Goal: Task Accomplishment & Management: Use online tool/utility

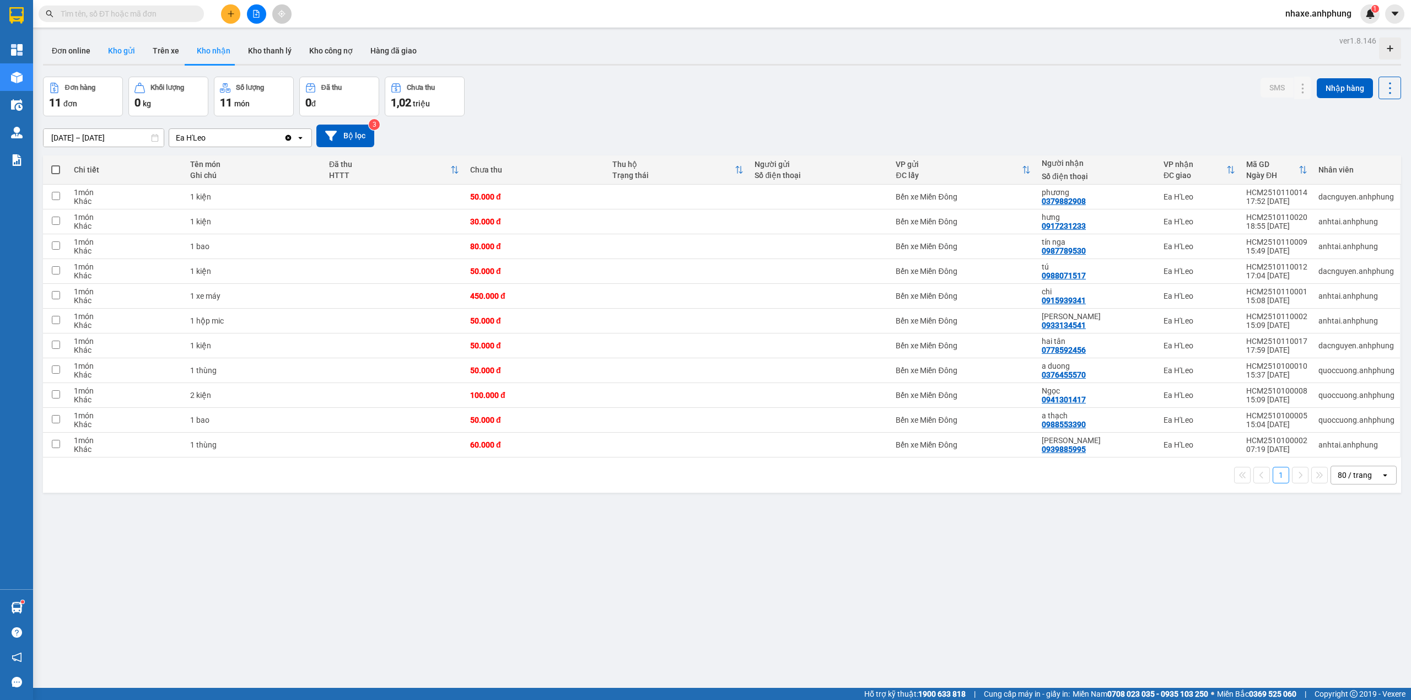
click at [117, 49] on button "Kho gửi" at bounding box center [121, 50] width 45 height 26
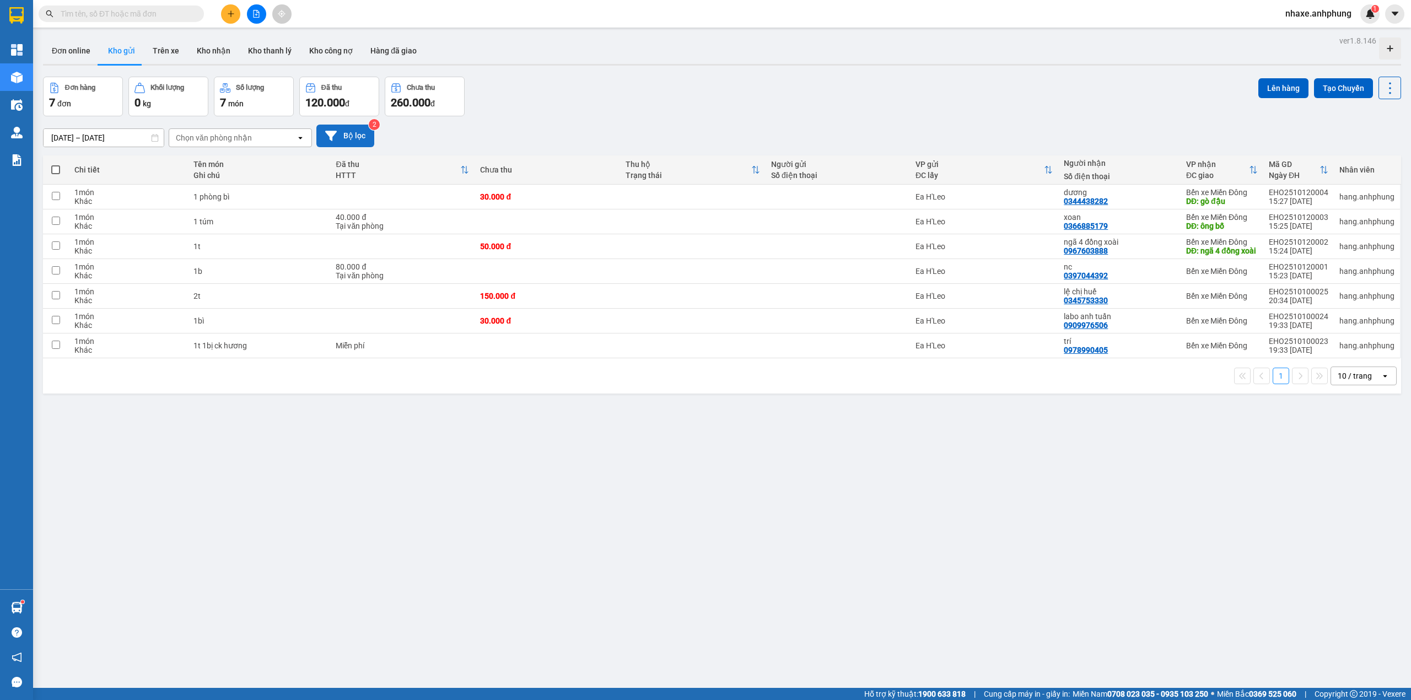
click at [351, 134] on button "Bộ lọc" at bounding box center [345, 136] width 58 height 23
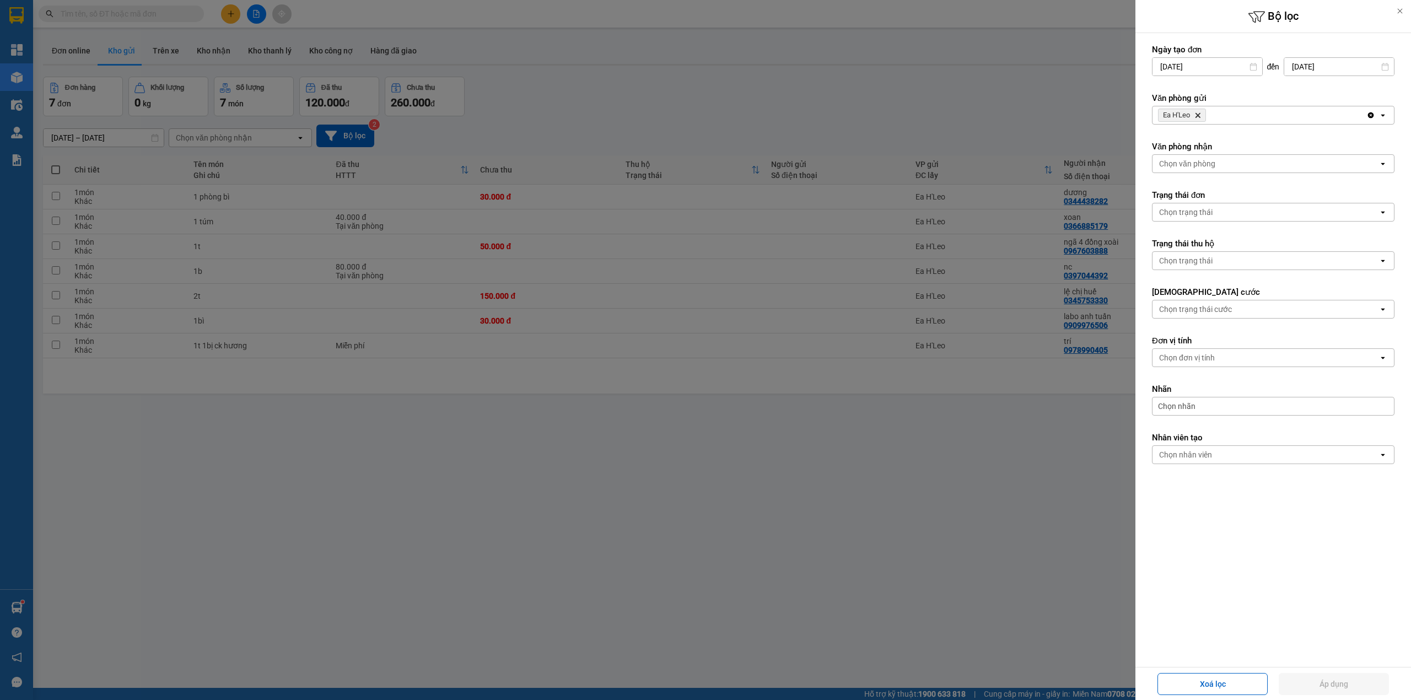
click at [1202, 119] on span "Ea H'Leo Delete" at bounding box center [1182, 115] width 48 height 13
click at [1198, 117] on icon "Ea H'Leo, close by backspace" at bounding box center [1197, 115] width 5 height 5
click at [1198, 117] on div "Chọn văn phòng" at bounding box center [1187, 115] width 56 height 11
click at [1199, 139] on span "Bến xe Miền Đông" at bounding box center [1194, 139] width 67 height 11
click at [1211, 174] on form "Ngày tạo đơn 10/10/2025 Press the down arrow key to interact with the calendar …" at bounding box center [1273, 279] width 242 height 470
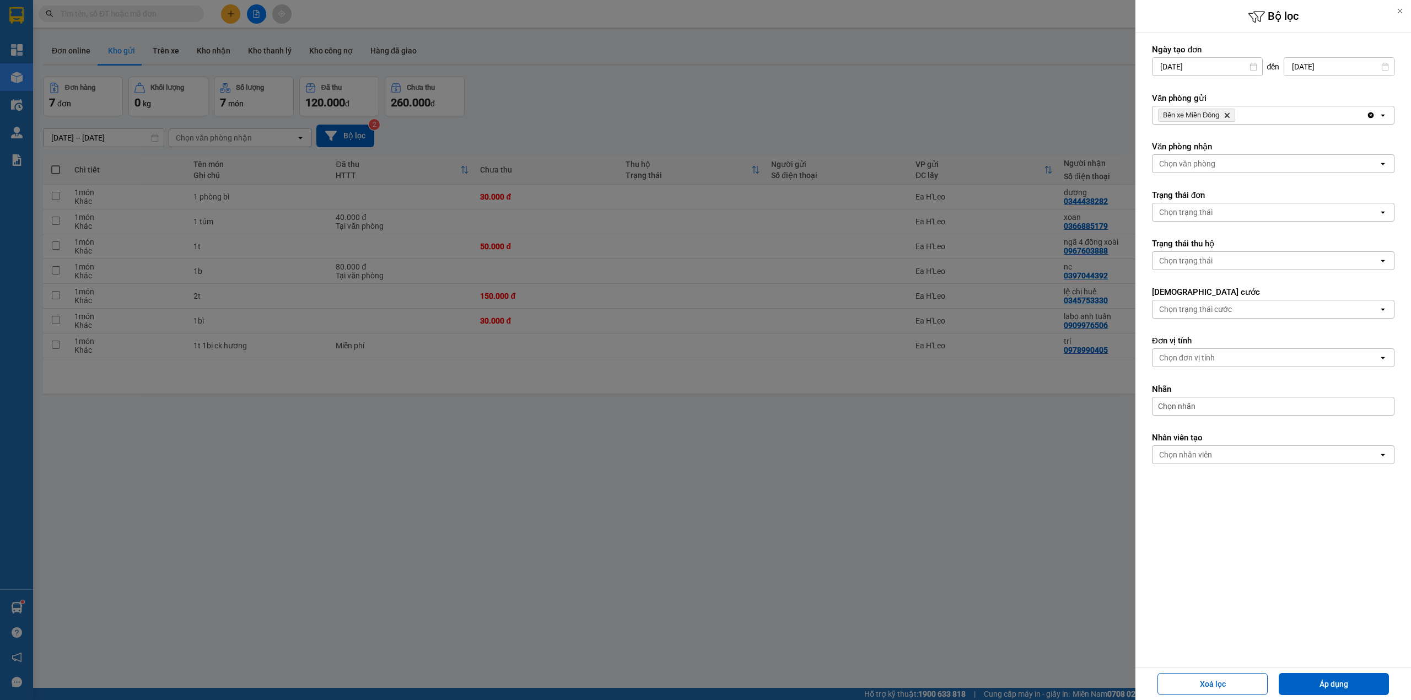
click at [1211, 157] on div "Chọn văn phòng" at bounding box center [1265, 164] width 226 height 18
click at [1217, 202] on div "Ea H'Leo" at bounding box center [1273, 208] width 242 height 20
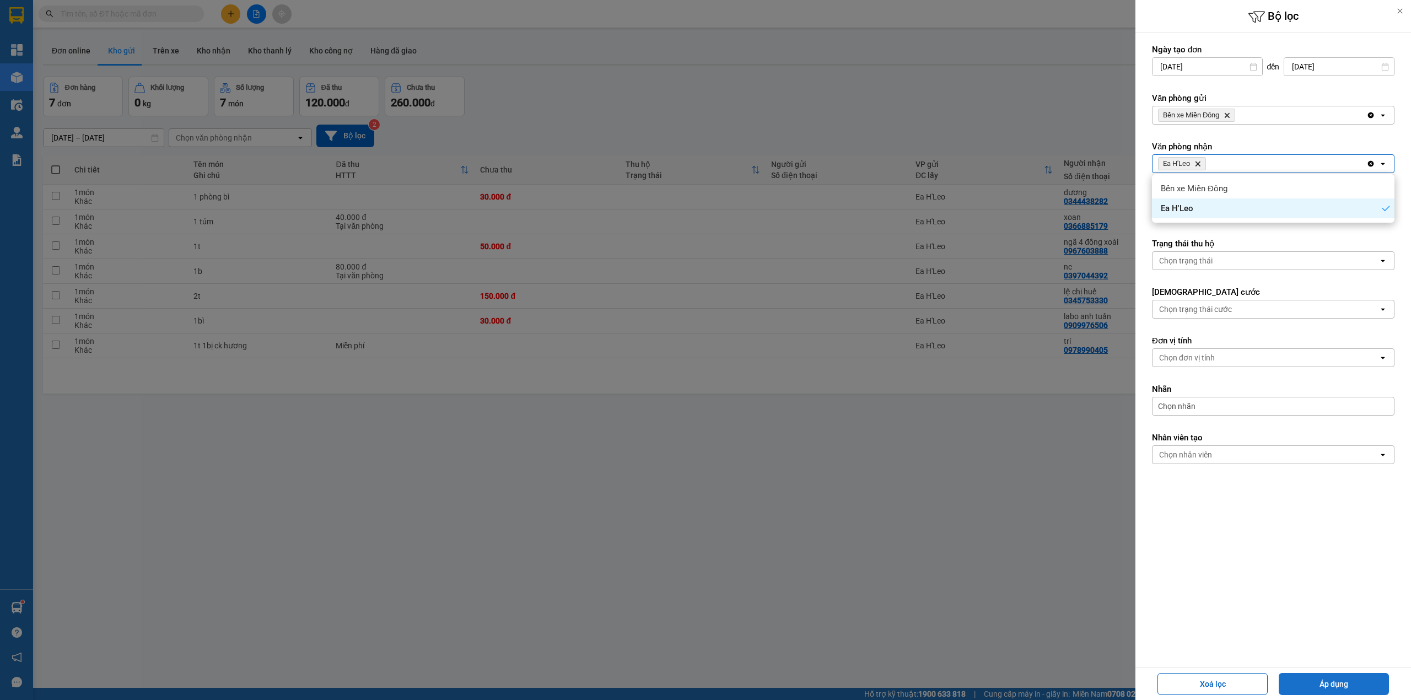
click at [1367, 684] on button "Áp dụng" at bounding box center [1334, 684] width 110 height 22
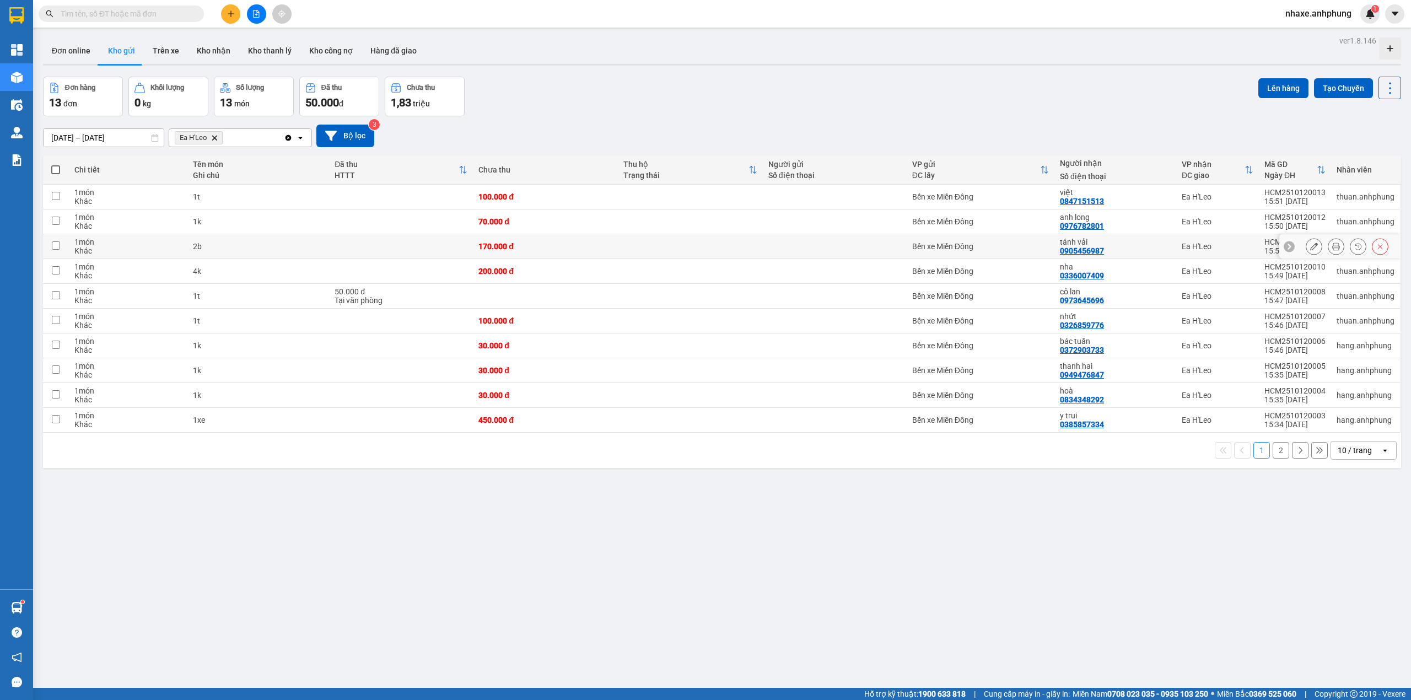
click at [1092, 248] on div "0905456987" at bounding box center [1082, 250] width 44 height 9
click at [1110, 352] on div "bác tuấn 0372903733" at bounding box center [1115, 346] width 111 height 18
checkbox input "true"
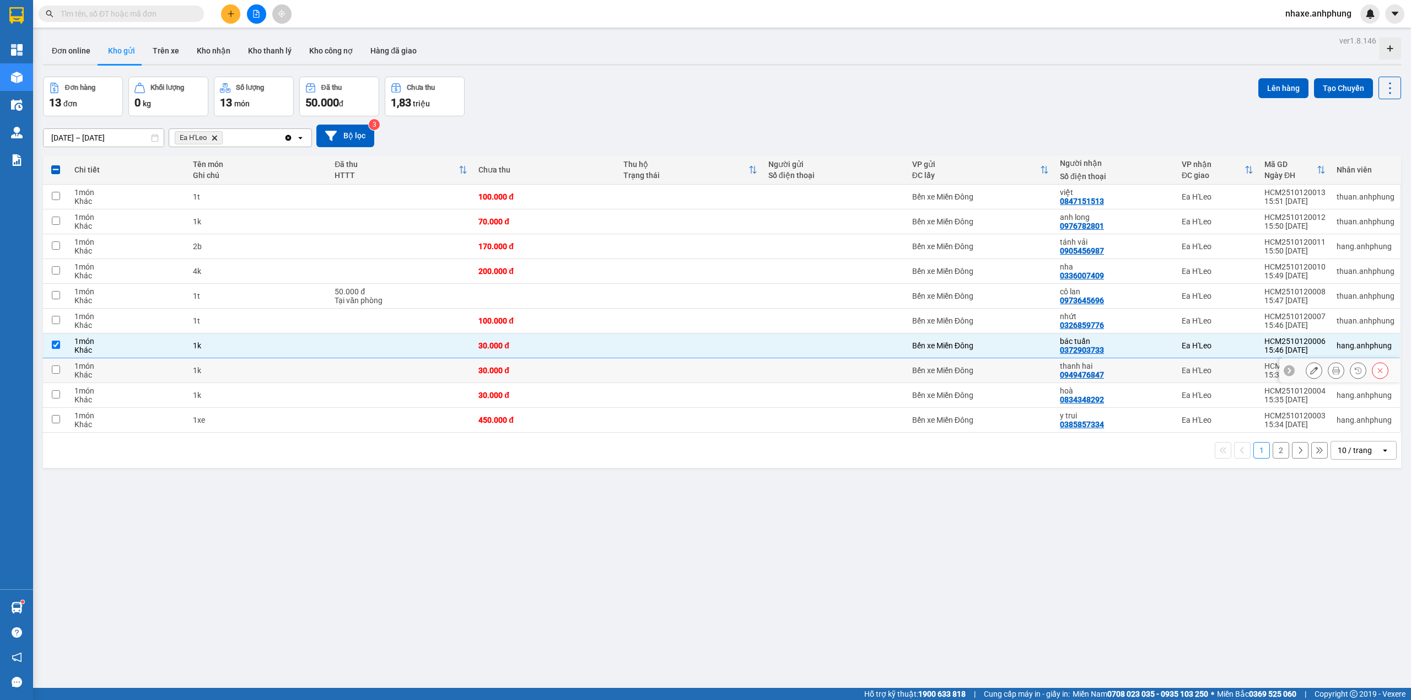
click at [1092, 377] on div "0949476847" at bounding box center [1082, 374] width 44 height 9
drag, startPoint x: 1098, startPoint y: 371, endPoint x: 1100, endPoint y: 431, distance: 60.1
click at [1097, 370] on div "thanh hai" at bounding box center [1115, 366] width 111 height 9
checkbox input "true"
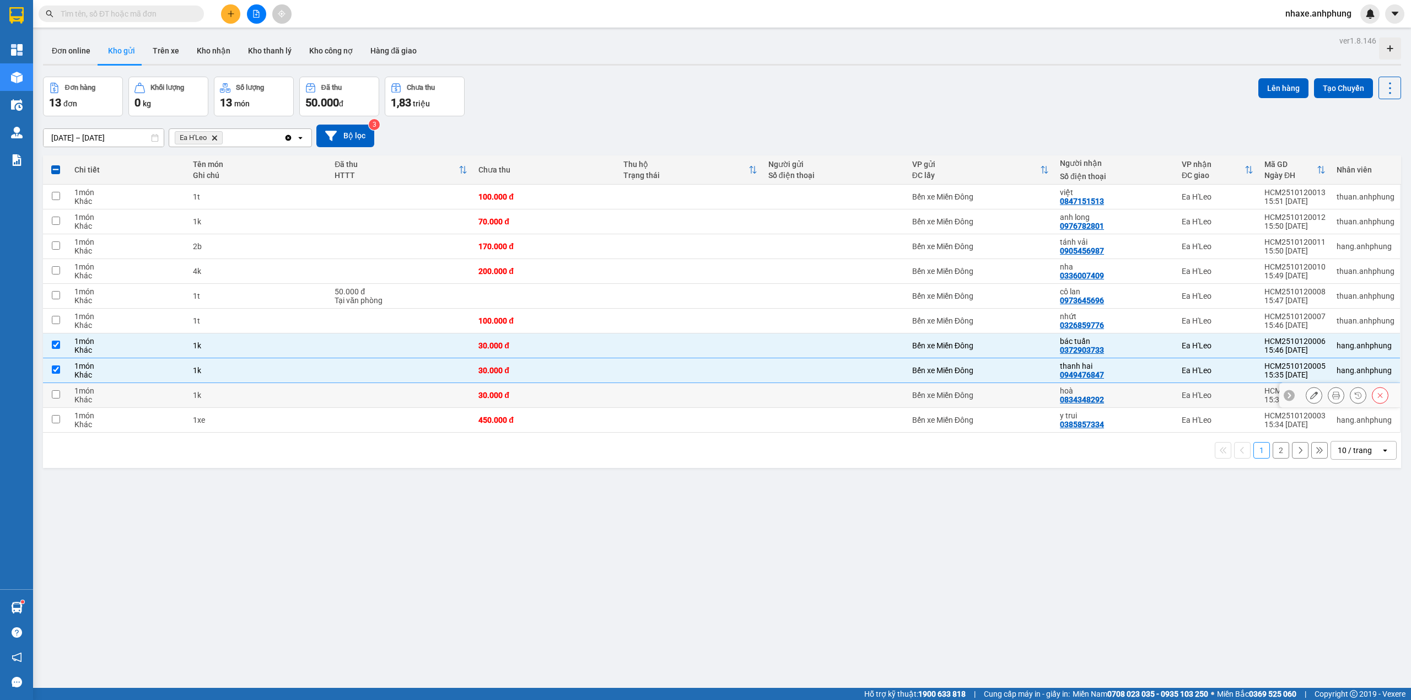
click at [1096, 400] on div "0834348292" at bounding box center [1082, 399] width 44 height 9
click at [1119, 398] on div "hoà 0834348292" at bounding box center [1115, 395] width 111 height 18
checkbox input "true"
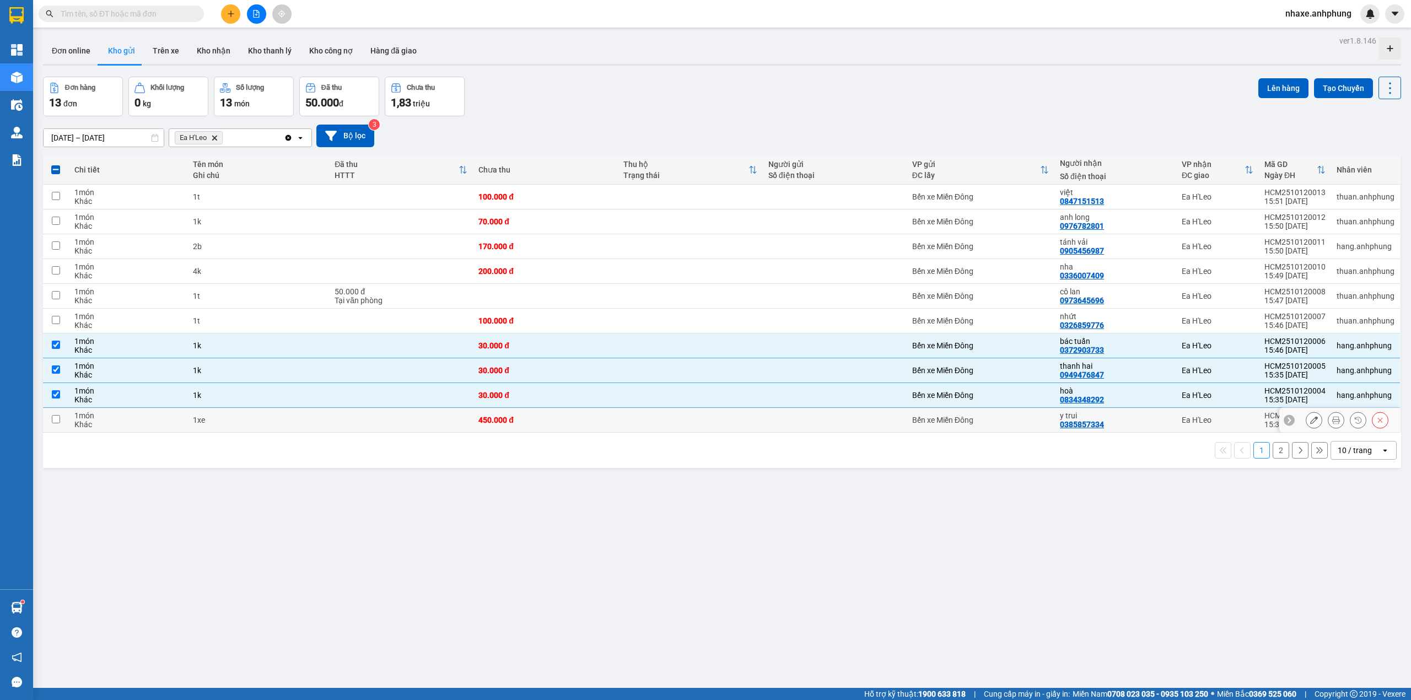
click at [1127, 426] on div "y trui 0385857334" at bounding box center [1115, 420] width 111 height 18
checkbox input "true"
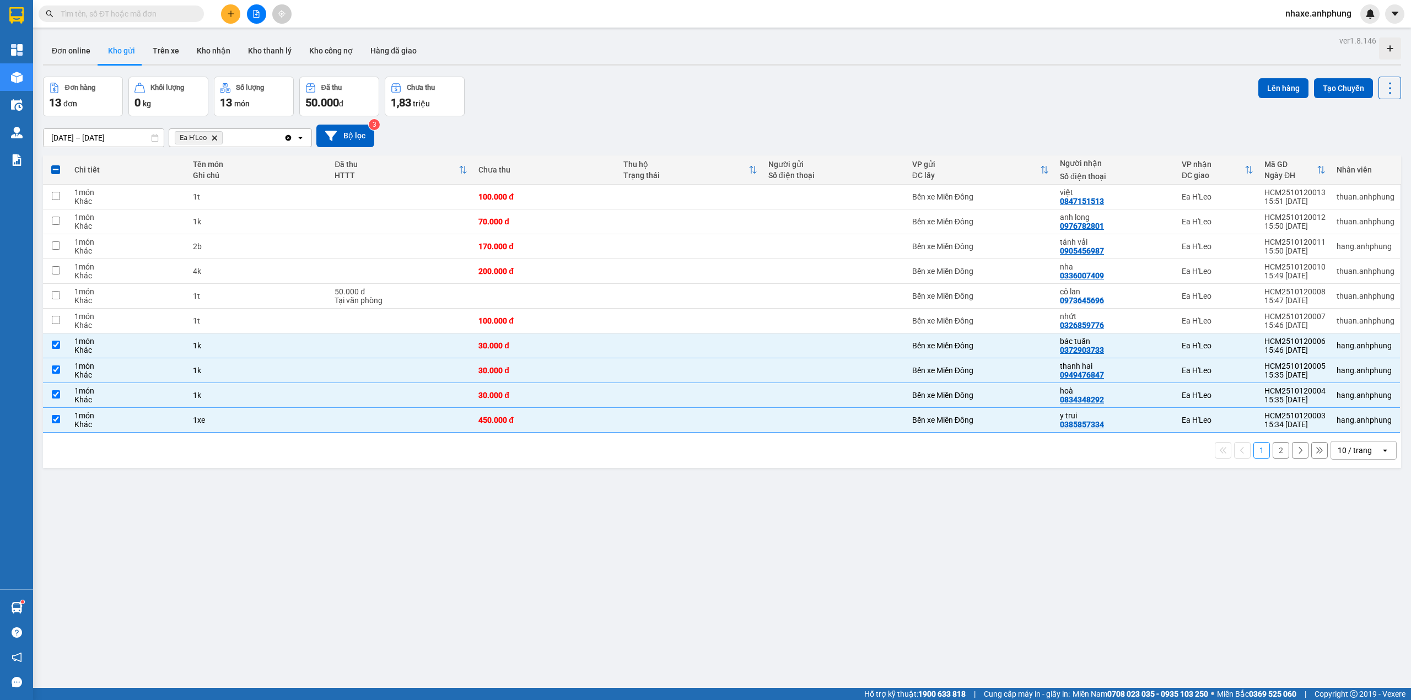
click at [1362, 455] on div "10 / trang" at bounding box center [1356, 450] width 50 height 18
click at [1347, 580] on span "100 / trang" at bounding box center [1348, 575] width 40 height 11
checkbox input "false"
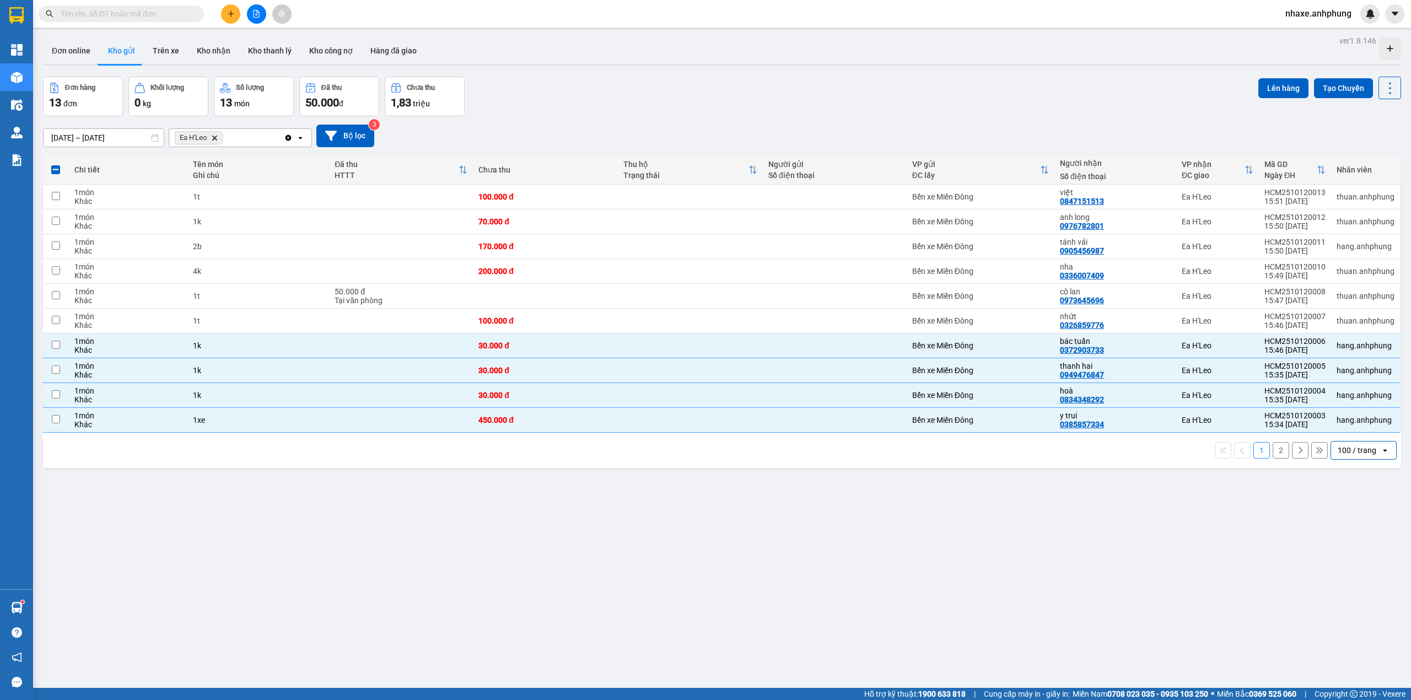
checkbox input "false"
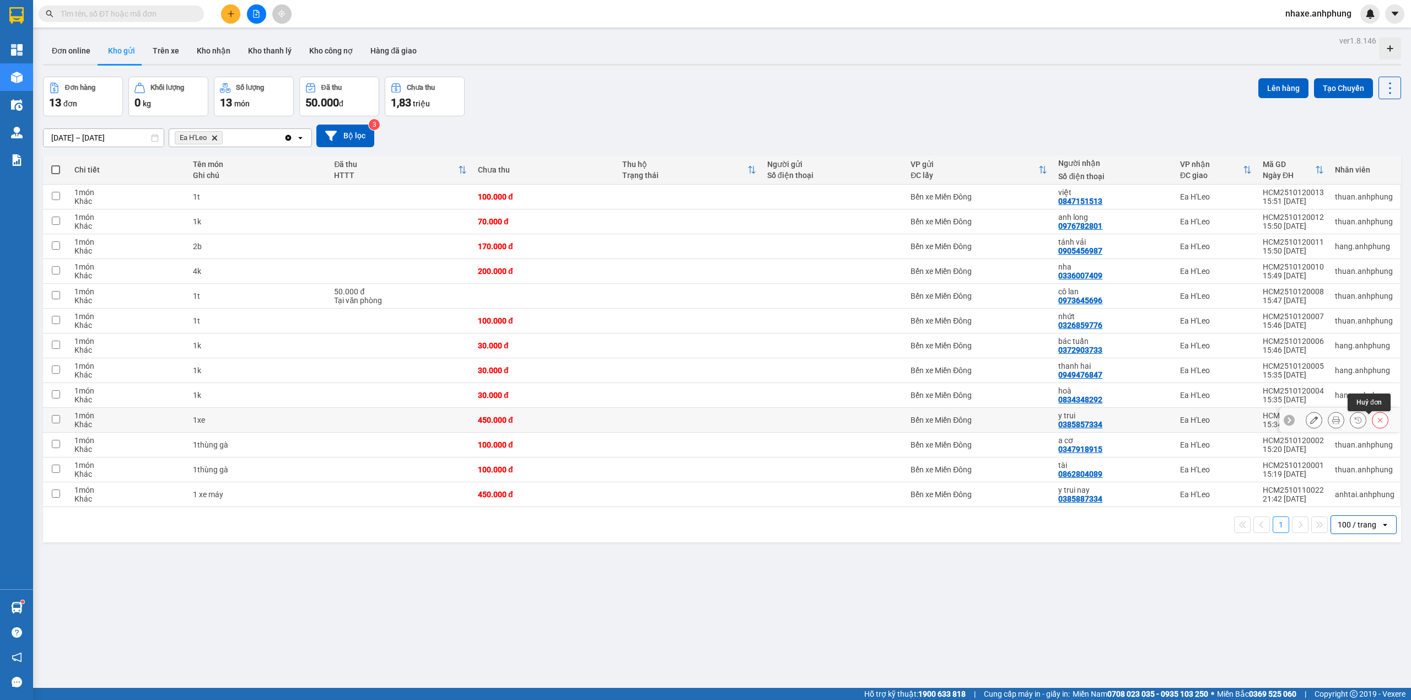
click at [1376, 420] on icon at bounding box center [1380, 420] width 8 height 8
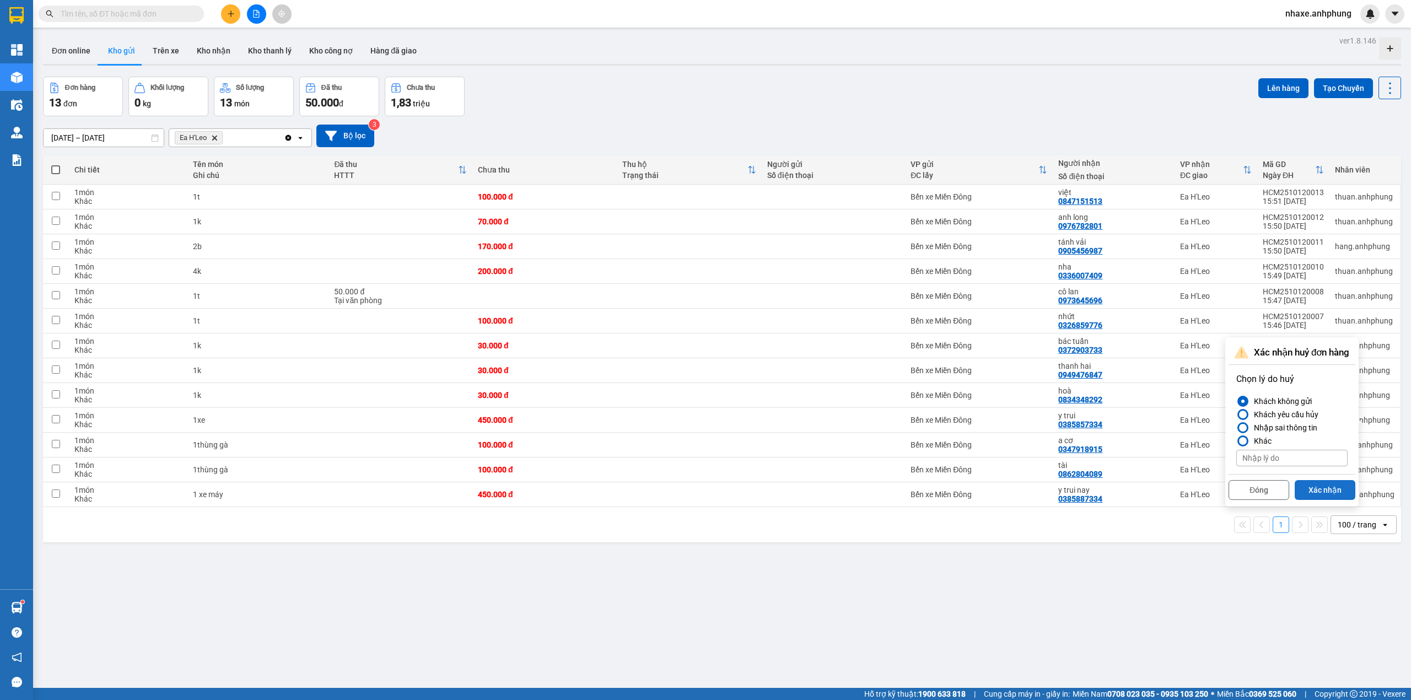
click at [1320, 492] on button "Xác nhận" at bounding box center [1324, 490] width 61 height 20
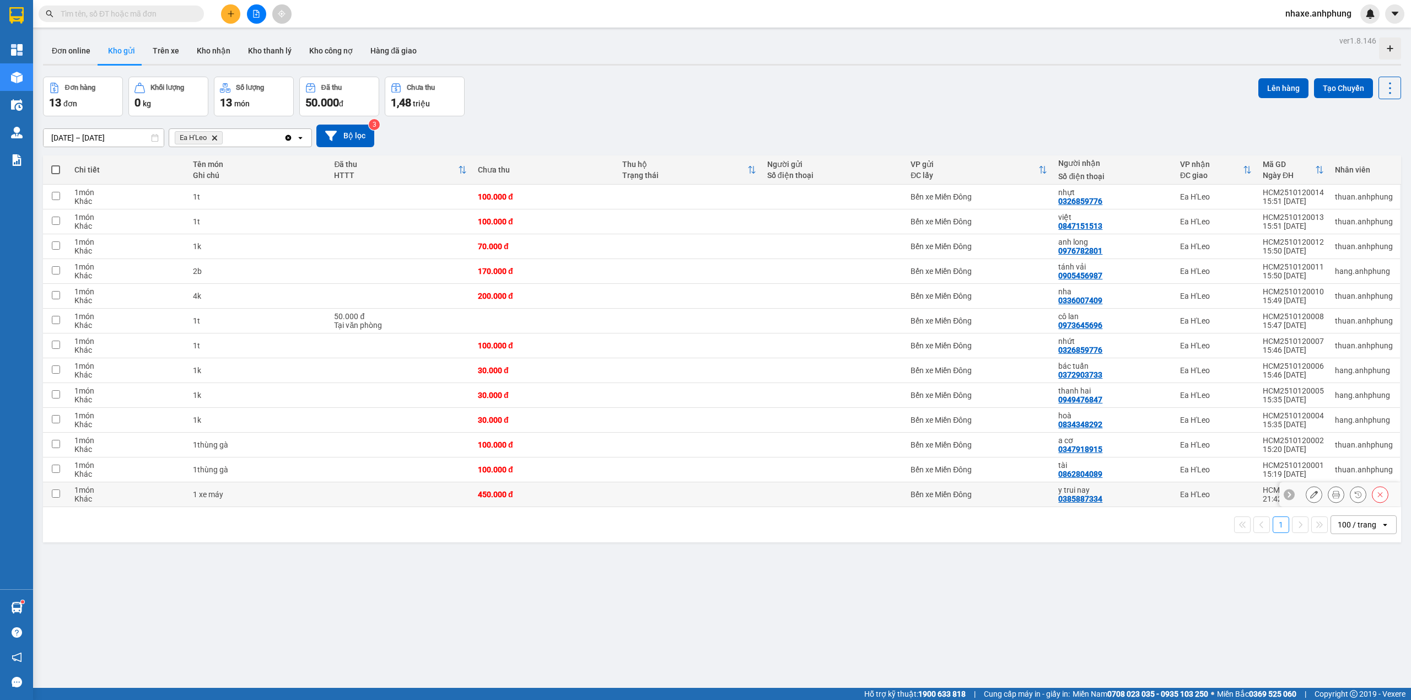
click at [1167, 493] on td "y trui nay 0385887334" at bounding box center [1114, 494] width 122 height 25
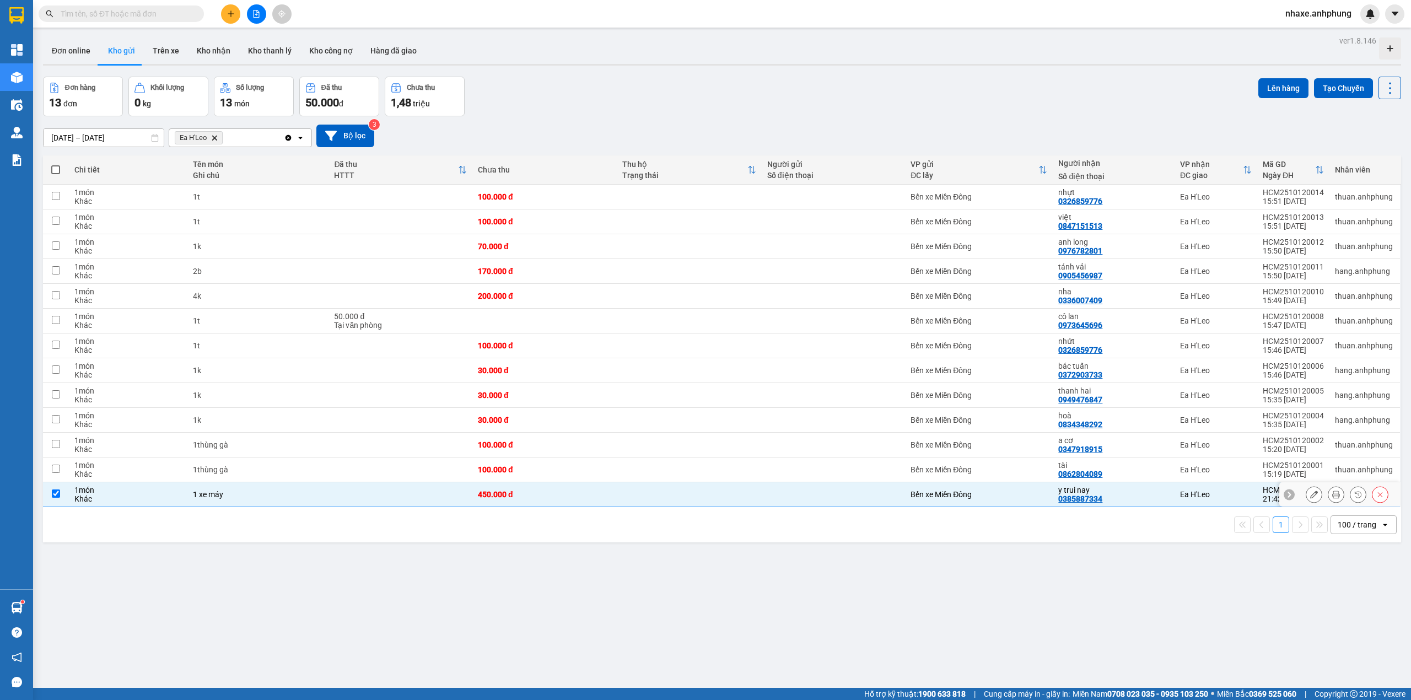
checkbox input "true"
click at [1285, 419] on icon at bounding box center [1289, 420] width 8 height 8
click at [1275, 420] on div "HCM2510120004" at bounding box center [1293, 415] width 61 height 9
checkbox input "true"
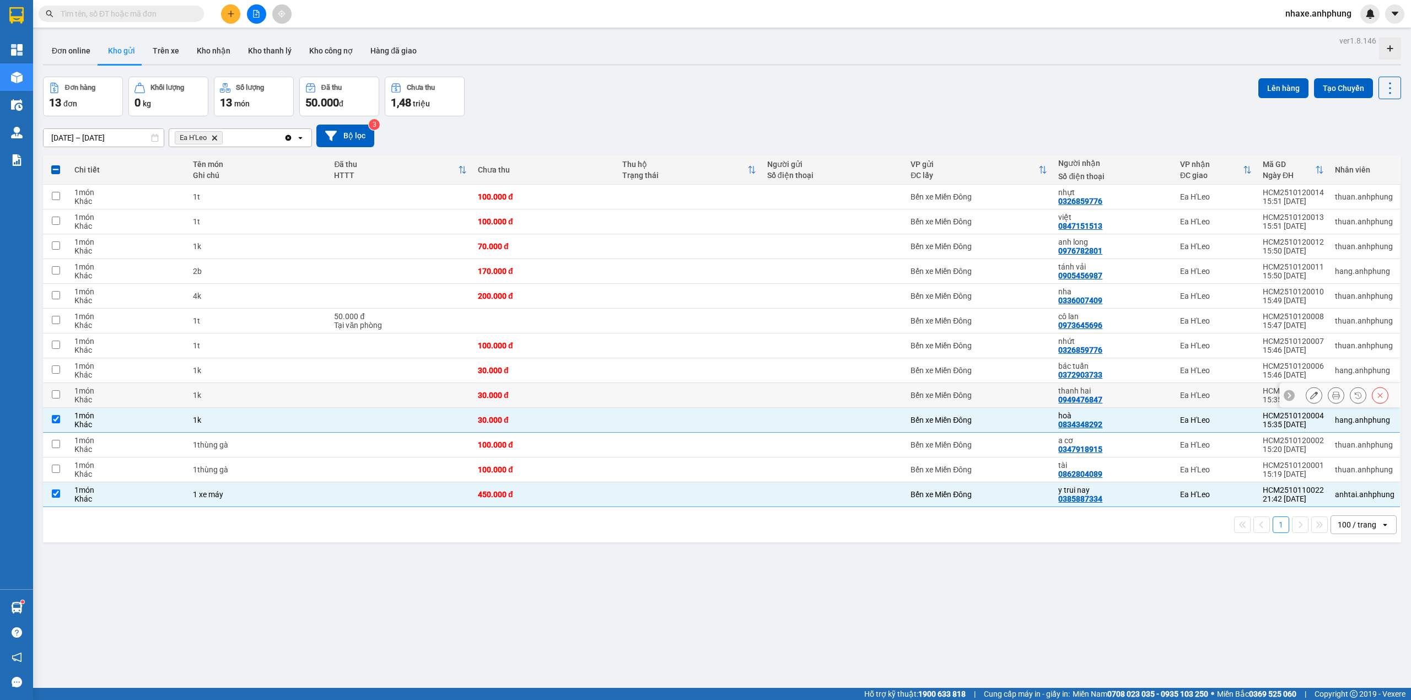
click at [1191, 395] on div "Ea H'Leo" at bounding box center [1216, 395] width 72 height 9
checkbox input "true"
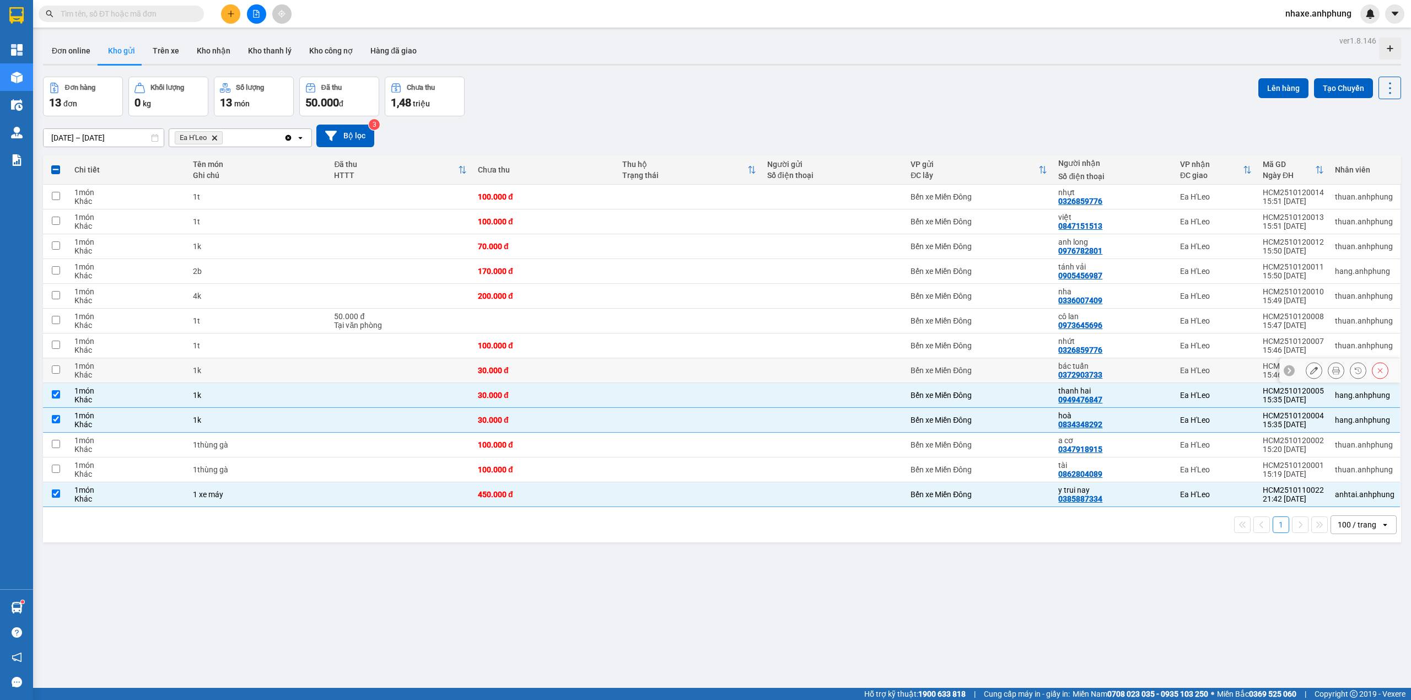
click at [1190, 371] on div "Ea H'Leo" at bounding box center [1216, 370] width 72 height 9
checkbox input "true"
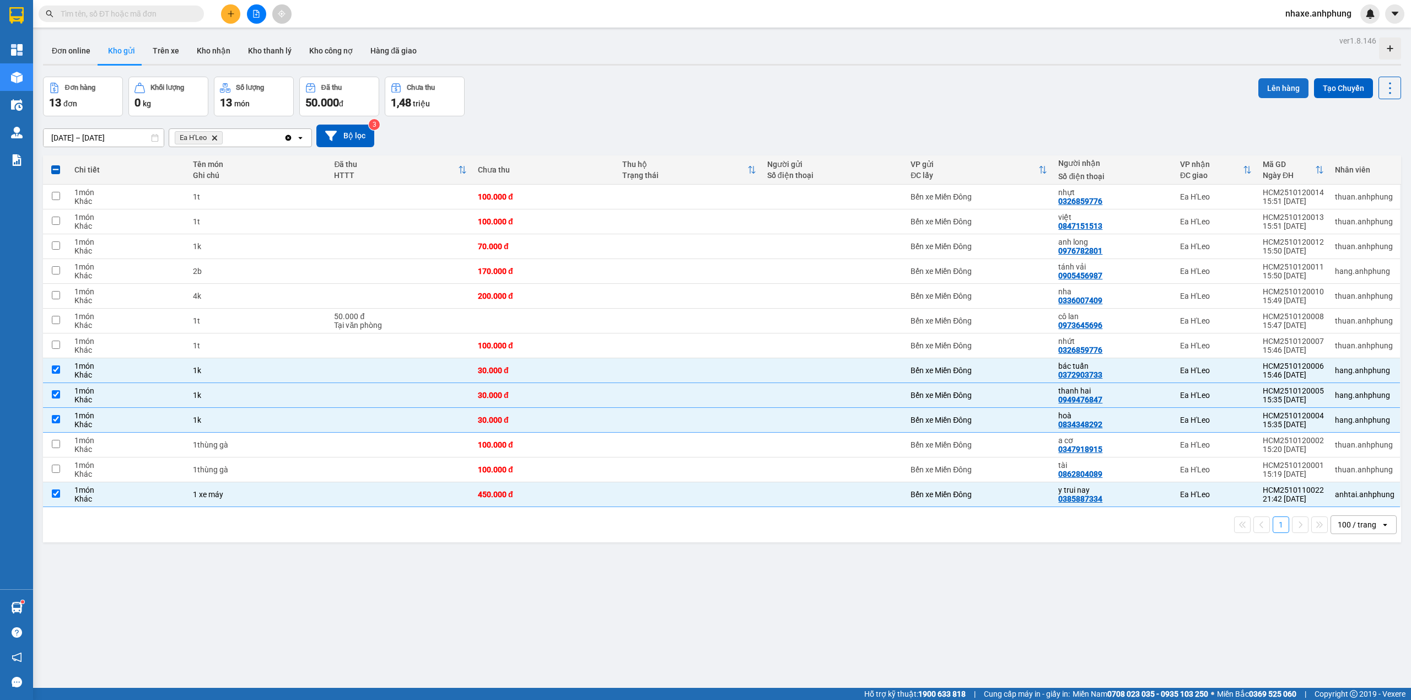
click at [1260, 89] on button "Lên hàng" at bounding box center [1283, 88] width 50 height 20
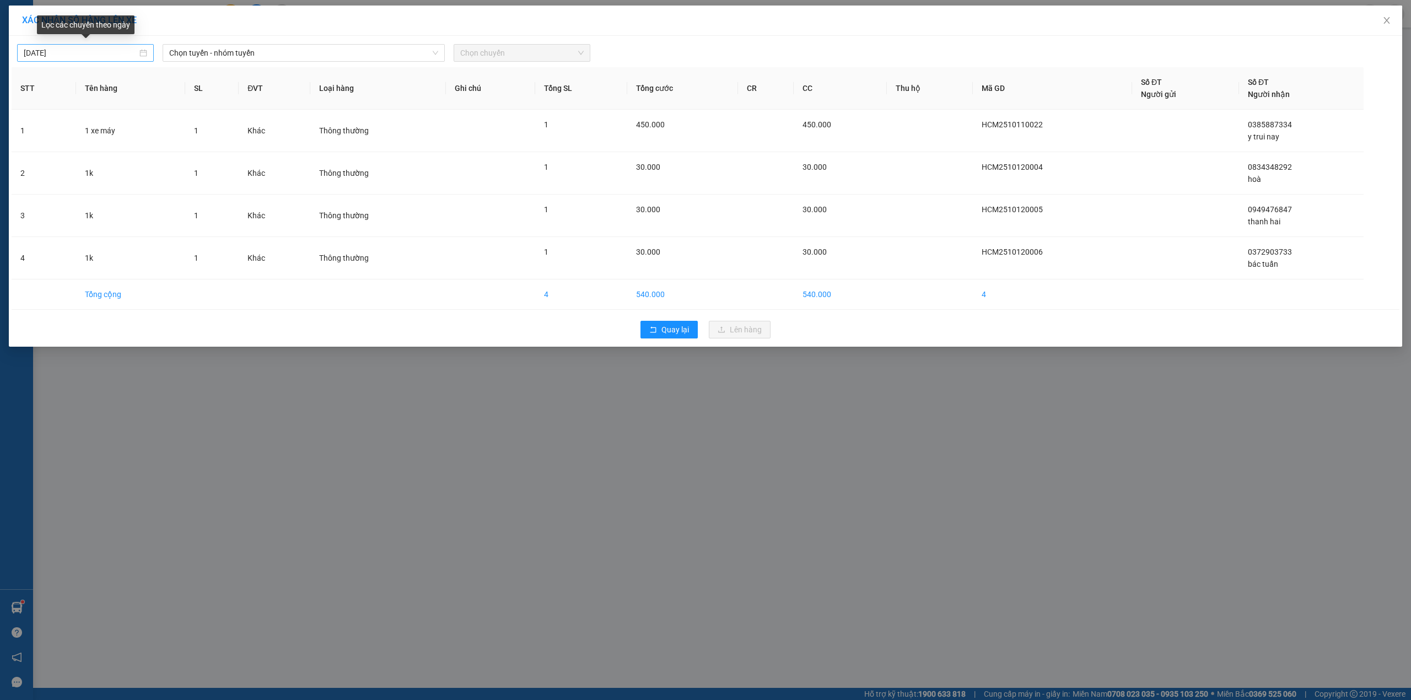
click at [98, 57] on input "12/10/2025" at bounding box center [81, 53] width 114 height 12
click at [152, 136] on div "11" at bounding box center [152, 133] width 13 height 13
type input "11/10/2025"
click at [287, 54] on span "Chọn tuyến - nhóm tuyến" at bounding box center [303, 53] width 269 height 17
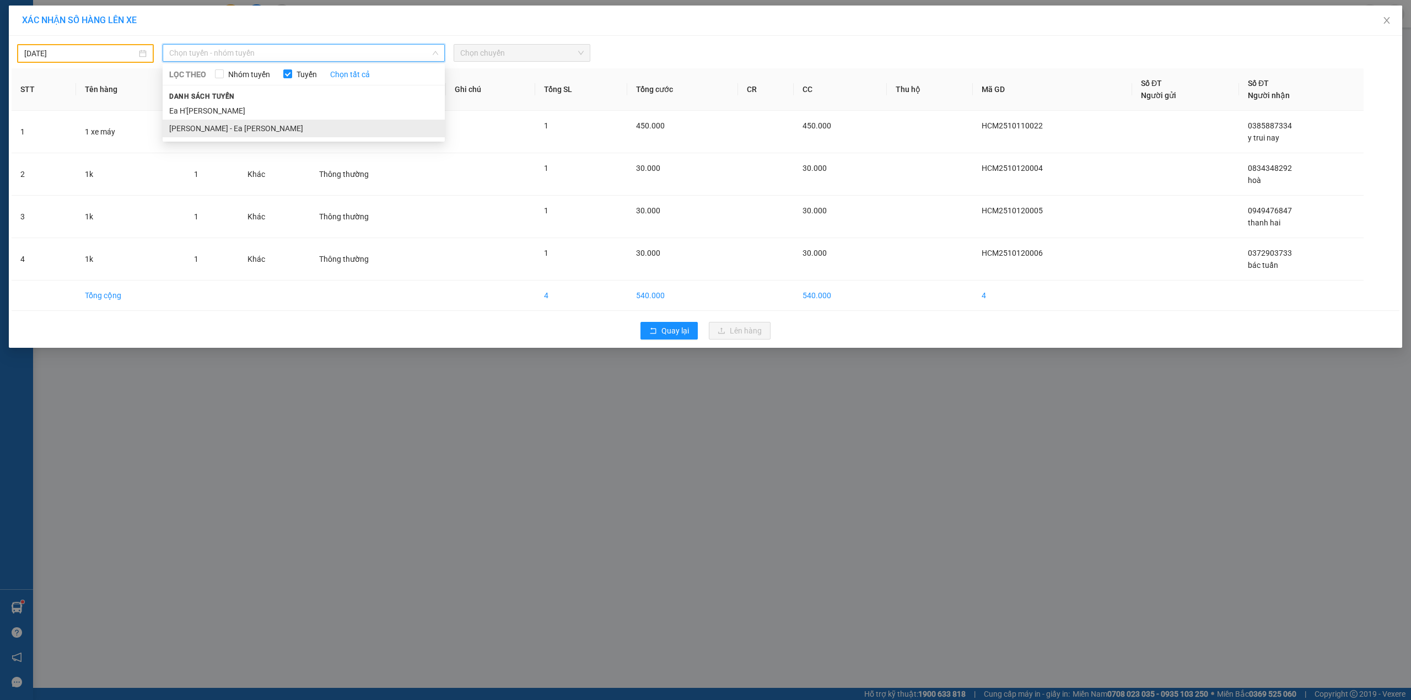
click at [244, 124] on li "Hồ Chí Minh - Ea H'Leo" at bounding box center [304, 129] width 282 height 18
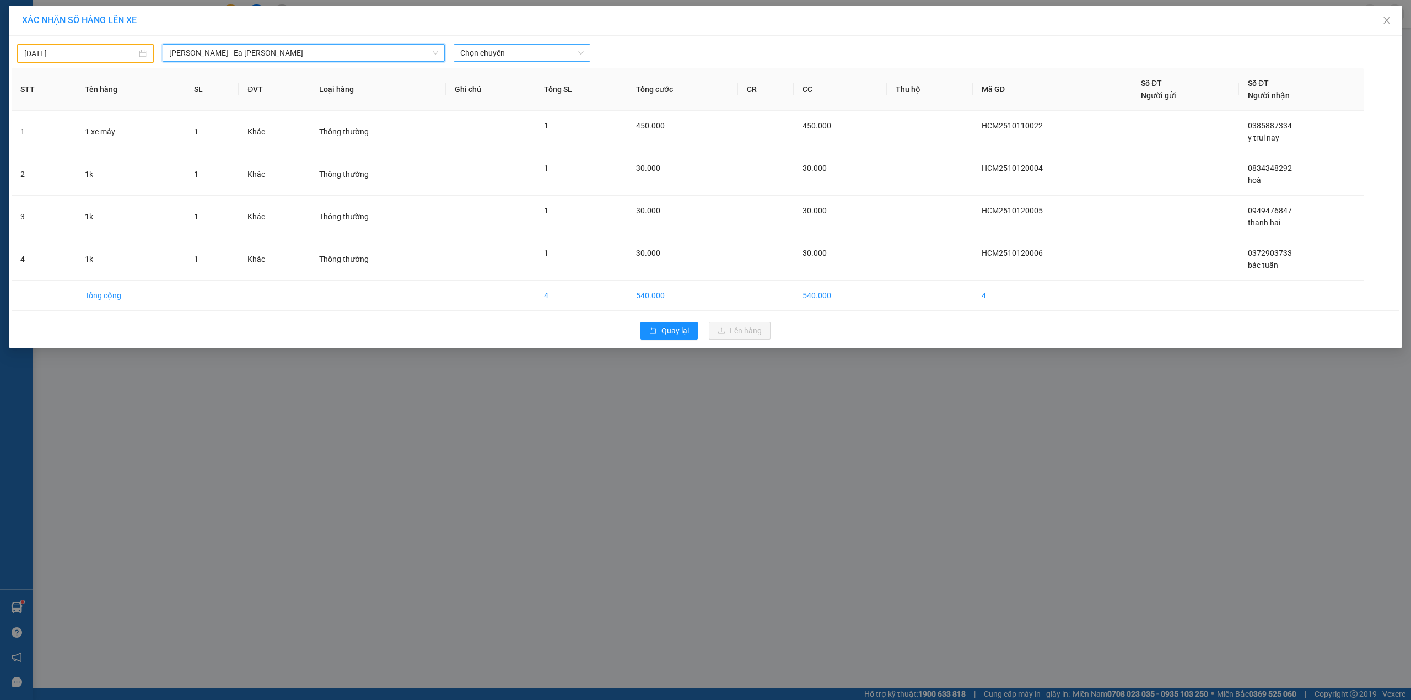
click at [504, 53] on span "Chọn chuyến" at bounding box center [521, 53] width 123 height 17
click at [512, 95] on div "19:30 - 47B-006.67" at bounding box center [503, 93] width 86 height 12
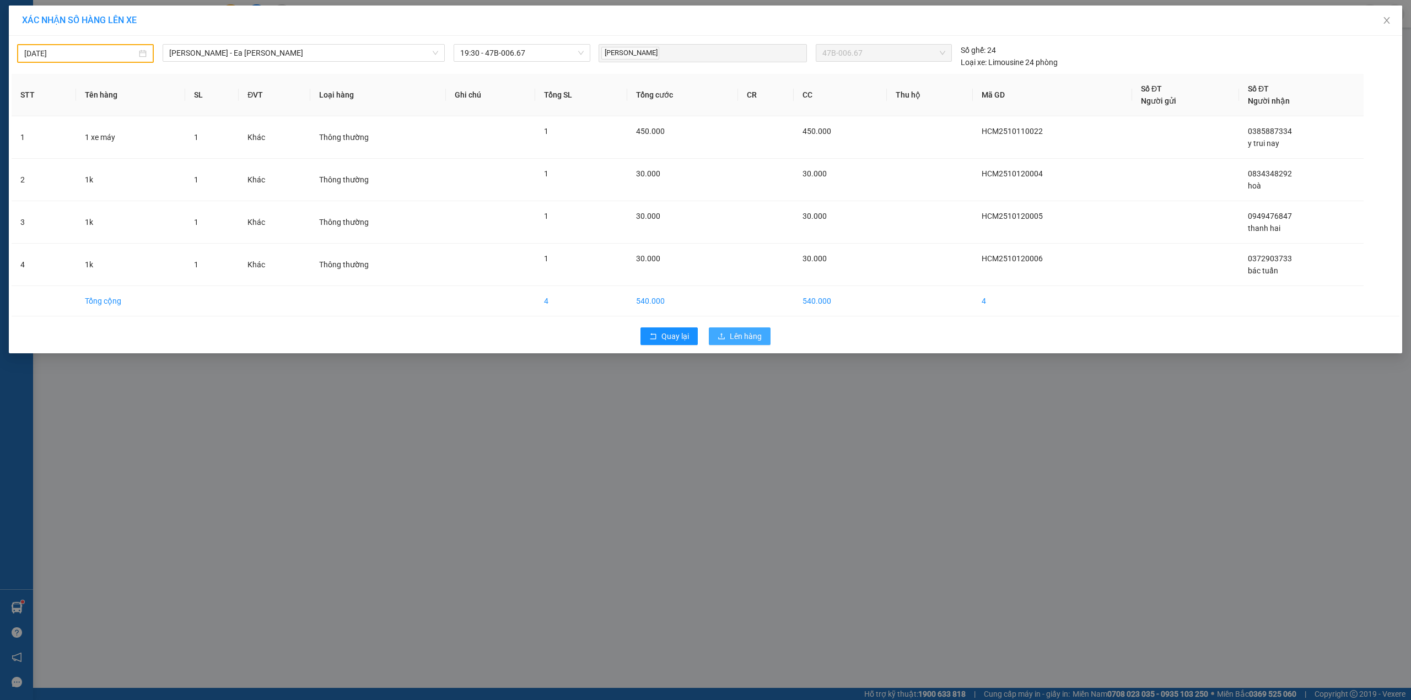
click at [732, 333] on span "Lên hàng" at bounding box center [746, 336] width 32 height 12
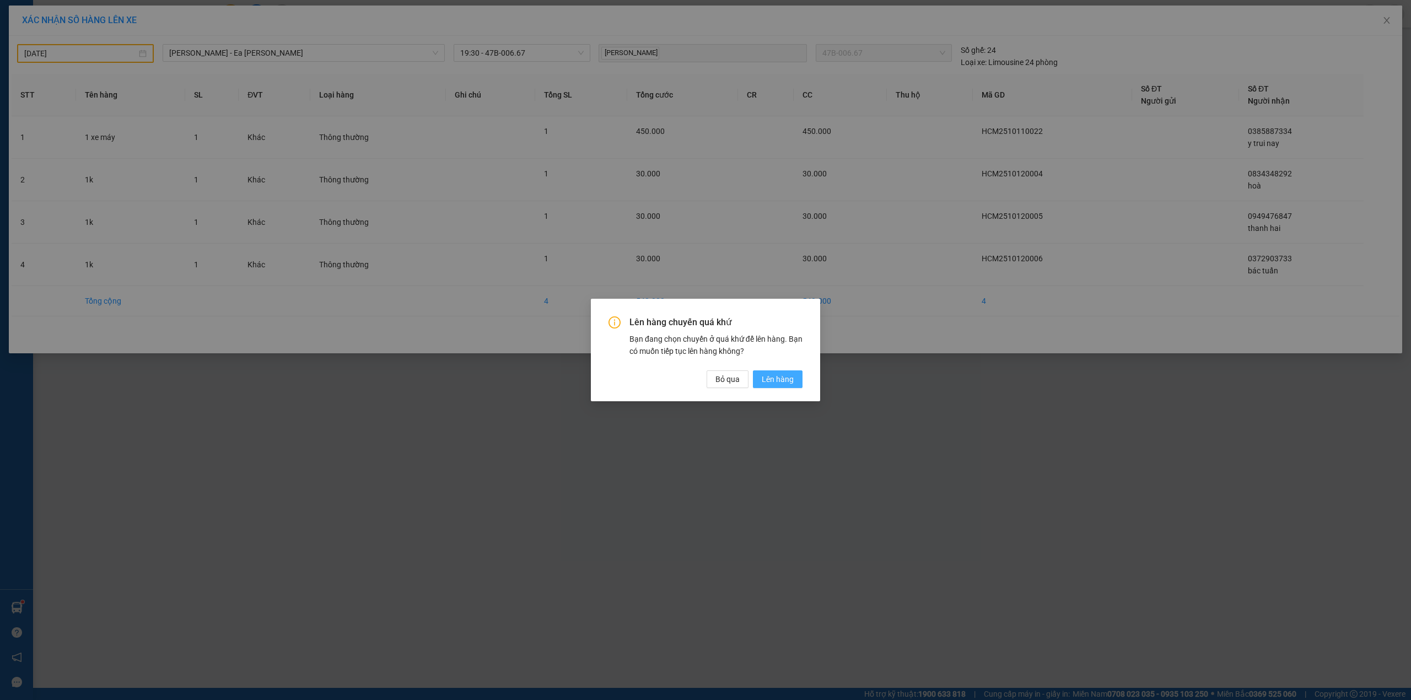
click at [770, 374] on span "Lên hàng" at bounding box center [778, 379] width 32 height 12
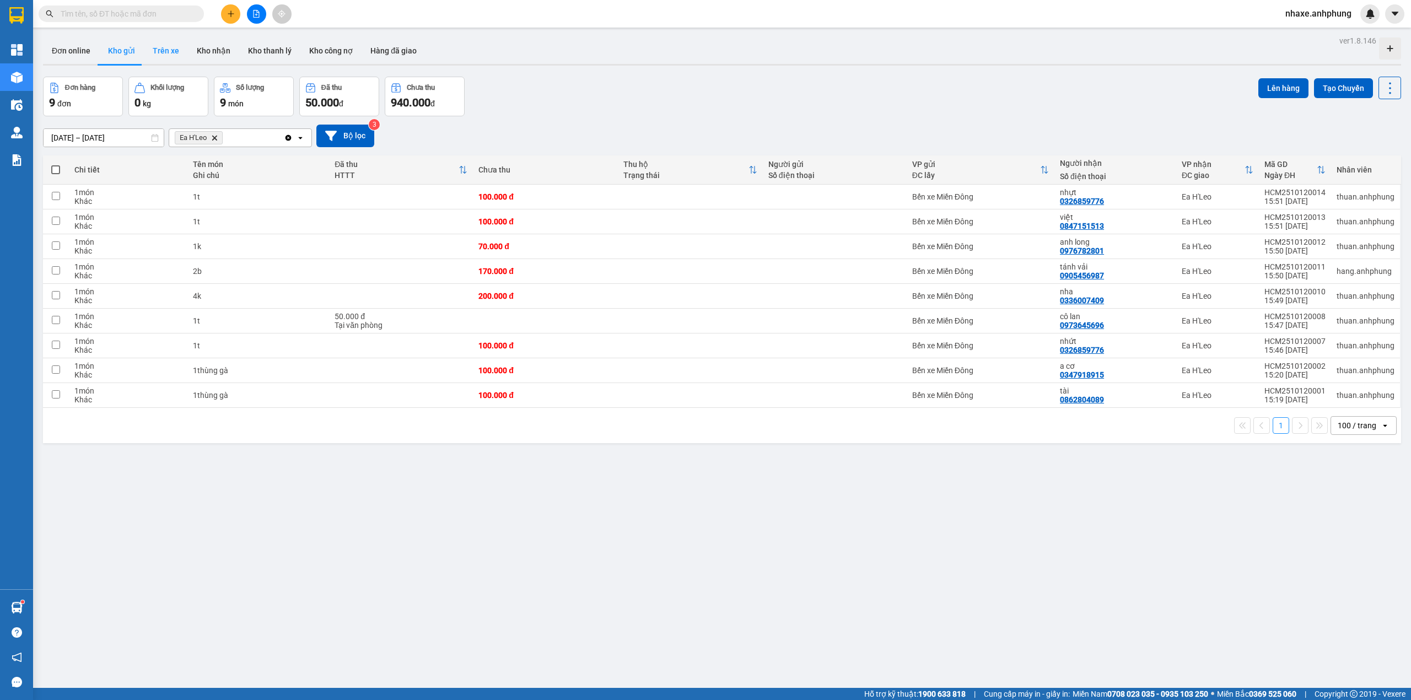
click at [170, 54] on button "Trên xe" at bounding box center [166, 50] width 44 height 26
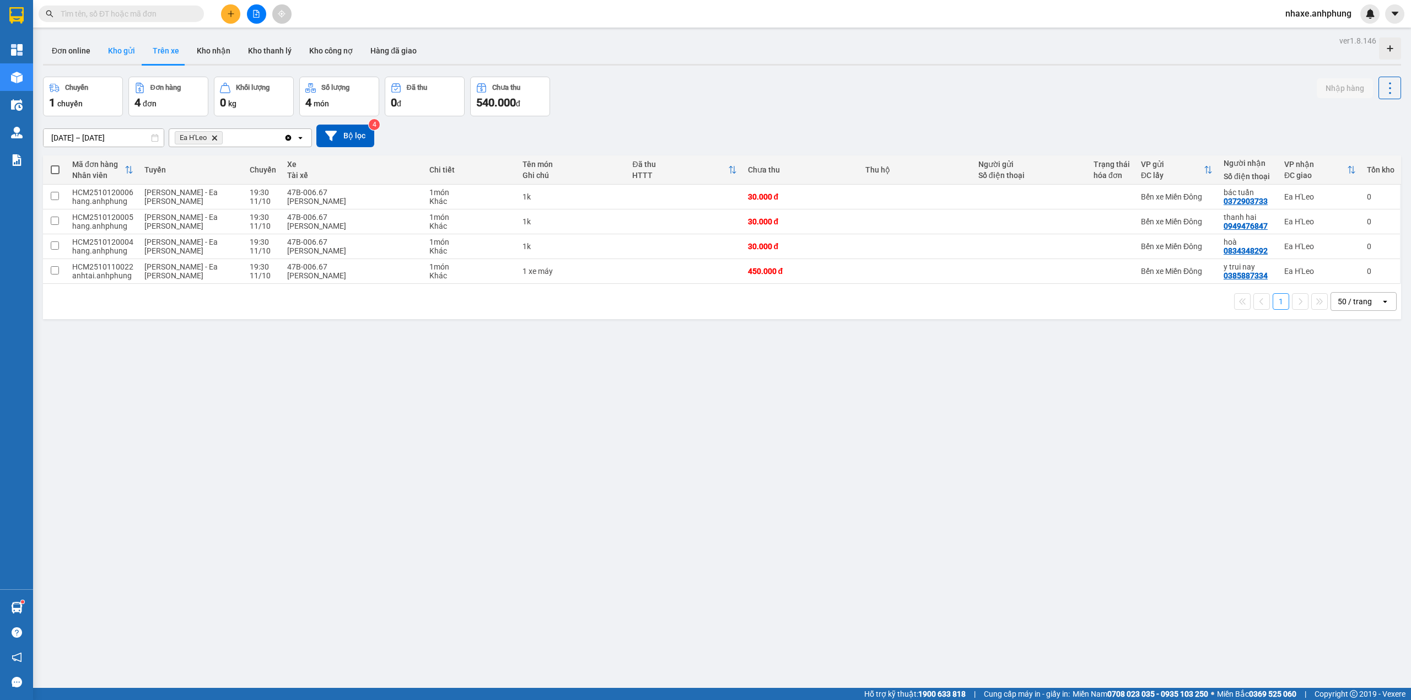
click at [113, 51] on button "Kho gửi" at bounding box center [121, 50] width 45 height 26
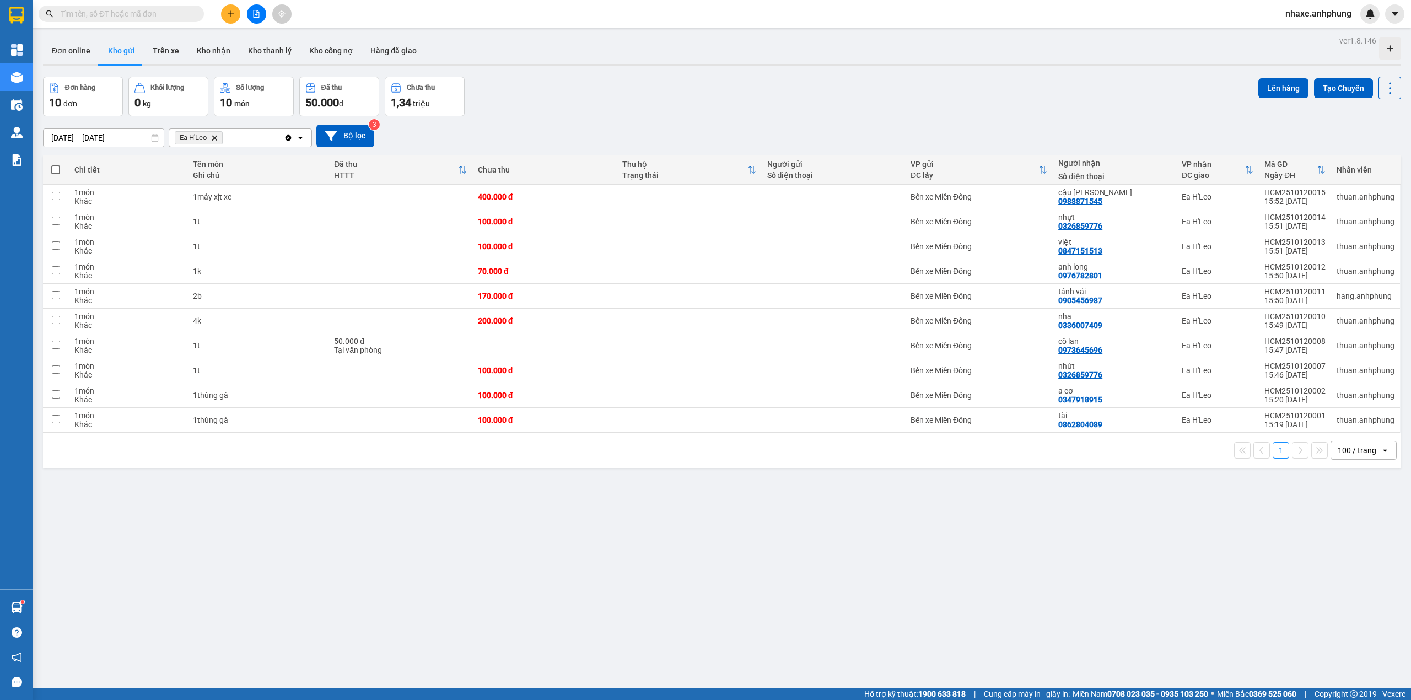
scroll to position [51, 0]
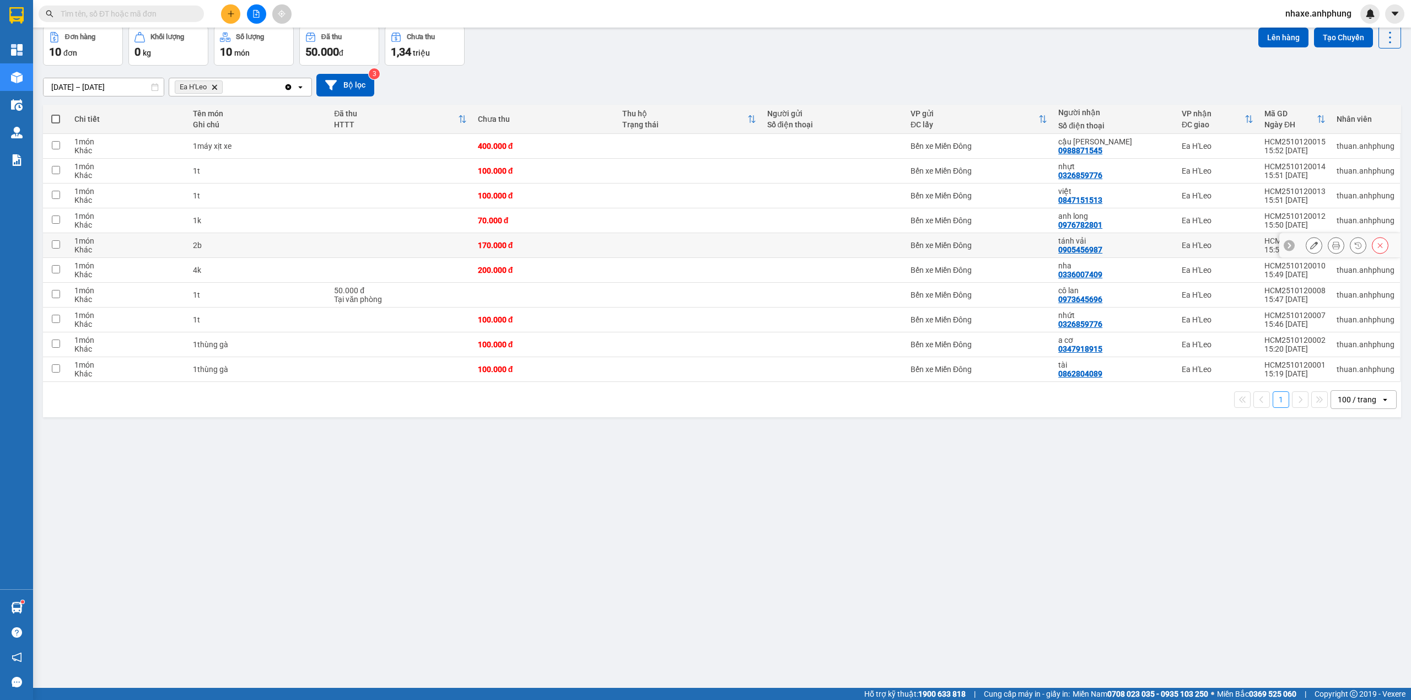
click at [1028, 247] on div "Bến xe Miền Đông" at bounding box center [978, 245] width 137 height 9
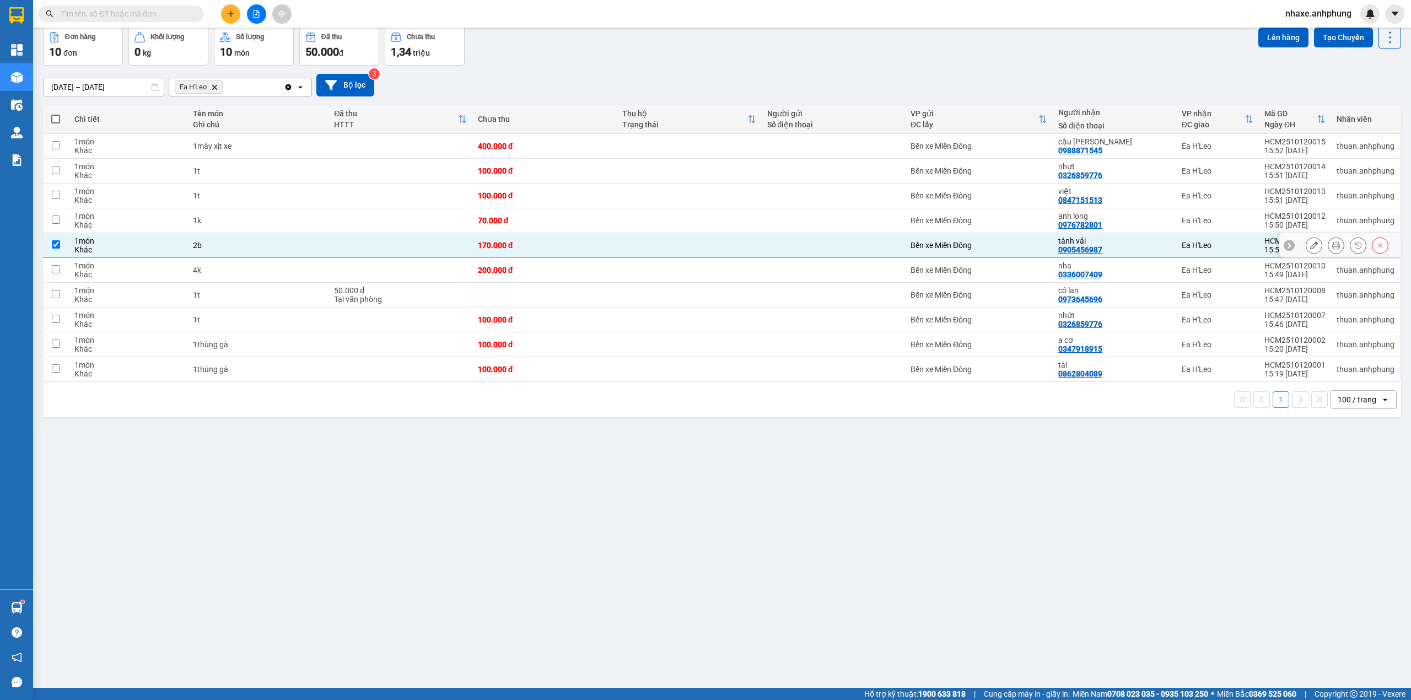
checkbox input "true"
click at [1266, 40] on button "Lên hàng" at bounding box center [1283, 38] width 50 height 20
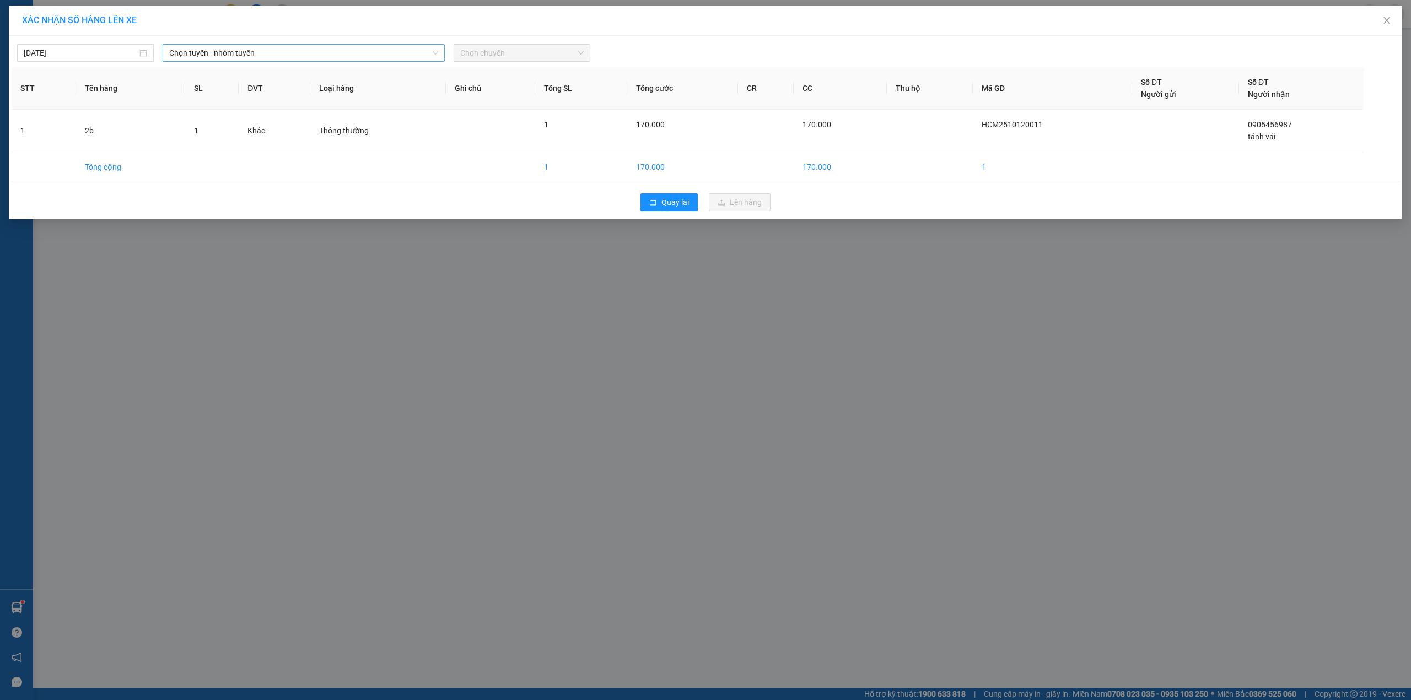
click at [212, 49] on span "Chọn tuyến - nhóm tuyến" at bounding box center [303, 53] width 269 height 17
click at [225, 126] on li "Hồ Chí Minh - Ea H'Leo" at bounding box center [304, 129] width 282 height 18
click at [96, 45] on div "12/10/2025" at bounding box center [85, 53] width 137 height 18
click at [149, 133] on div "11" at bounding box center [152, 133] width 13 height 13
type input "11/10/2025"
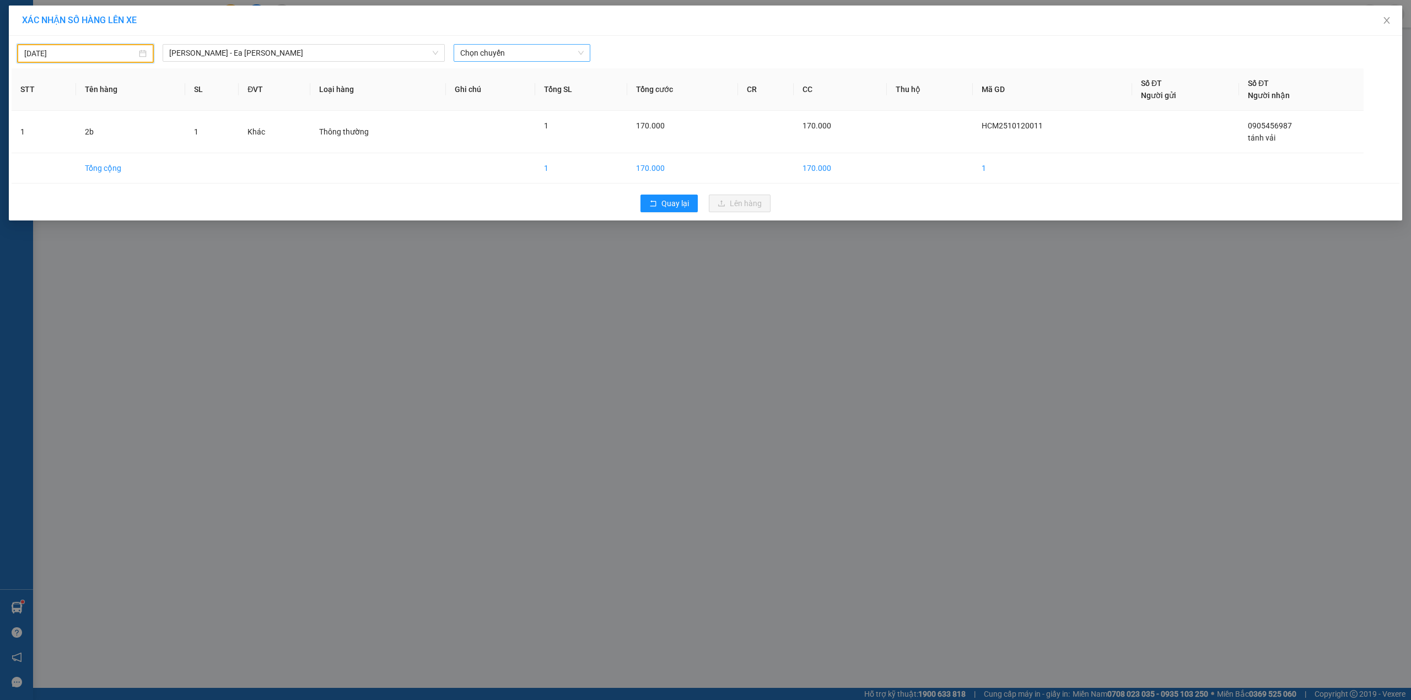
click at [497, 56] on span "Chọn chuyến" at bounding box center [521, 53] width 123 height 17
click at [503, 91] on div "19:30 - 47B-006.67" at bounding box center [503, 93] width 86 height 12
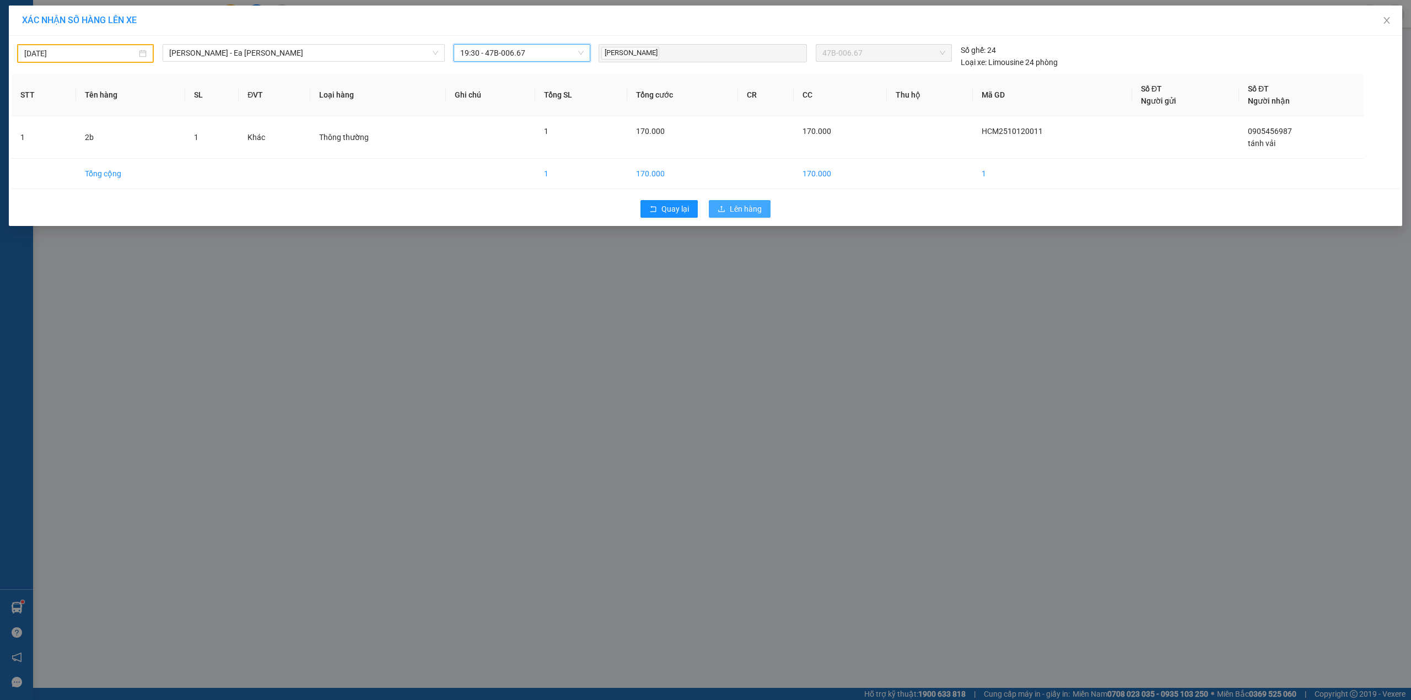
click at [754, 208] on span "Lên hàng" at bounding box center [746, 209] width 32 height 12
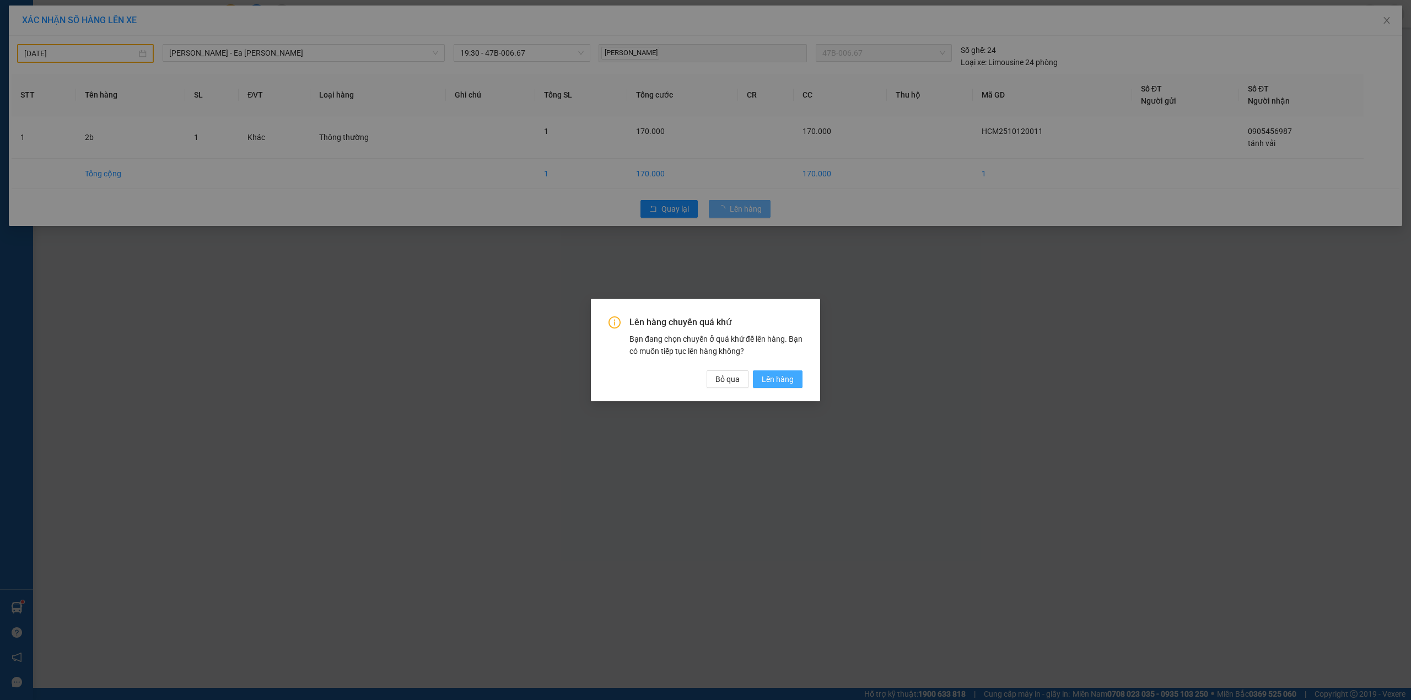
click at [763, 375] on span "Lên hàng" at bounding box center [778, 379] width 32 height 12
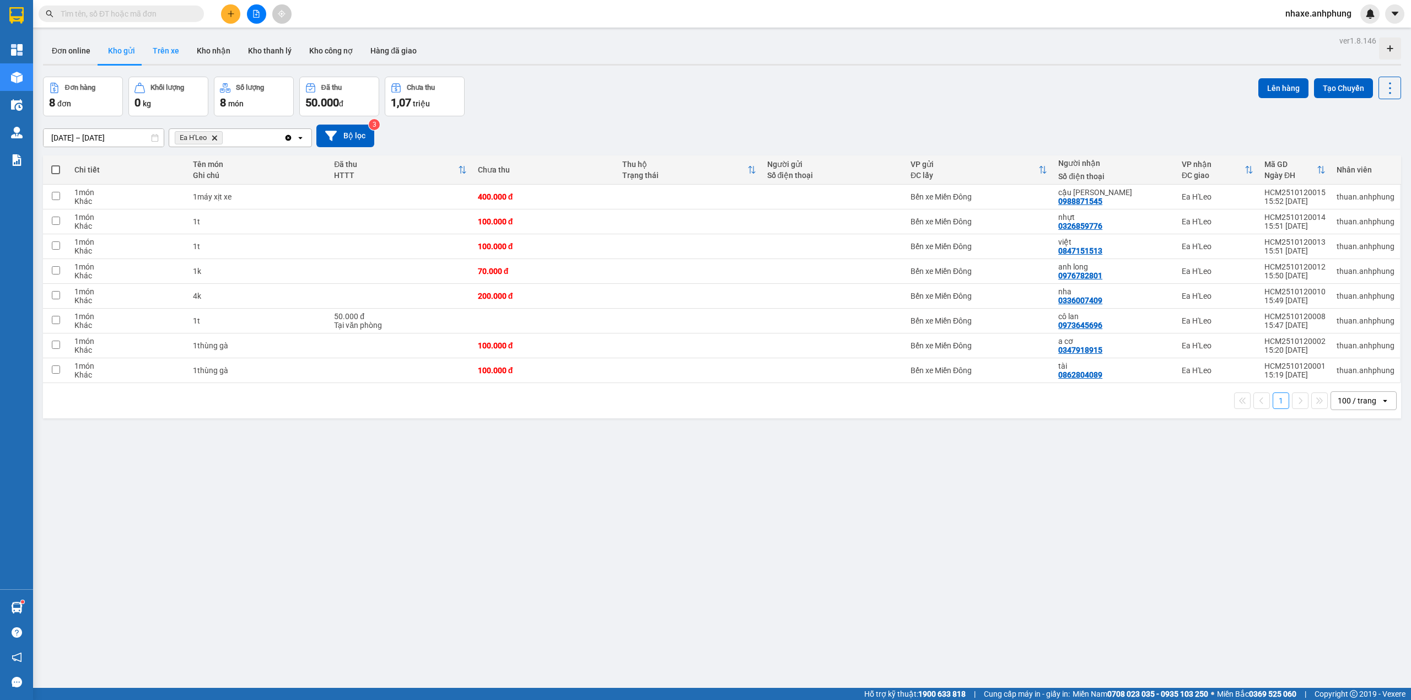
click at [168, 52] on button "Trên xe" at bounding box center [166, 50] width 44 height 26
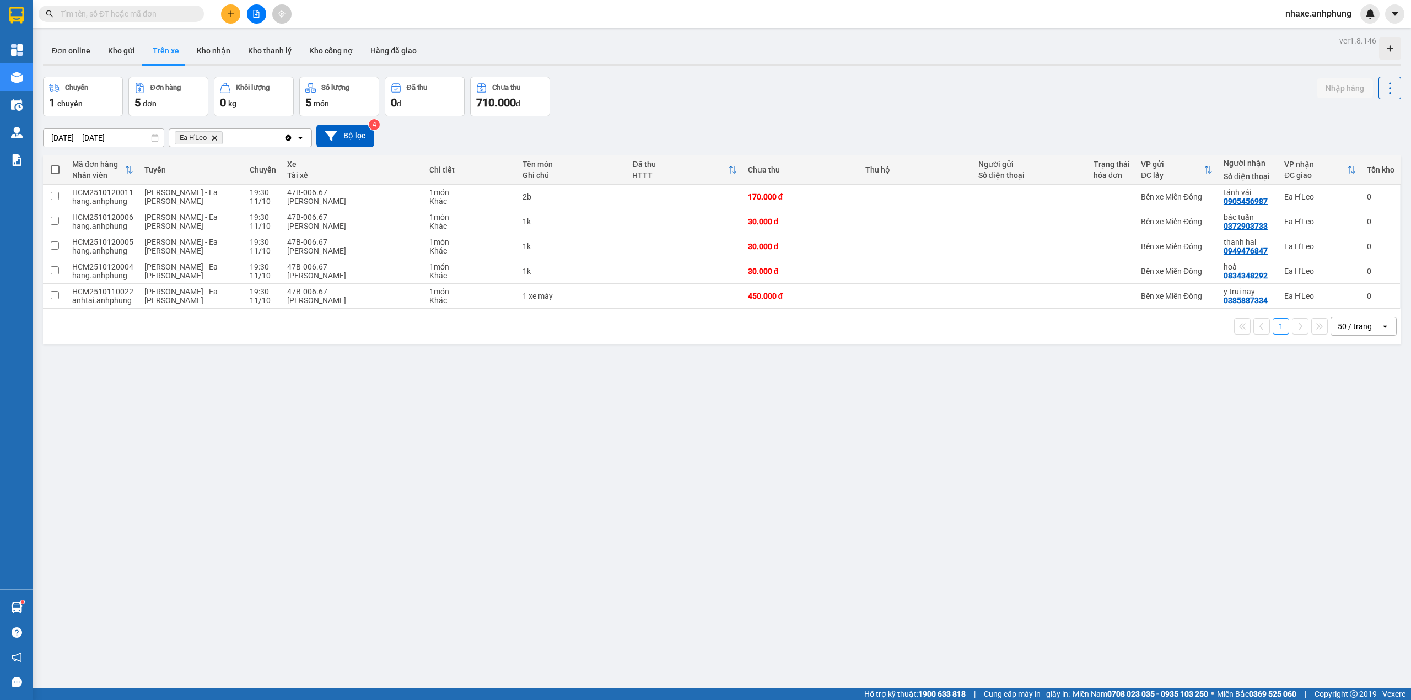
click at [54, 170] on span at bounding box center [55, 169] width 9 height 9
click at [55, 164] on input "checkbox" at bounding box center [55, 164] width 0 height 0
checkbox input "true"
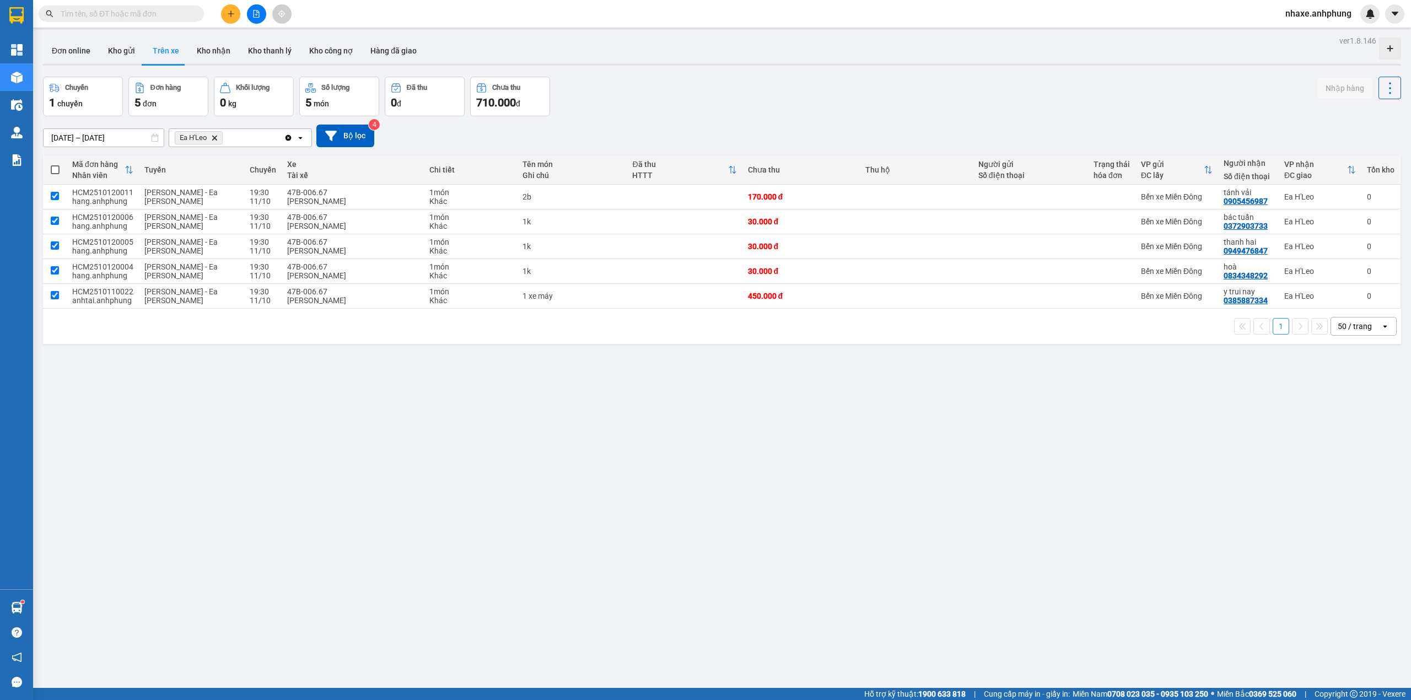
checkbox input "true"
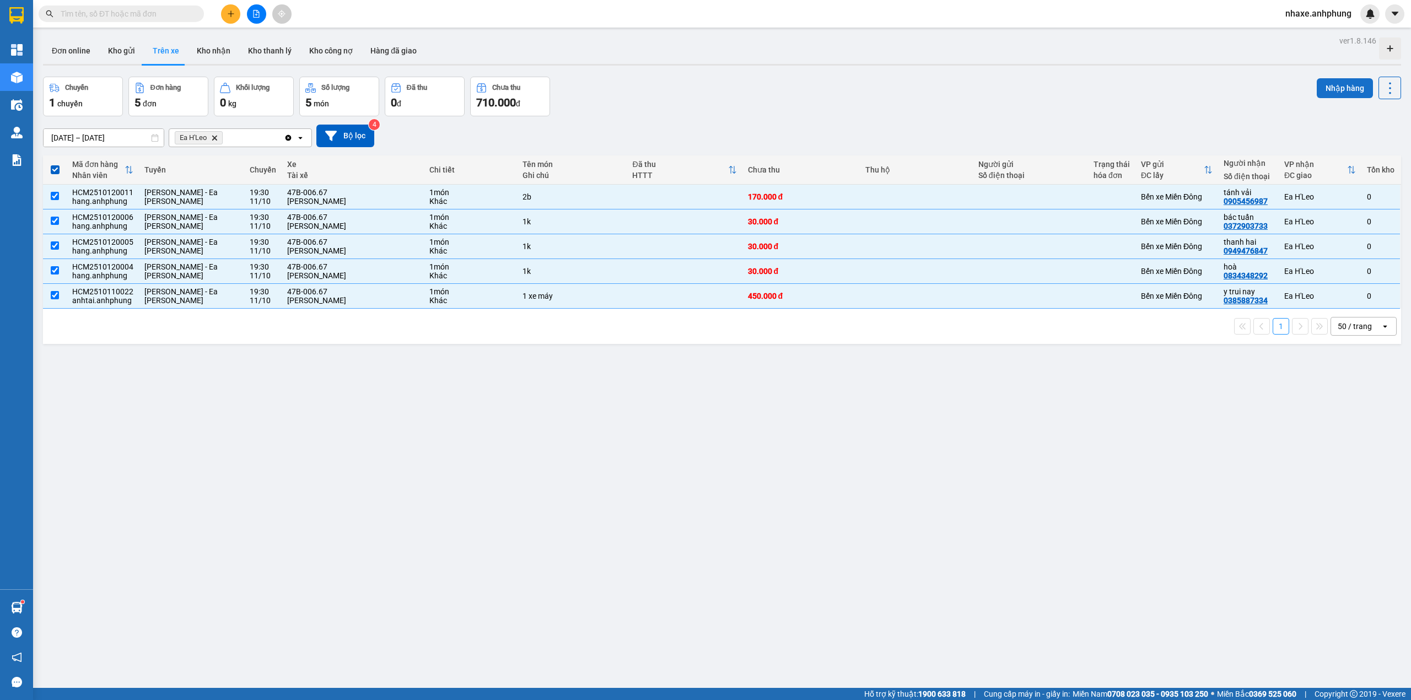
click at [1338, 83] on button "Nhập hàng" at bounding box center [1345, 88] width 56 height 20
checkbox input "false"
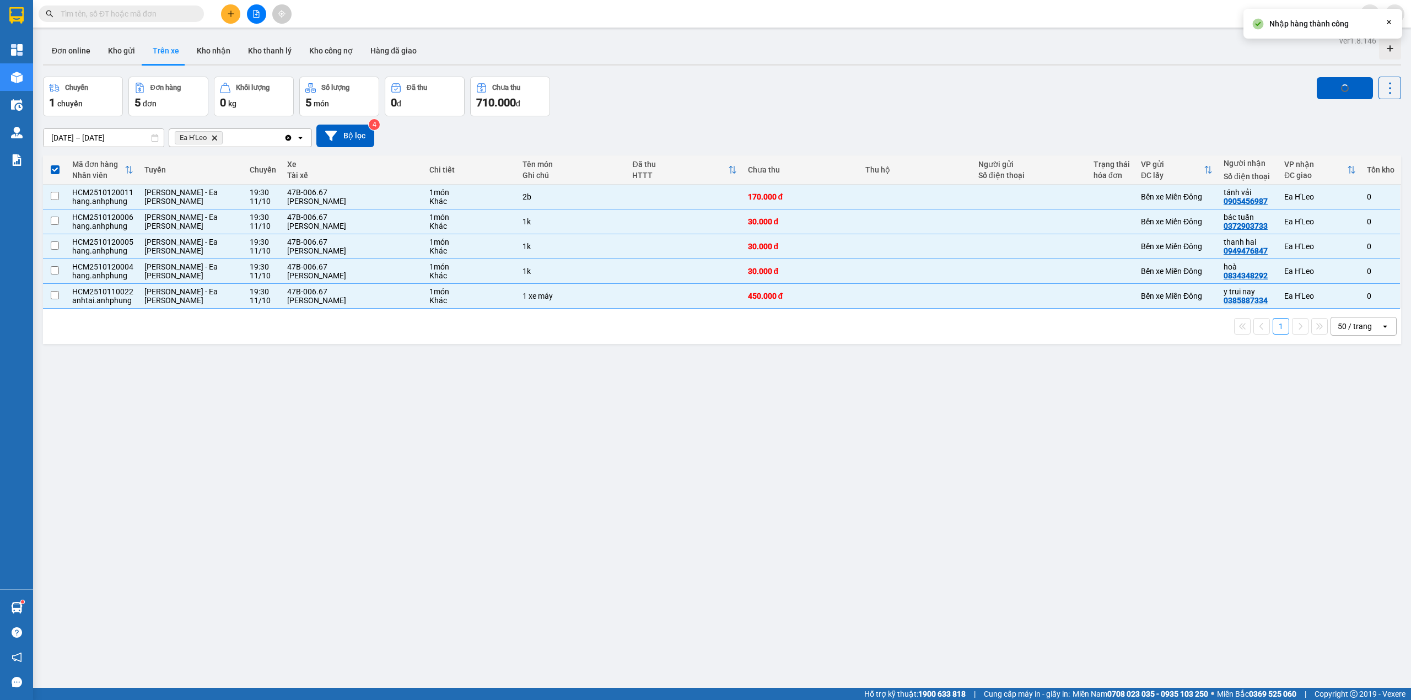
checkbox input "false"
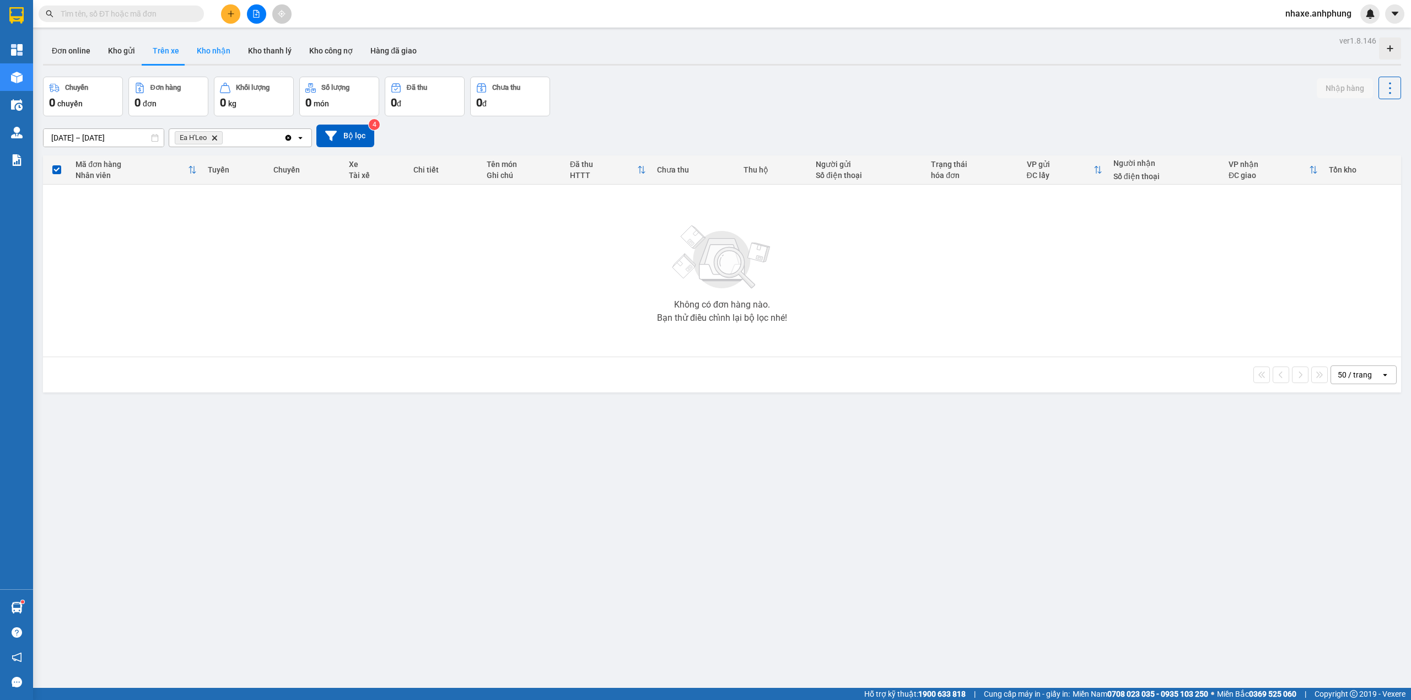
click at [217, 54] on button "Kho nhận" at bounding box center [213, 50] width 51 height 26
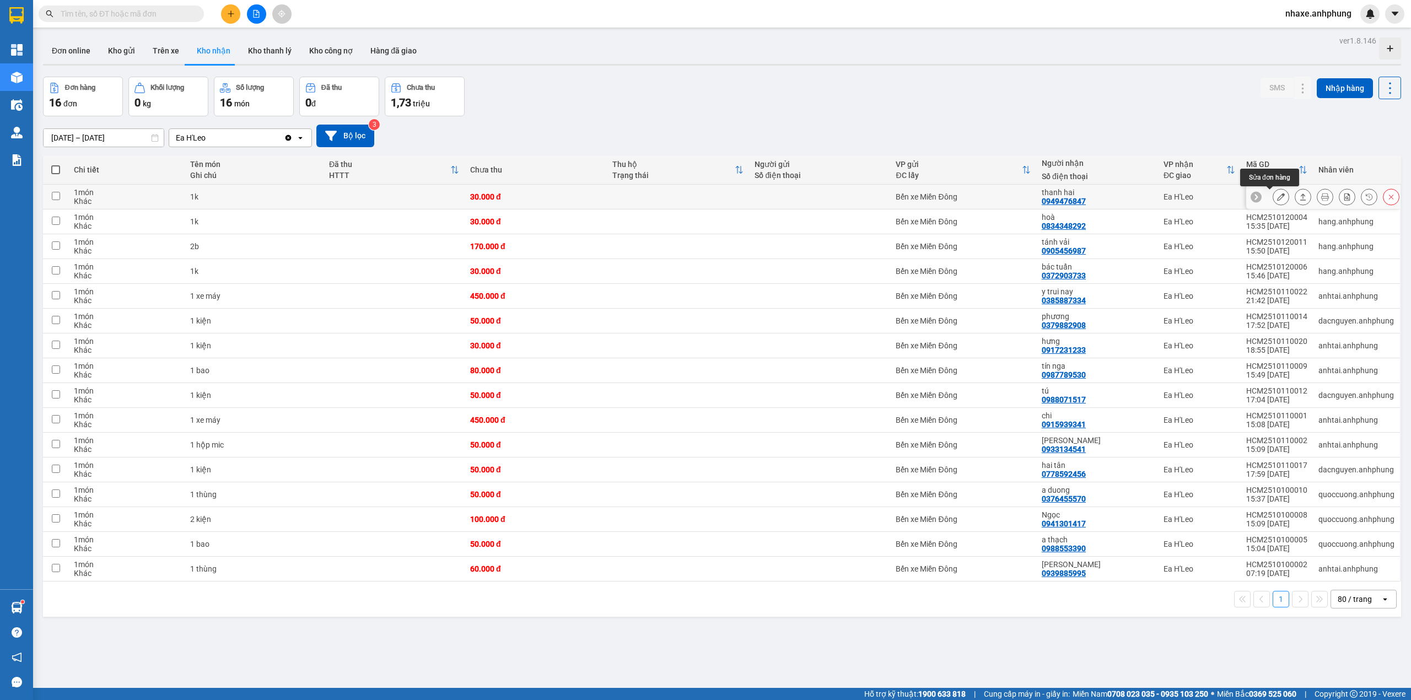
click at [1277, 201] on icon at bounding box center [1281, 197] width 8 height 8
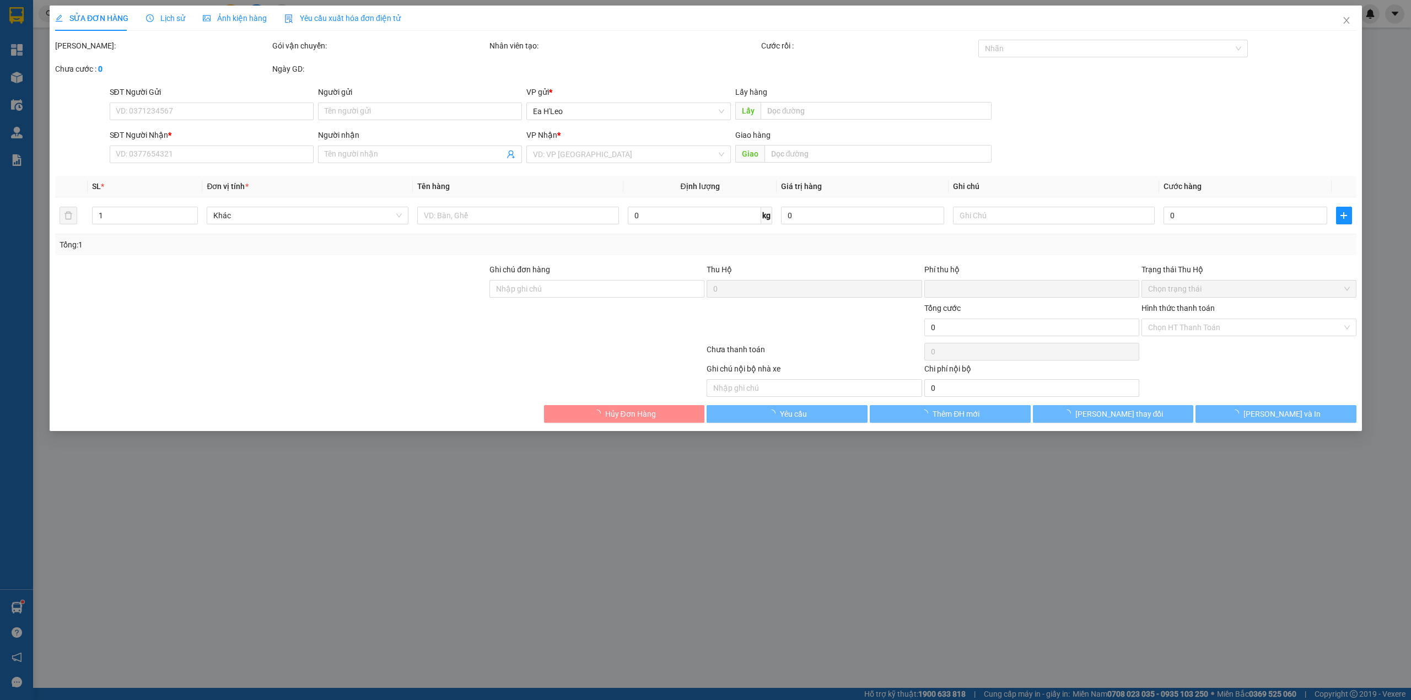
type input "0949476847"
type input "thanh hai"
type input "0"
type input "30.000"
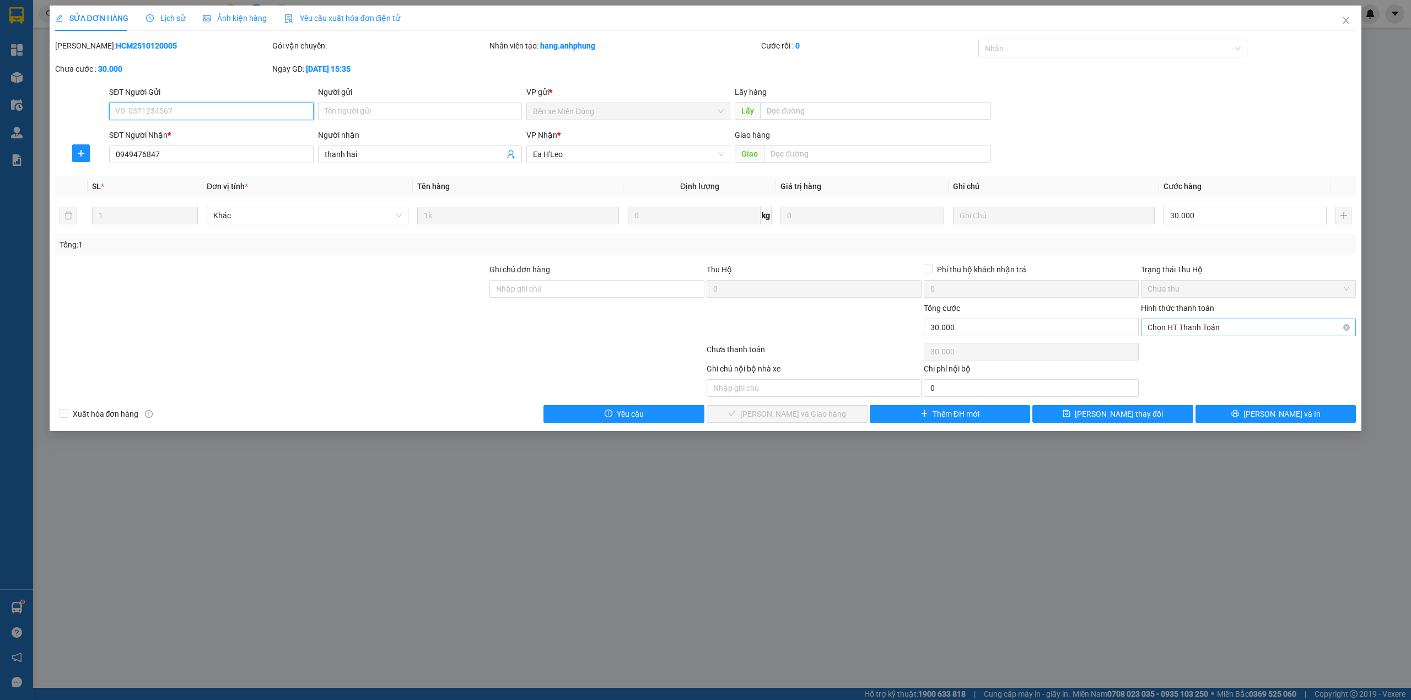
click at [1220, 322] on span "Chọn HT Thanh Toán" at bounding box center [1248, 327] width 202 height 17
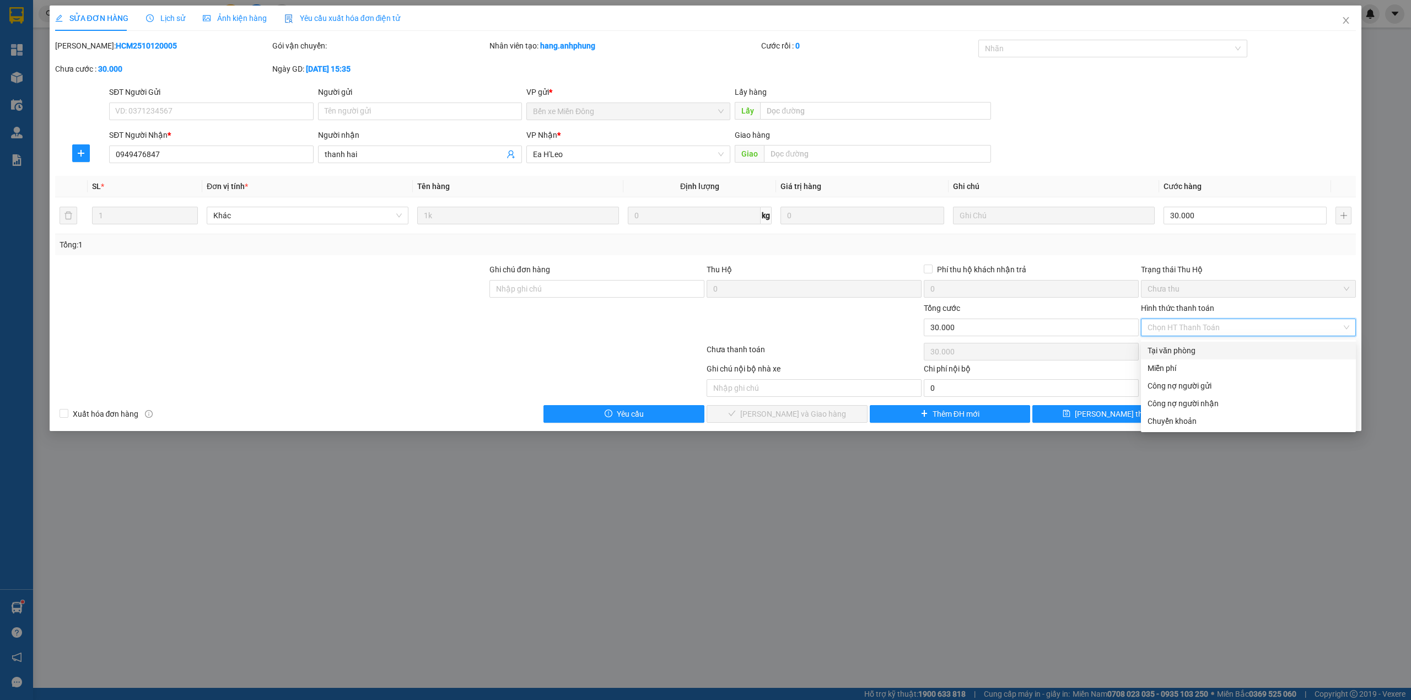
click at [1204, 347] on div "Tại văn phòng" at bounding box center [1248, 350] width 202 height 12
type input "0"
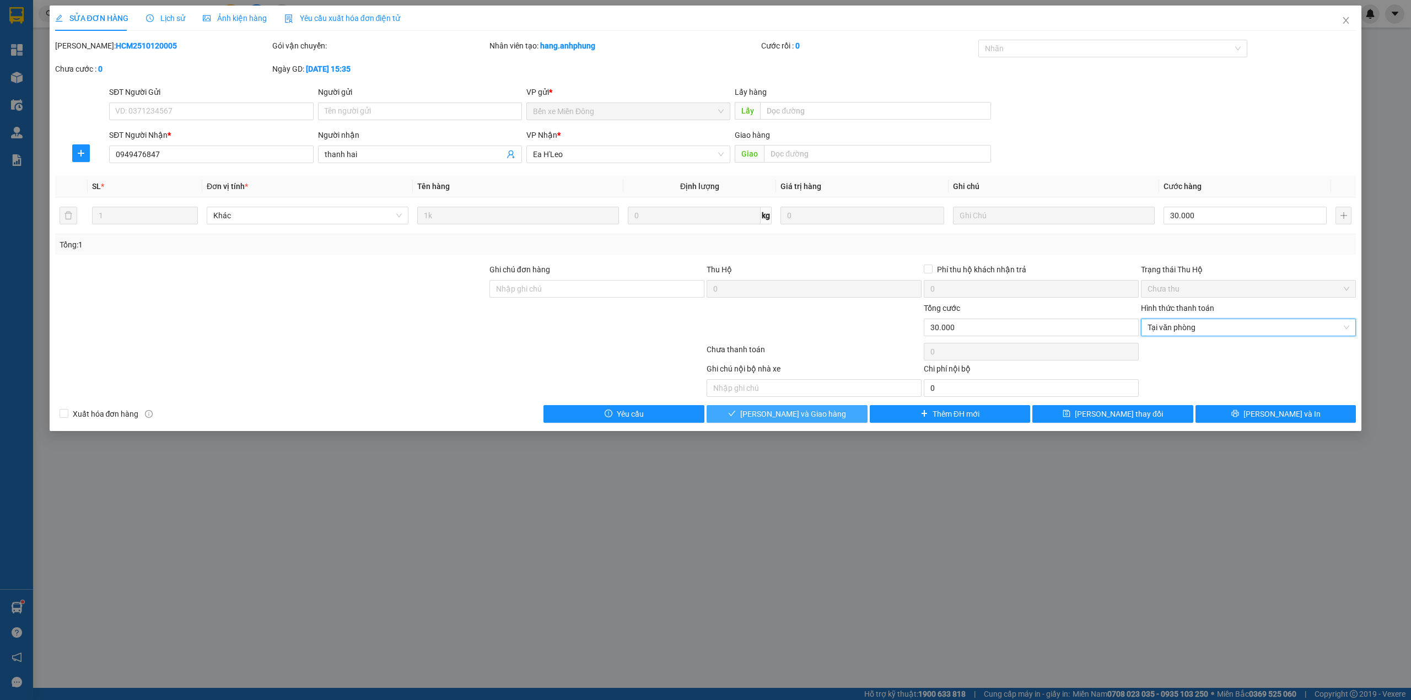
click at [840, 415] on button "Lưu và Giao hàng" at bounding box center [786, 414] width 161 height 18
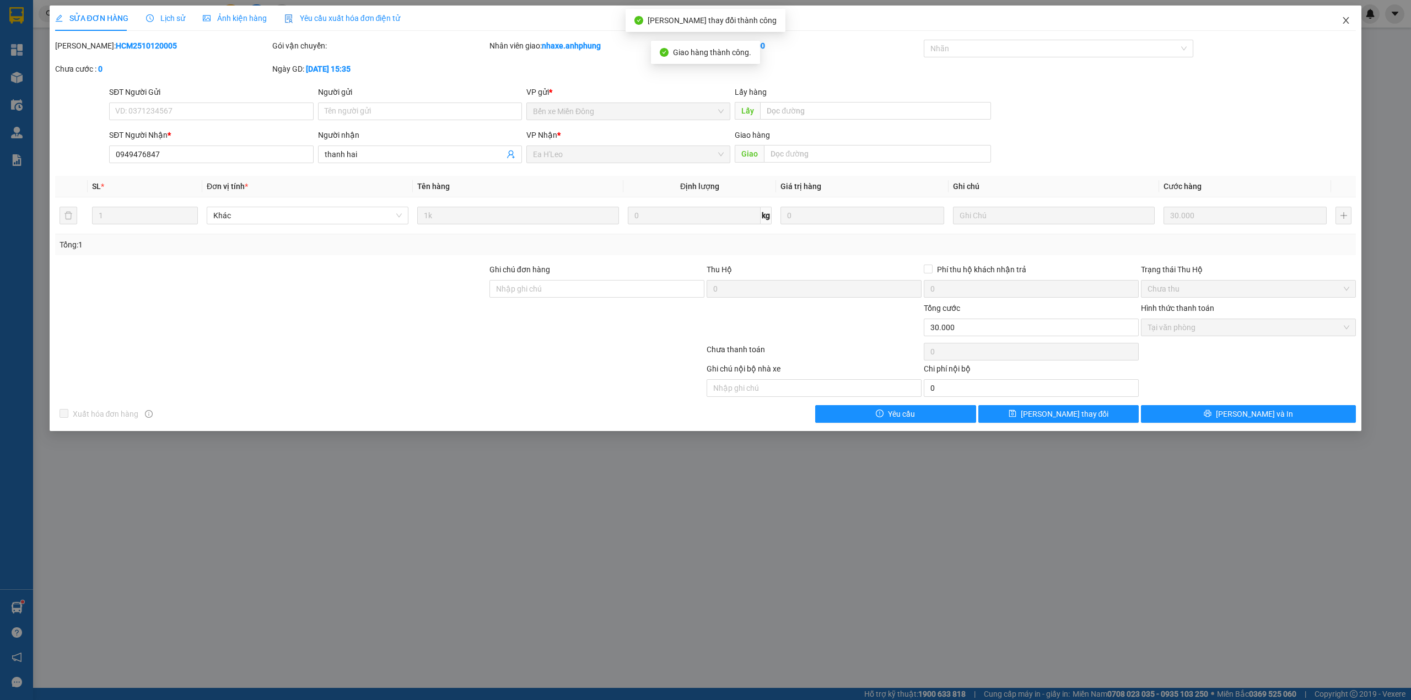
click at [1344, 14] on span "Close" at bounding box center [1345, 21] width 31 height 31
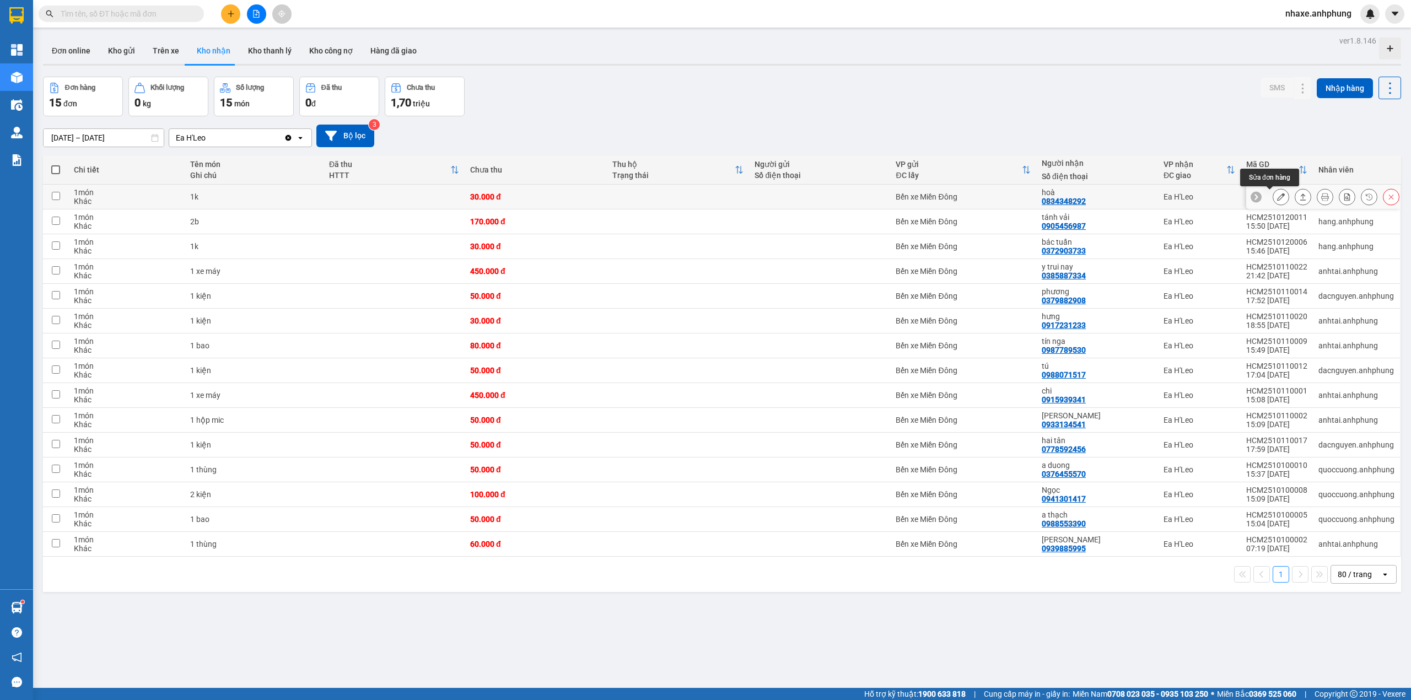
click at [1277, 199] on icon at bounding box center [1281, 197] width 8 height 8
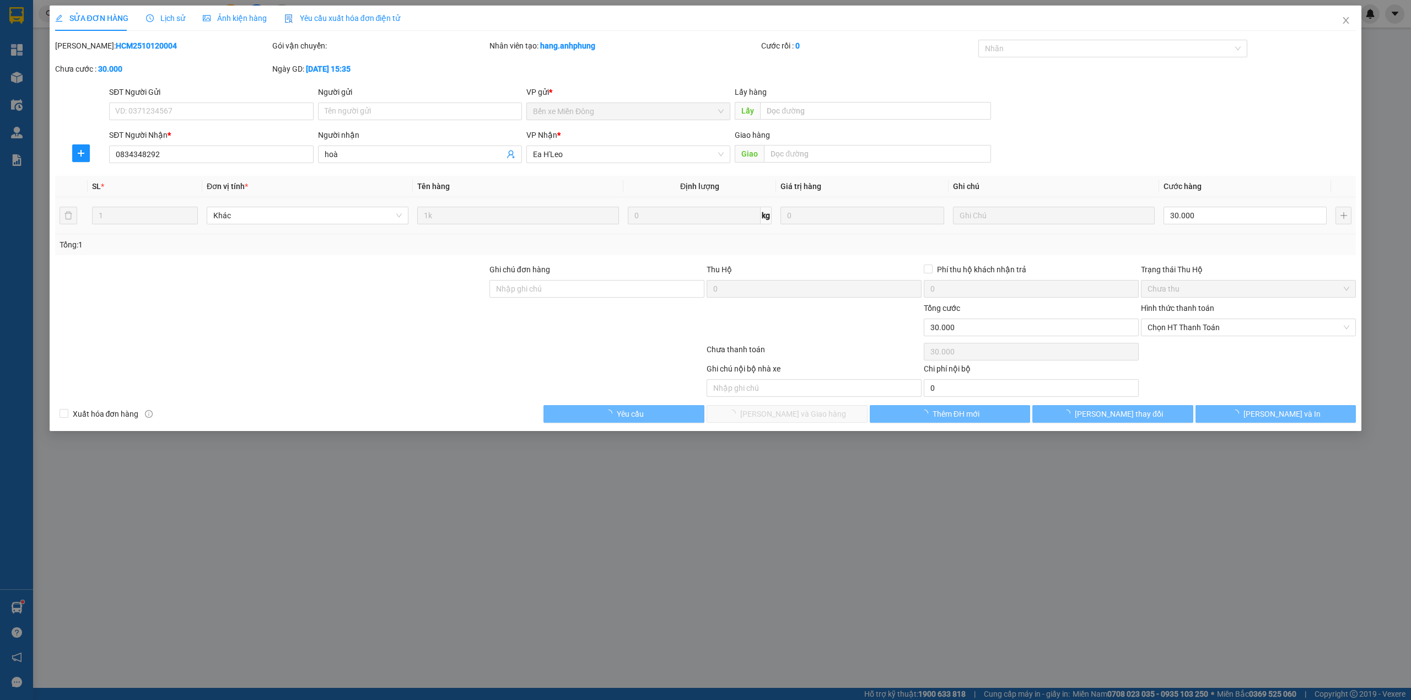
type input "0834348292"
type input "hoà"
type input "0"
type input "30.000"
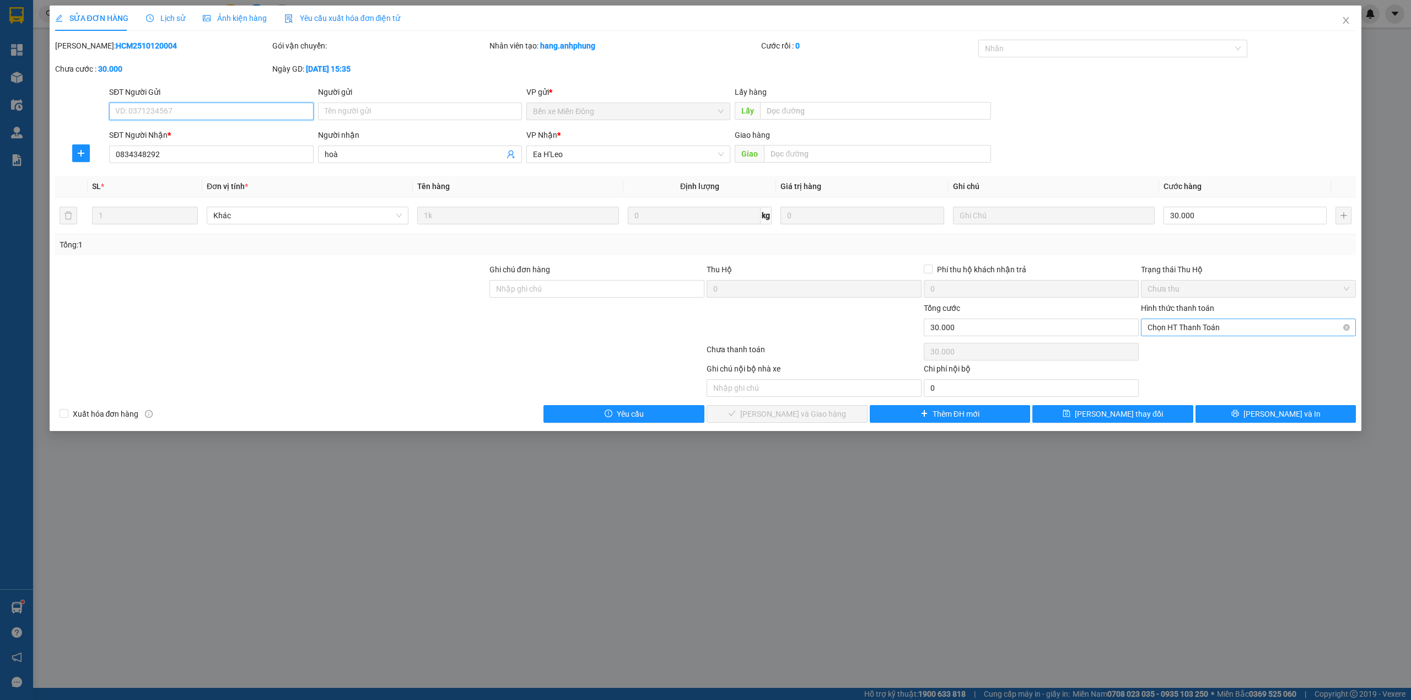
click at [1198, 326] on span "Chọn HT Thanh Toán" at bounding box center [1248, 327] width 202 height 17
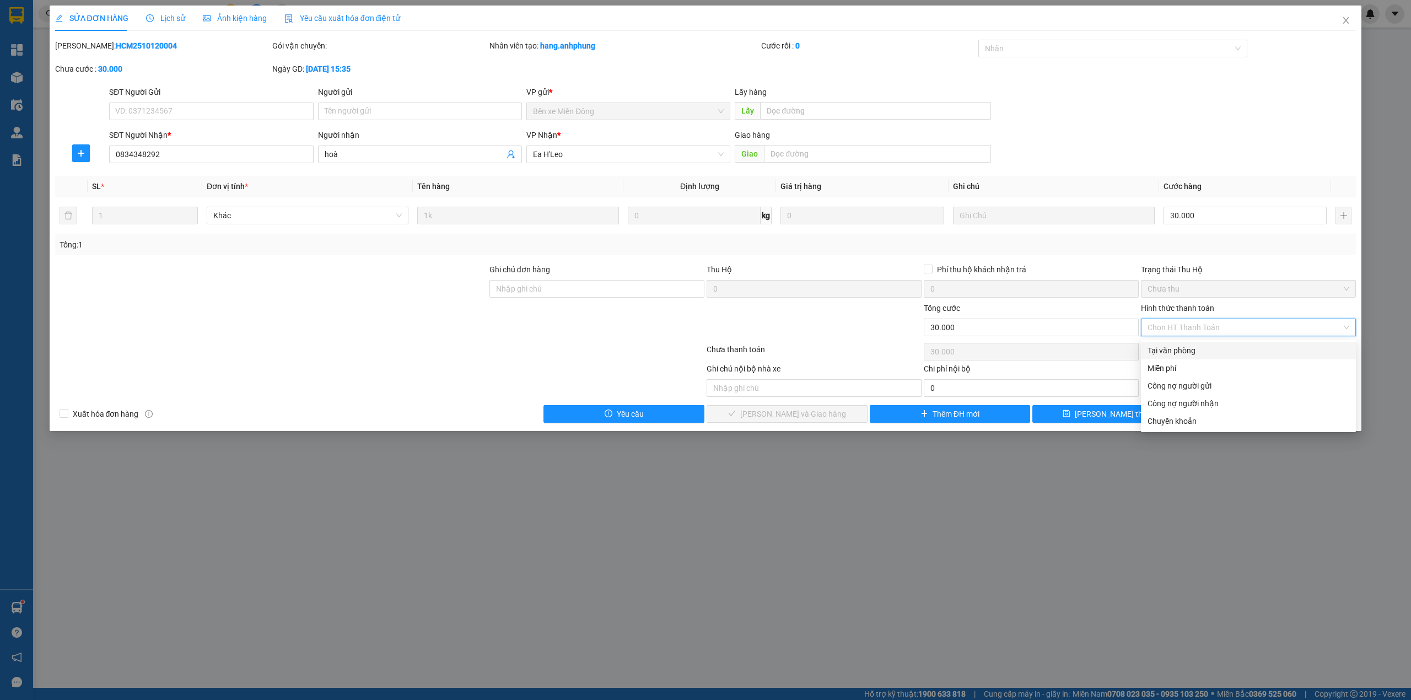
click at [1164, 353] on div "Tại văn phòng" at bounding box center [1248, 350] width 202 height 12
type input "0"
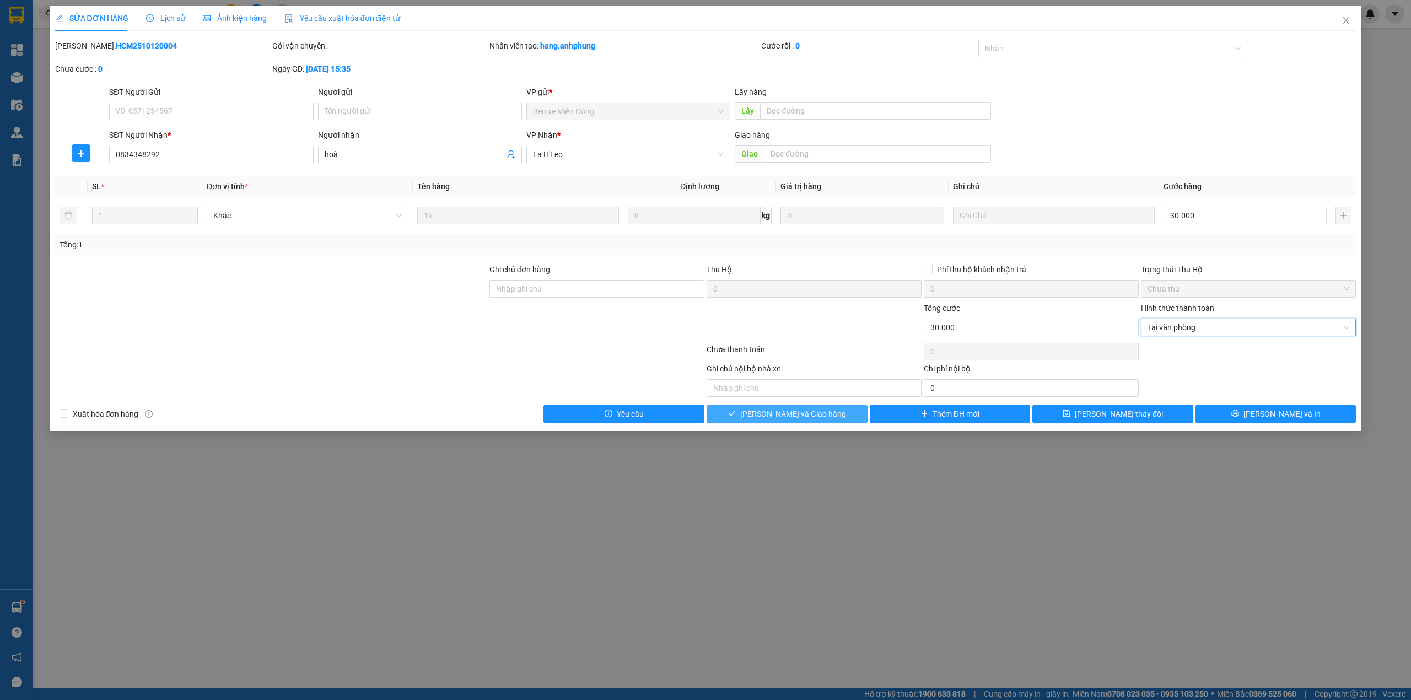
click at [798, 418] on span "Lưu và Giao hàng" at bounding box center [793, 414] width 106 height 12
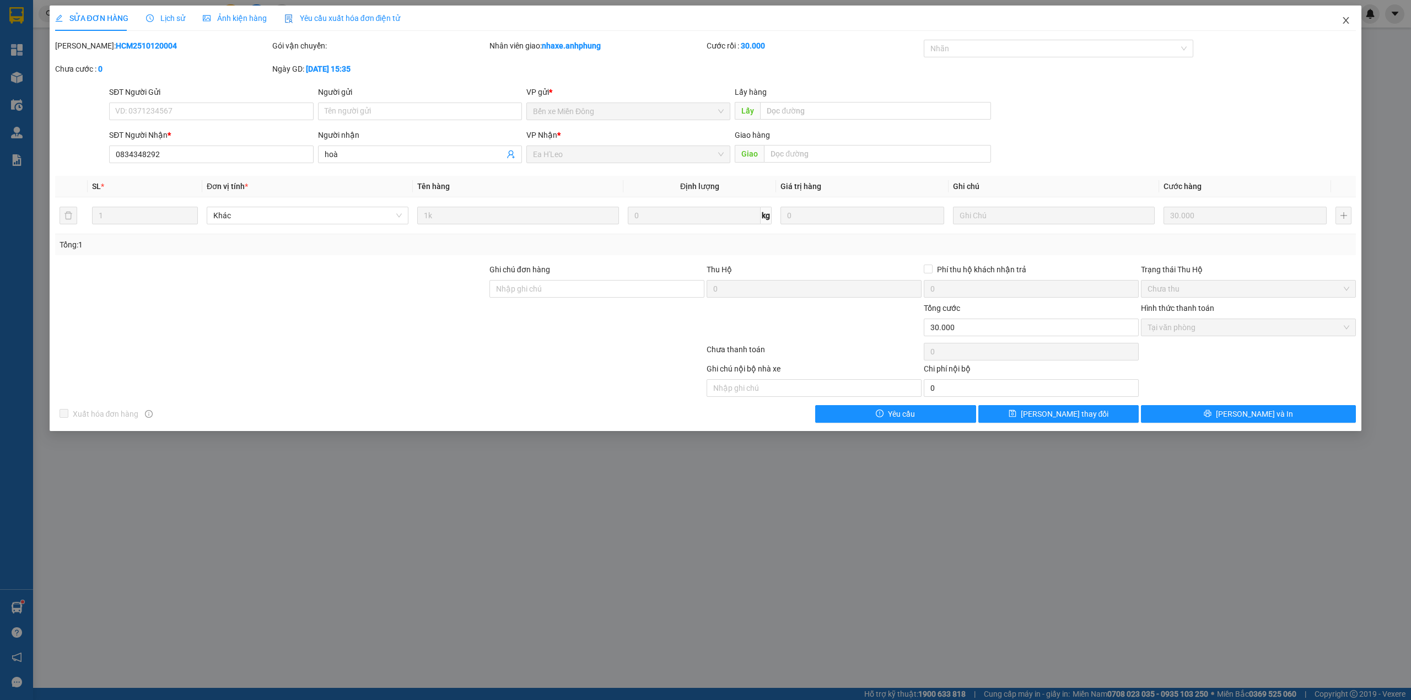
click at [1345, 18] on icon "close" at bounding box center [1345, 20] width 9 height 9
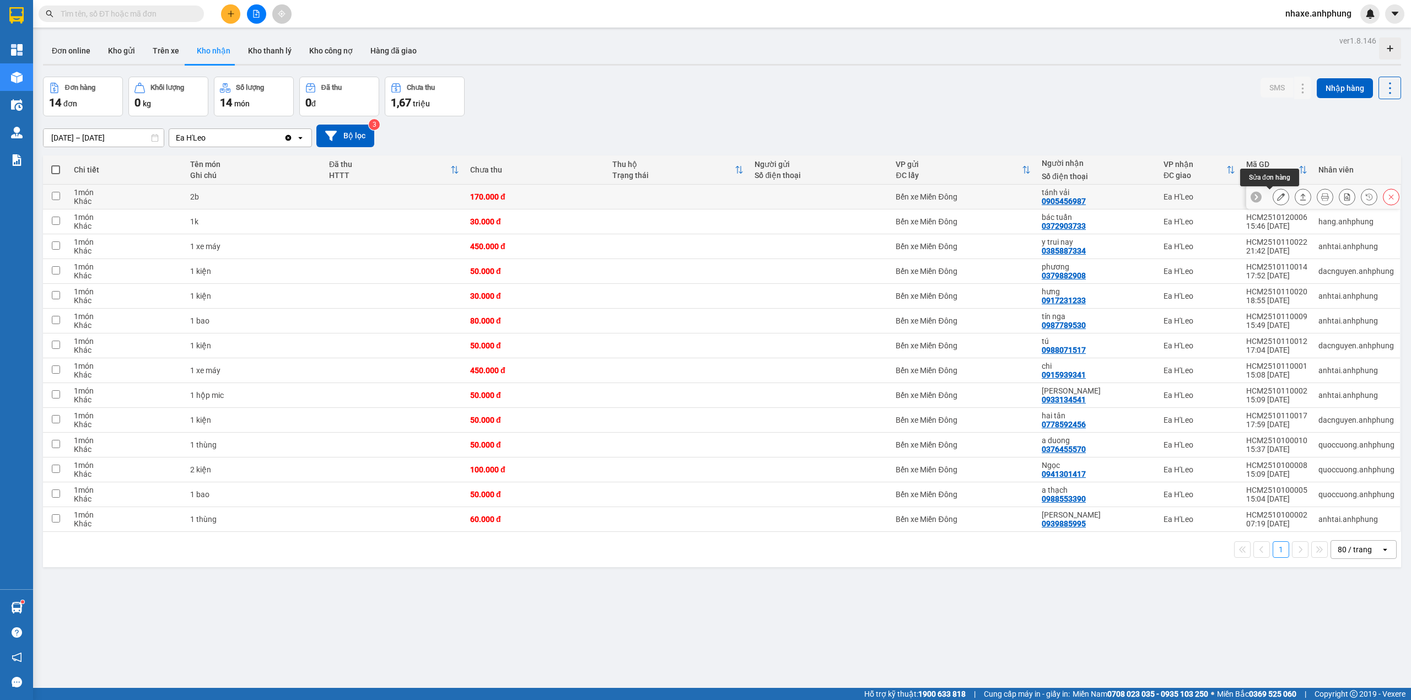
click at [1277, 199] on icon at bounding box center [1281, 197] width 8 height 8
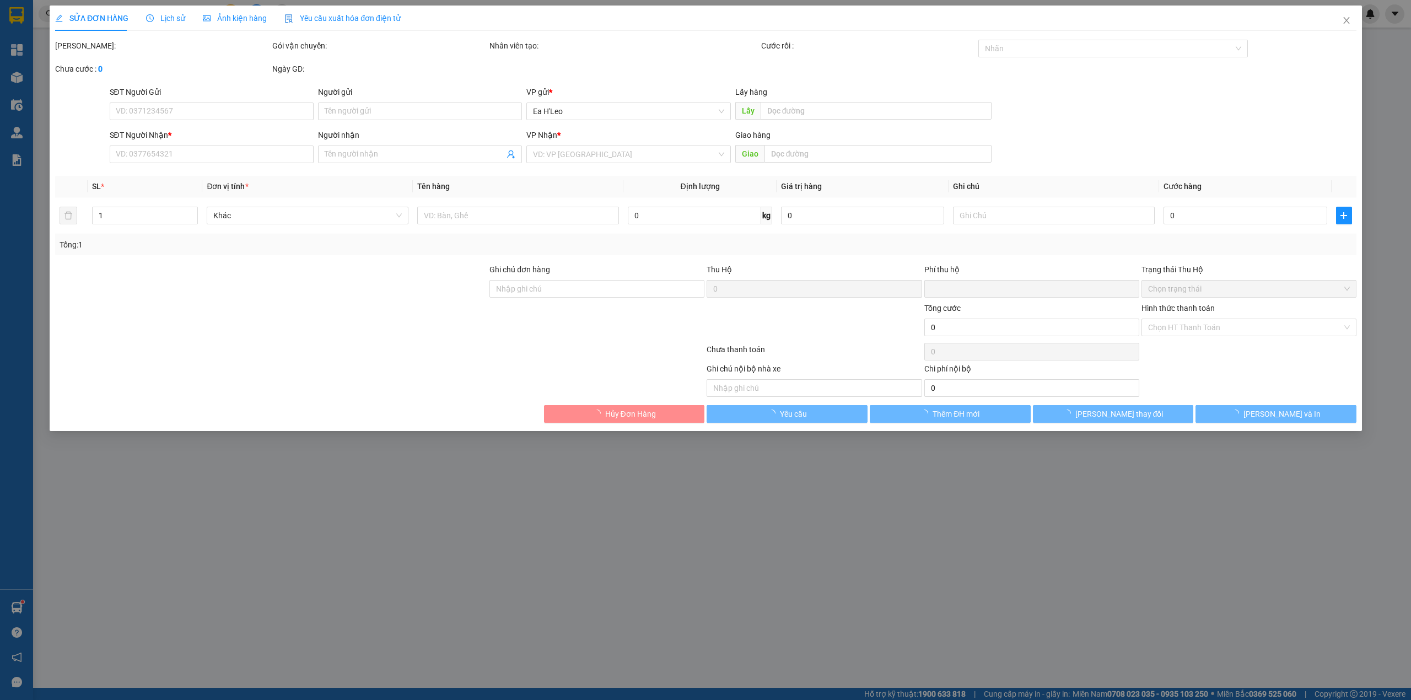
type input "0905456987"
type input "tánh vải"
type input "0"
type input "170.000"
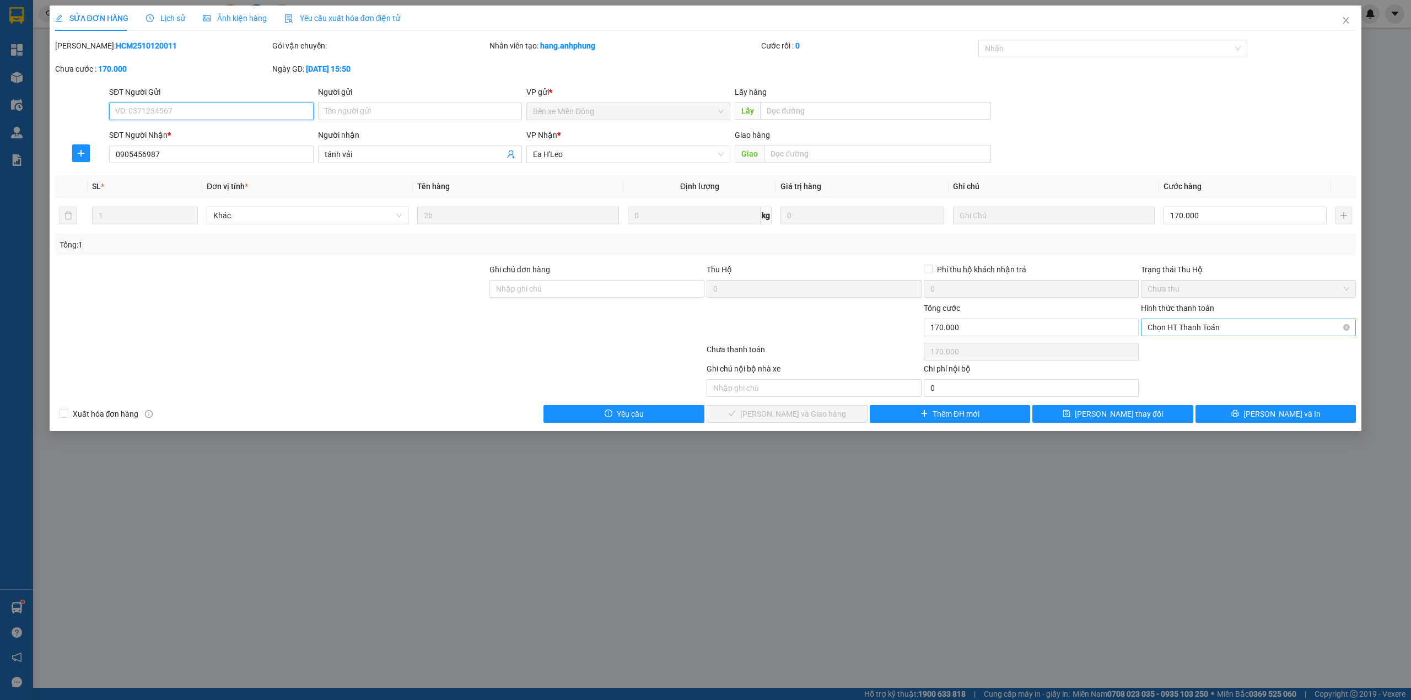
click at [1213, 320] on span "Chọn HT Thanh Toán" at bounding box center [1248, 327] width 202 height 17
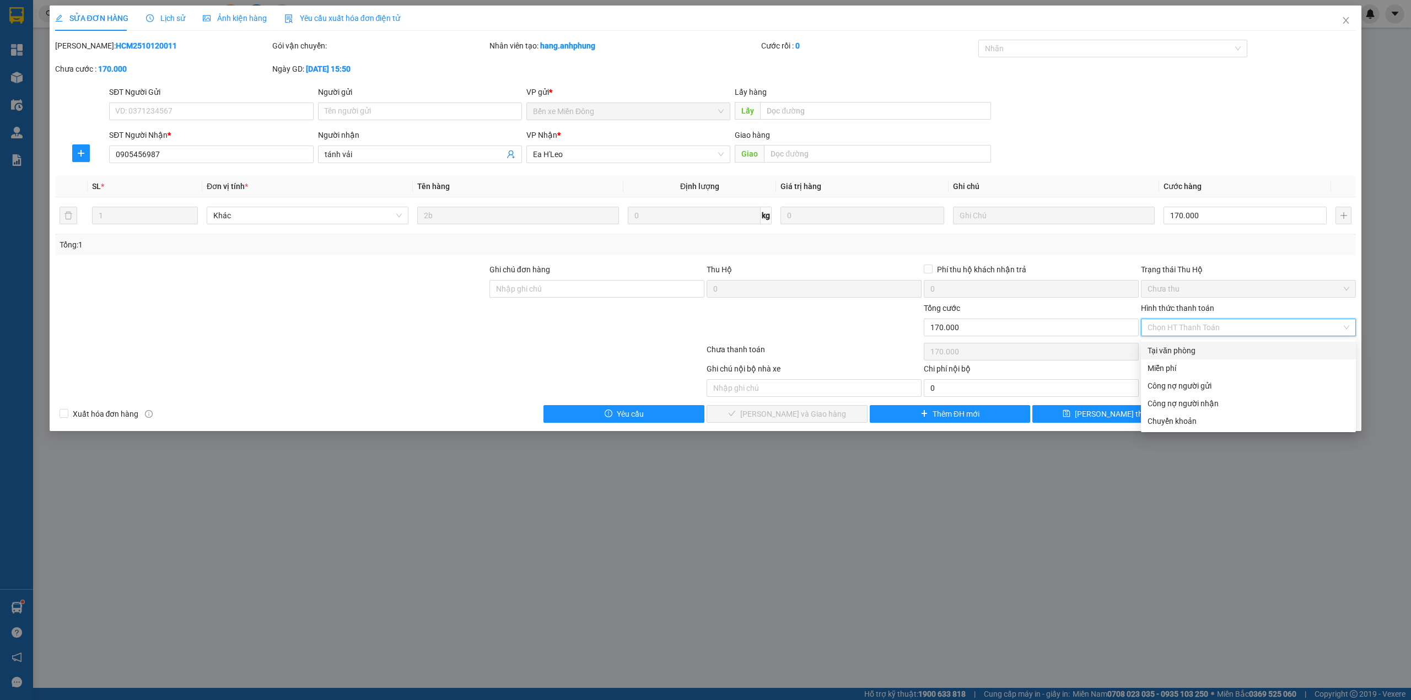
click at [1204, 348] on div "Tại văn phòng" at bounding box center [1248, 350] width 202 height 12
type input "0"
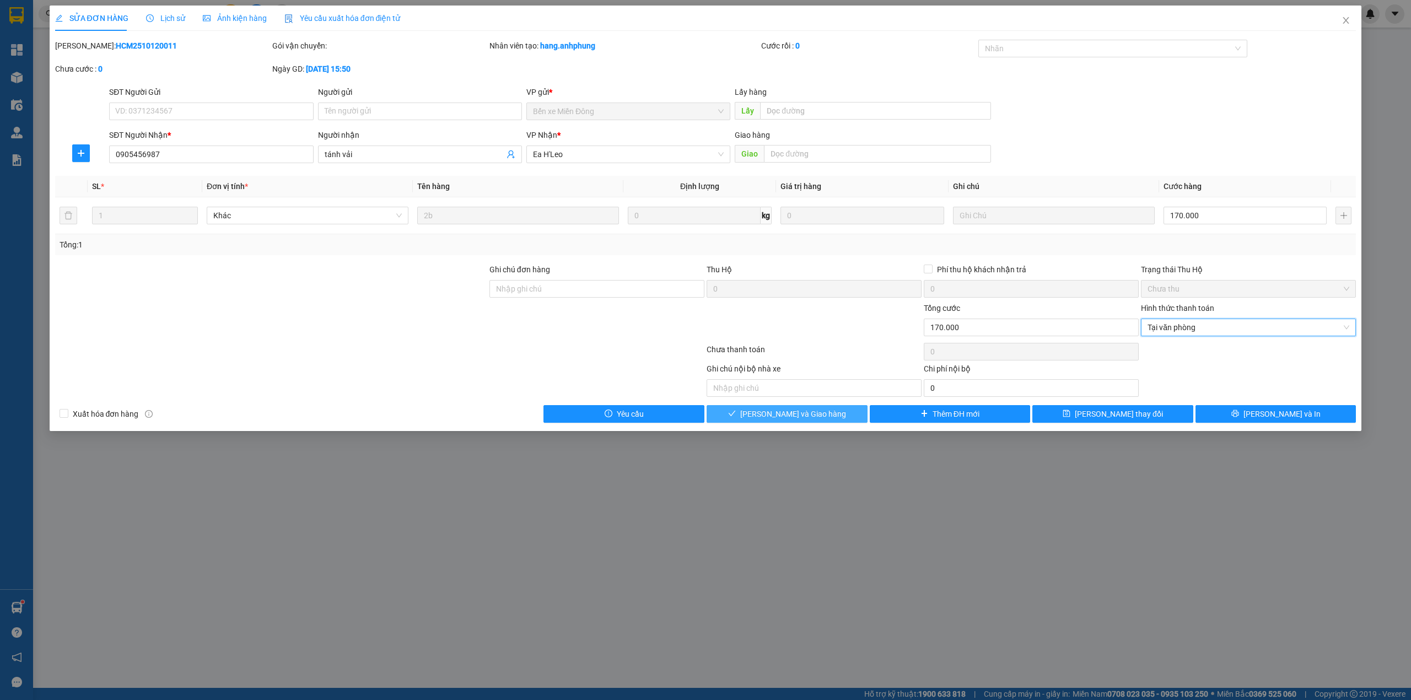
click at [827, 412] on button "Lưu và Giao hàng" at bounding box center [786, 414] width 161 height 18
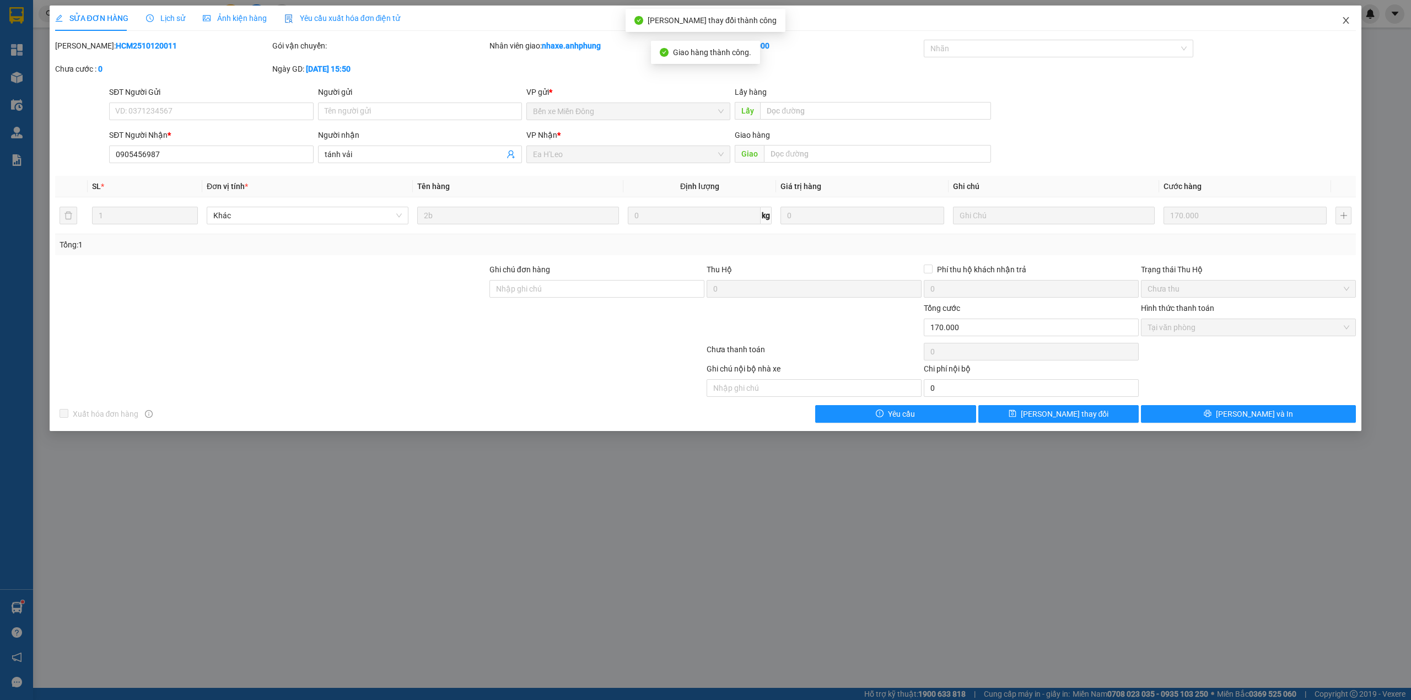
click at [1344, 18] on icon "close" at bounding box center [1346, 20] width 6 height 7
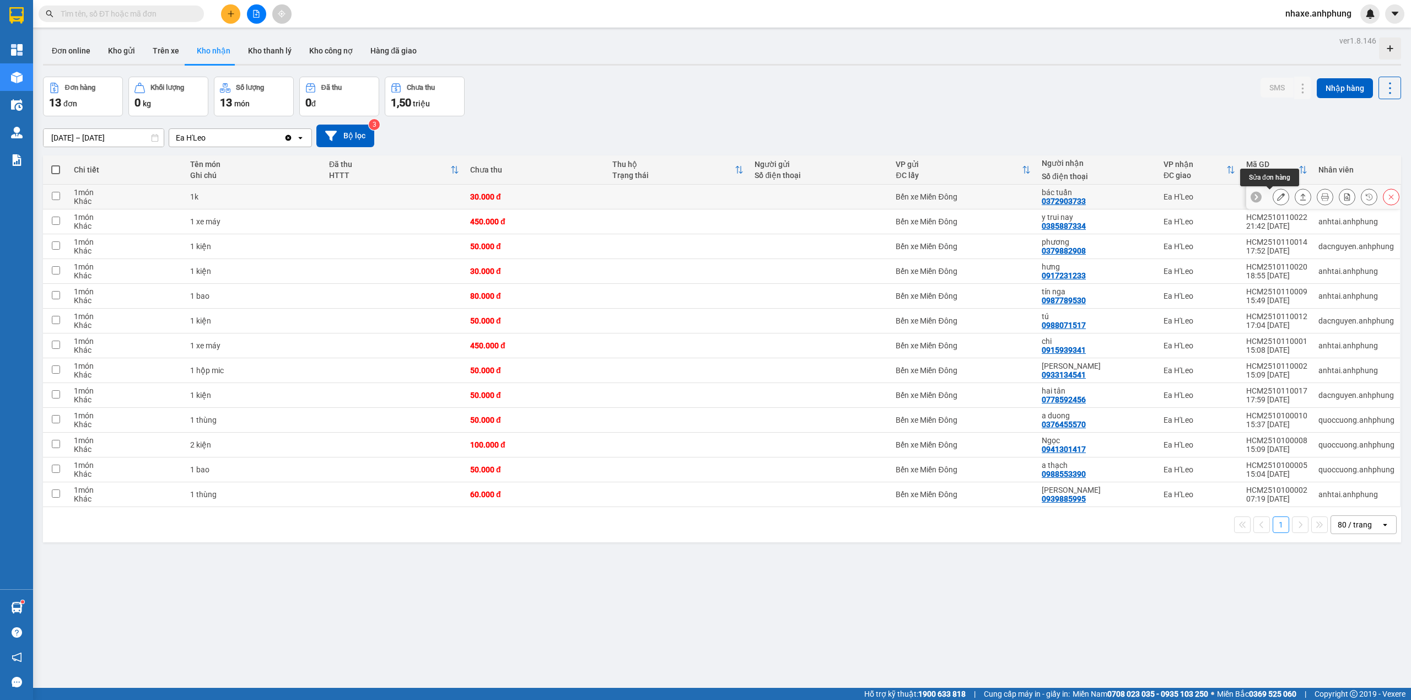
click at [1277, 197] on icon at bounding box center [1281, 197] width 8 height 8
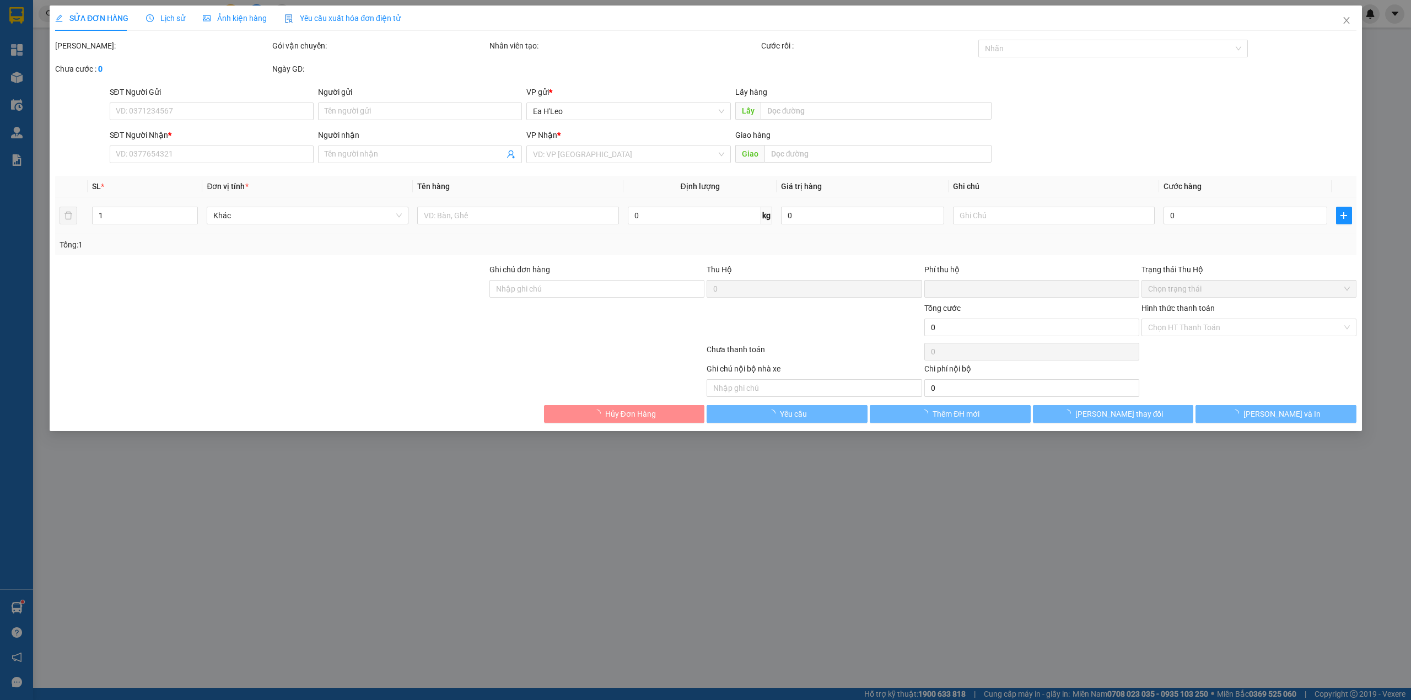
type input "0372903733"
type input "bác tuấn"
type input "0"
type input "30.000"
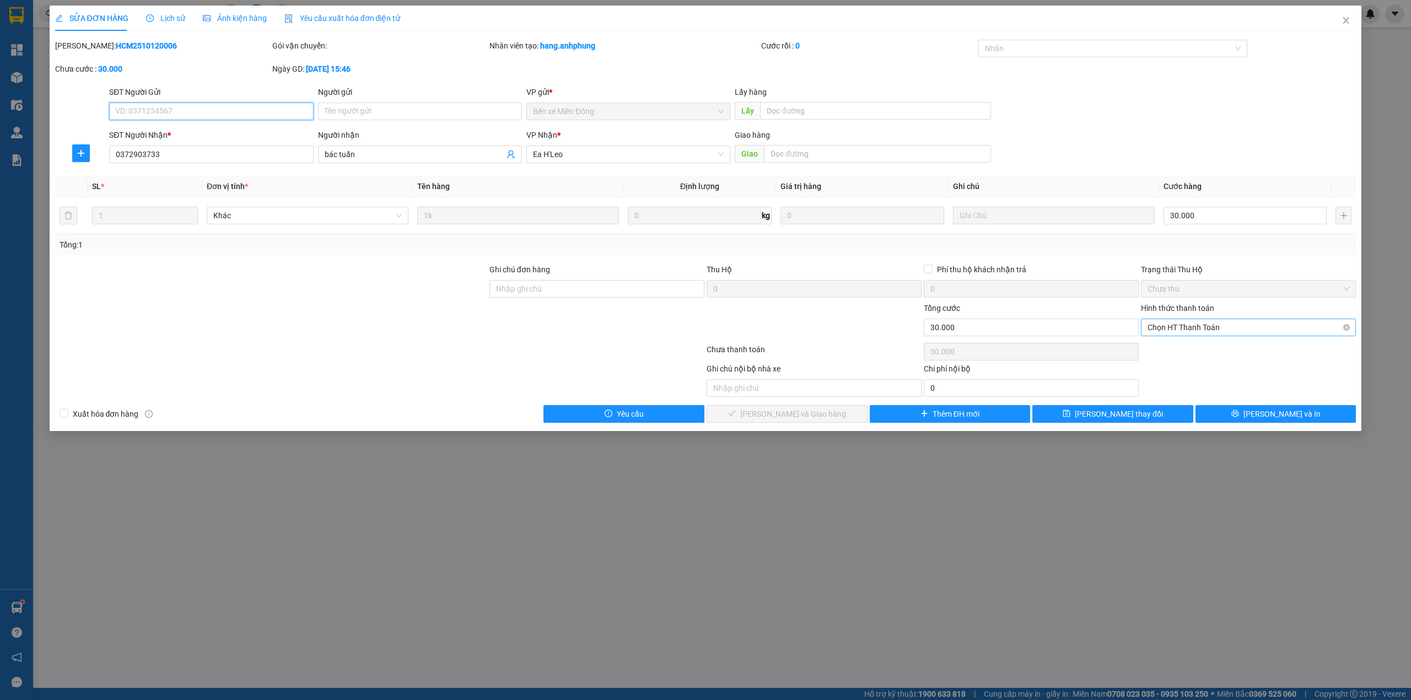
click at [1191, 322] on span "Chọn HT Thanh Toán" at bounding box center [1248, 327] width 202 height 17
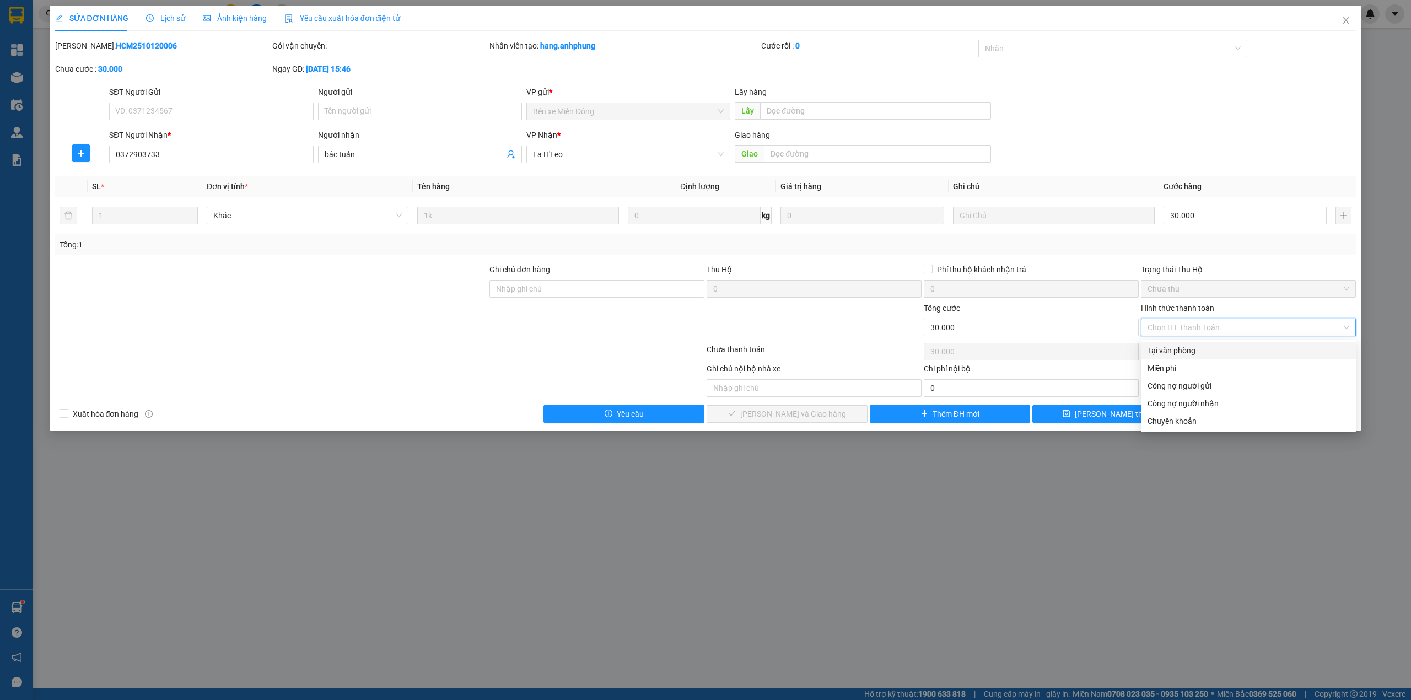
click at [1184, 353] on div "Tại văn phòng" at bounding box center [1248, 350] width 202 height 12
type input "0"
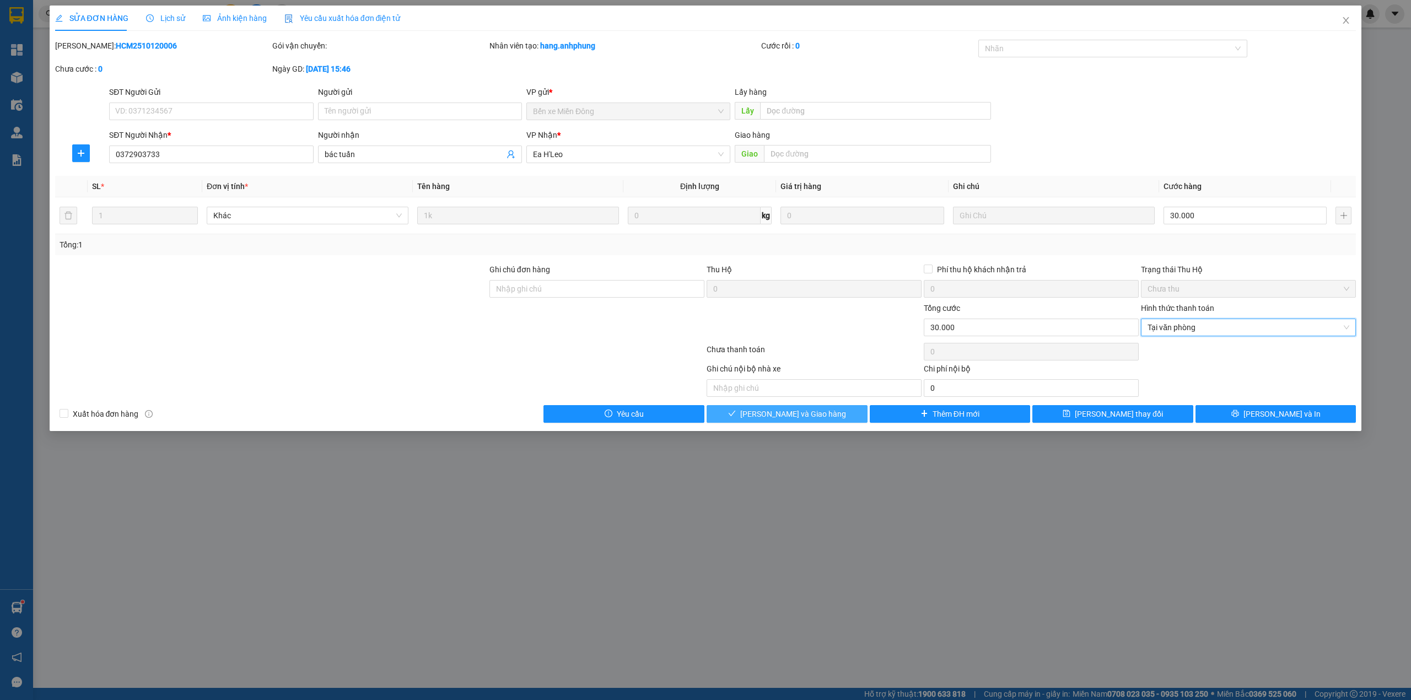
click at [736, 417] on icon "check" at bounding box center [732, 413] width 8 height 8
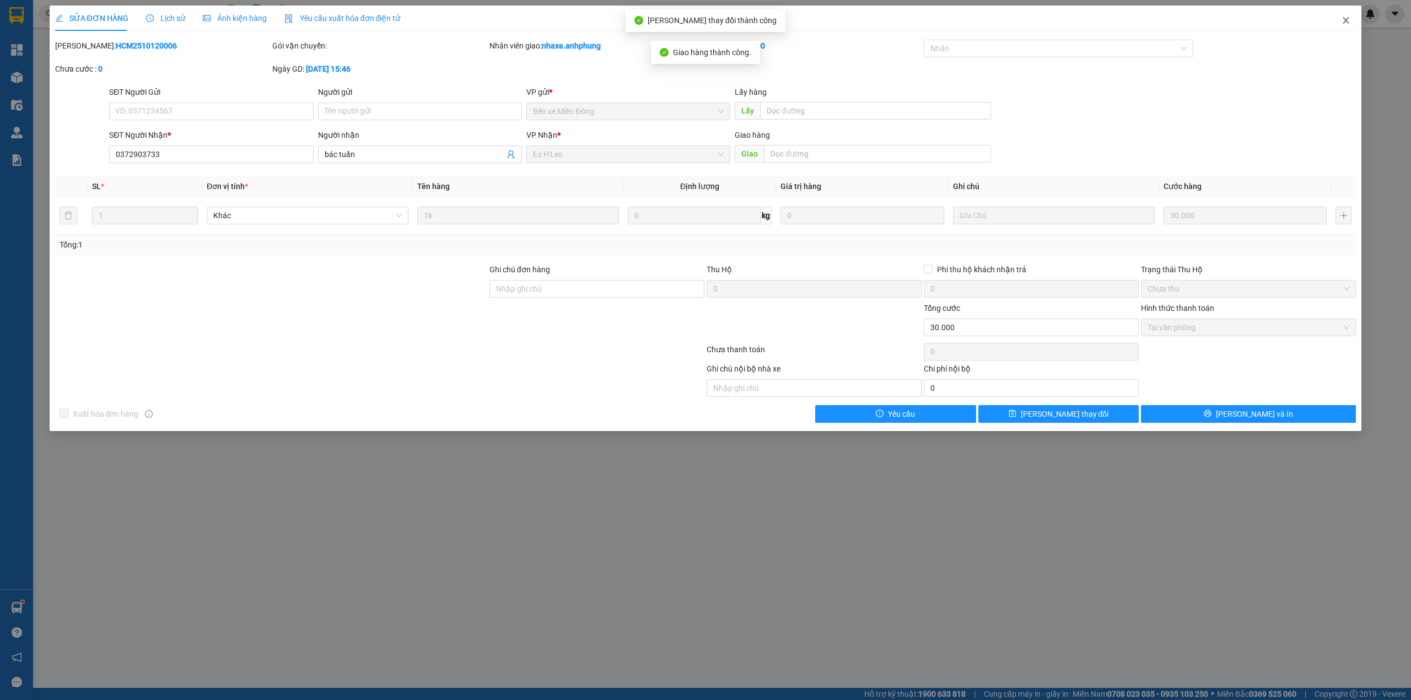
click at [1346, 22] on icon "close" at bounding box center [1346, 20] width 6 height 7
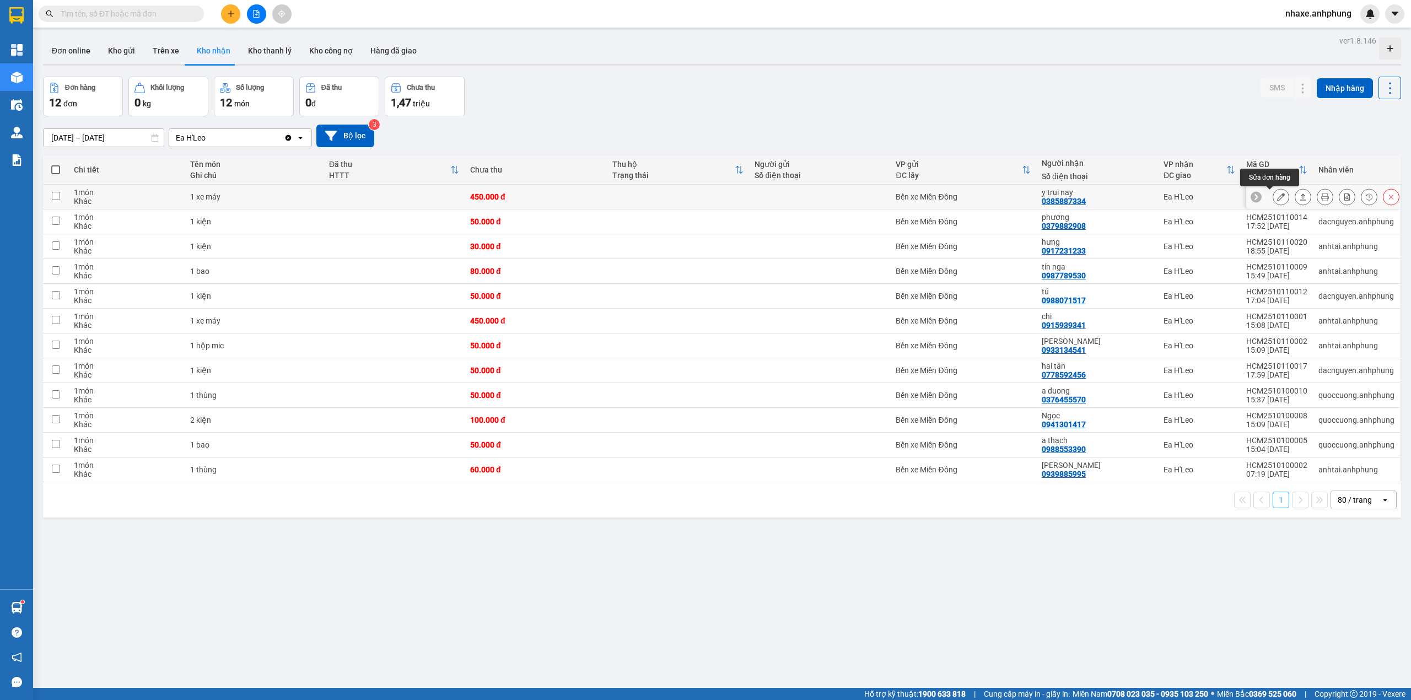
click at [1277, 196] on icon at bounding box center [1281, 197] width 8 height 8
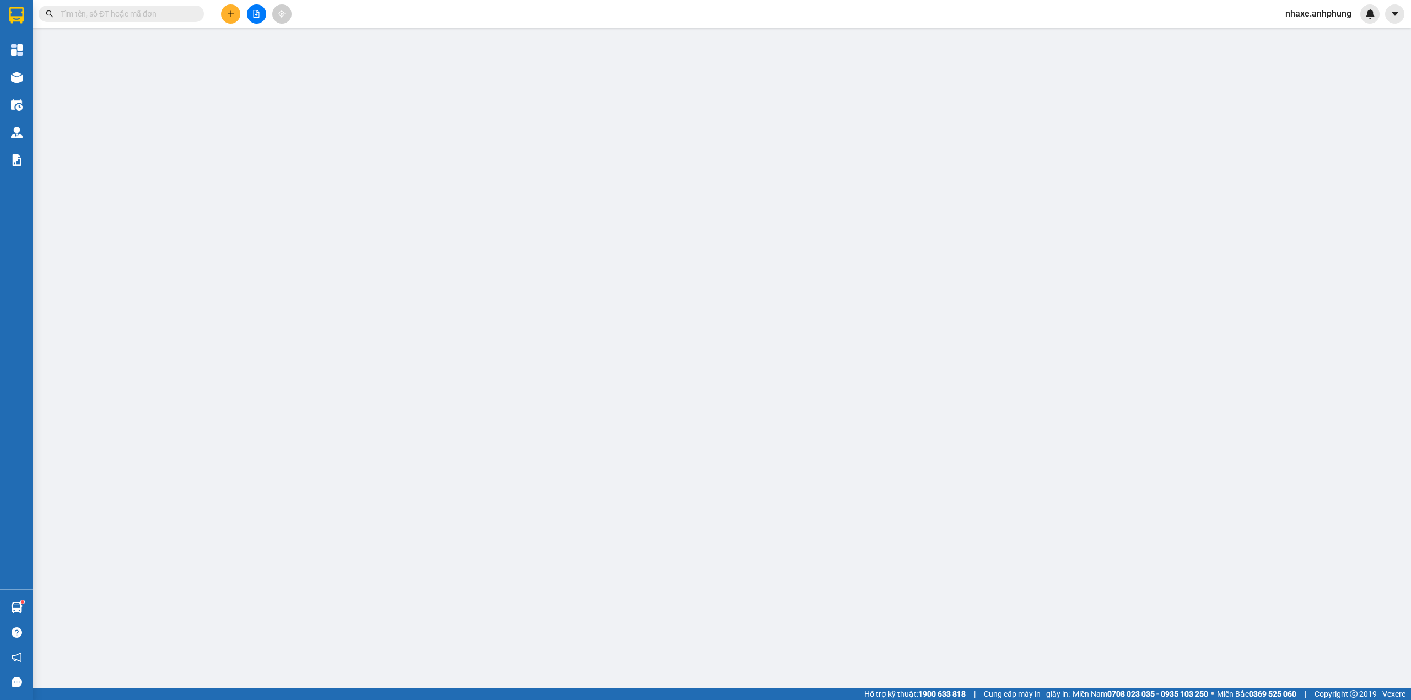
type input "0385887334"
type input "y trui nay"
type input "0"
type input "450.000"
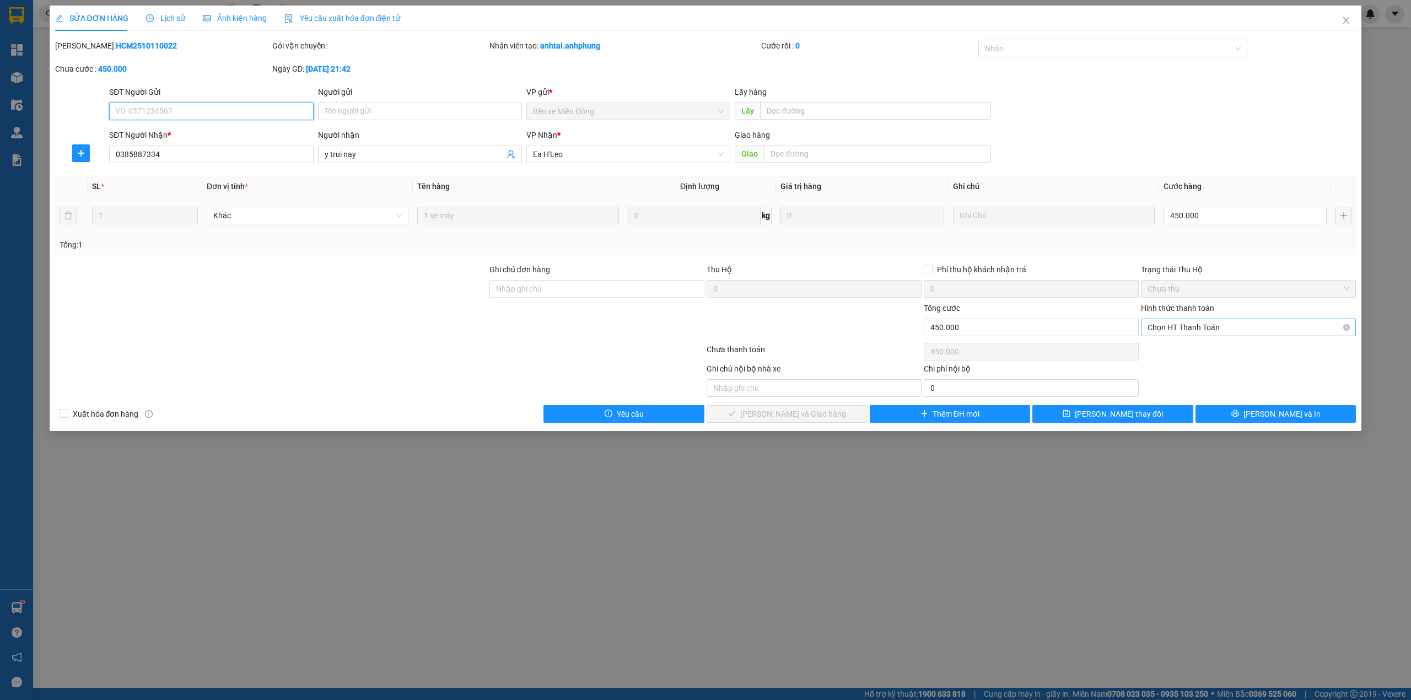
click at [1200, 327] on span "Chọn HT Thanh Toán" at bounding box center [1248, 327] width 202 height 17
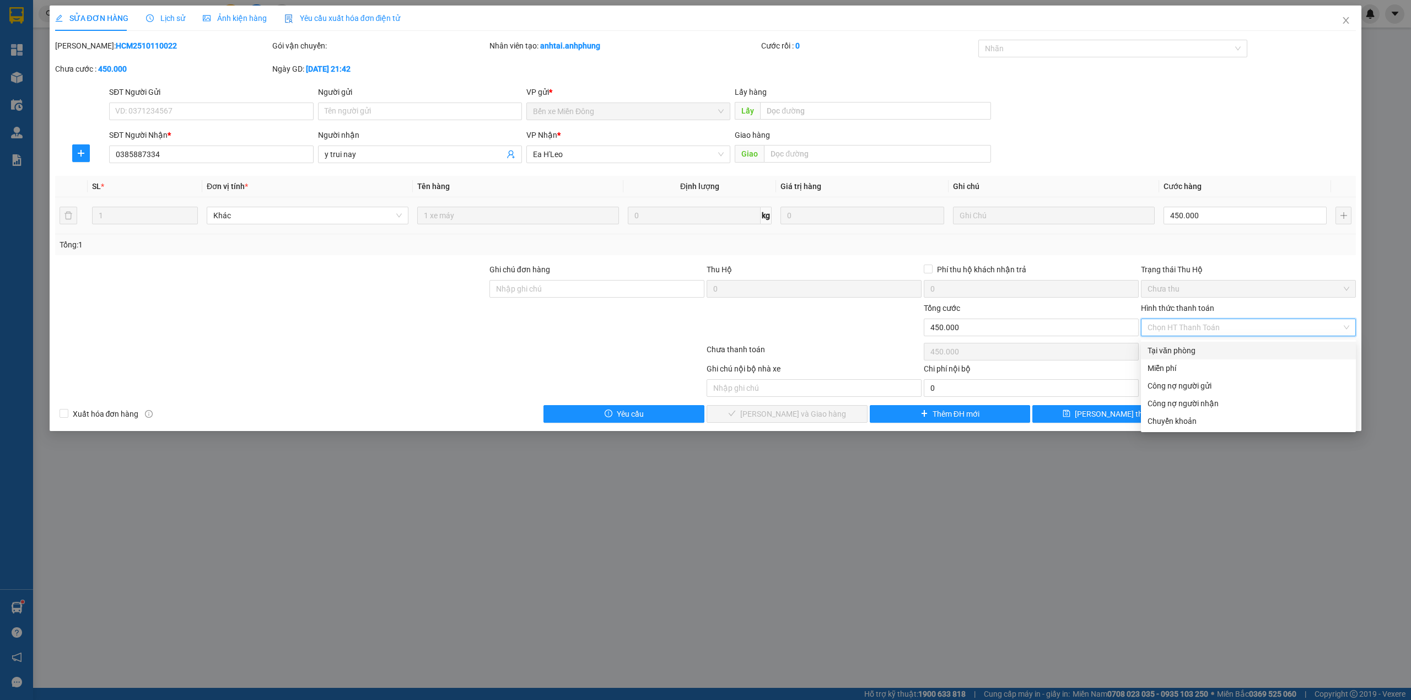
click at [1176, 353] on div "Tại văn phòng" at bounding box center [1248, 350] width 202 height 12
type input "0"
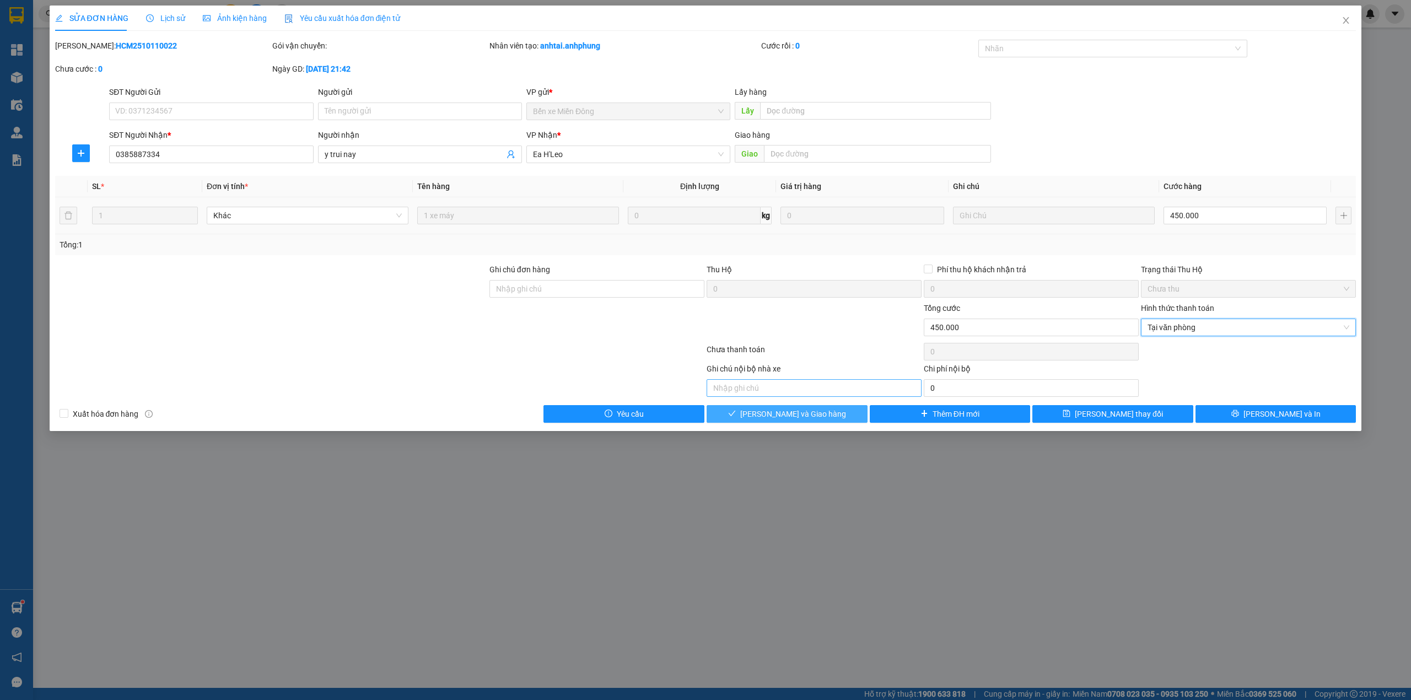
click at [736, 411] on icon "check" at bounding box center [732, 413] width 8 height 8
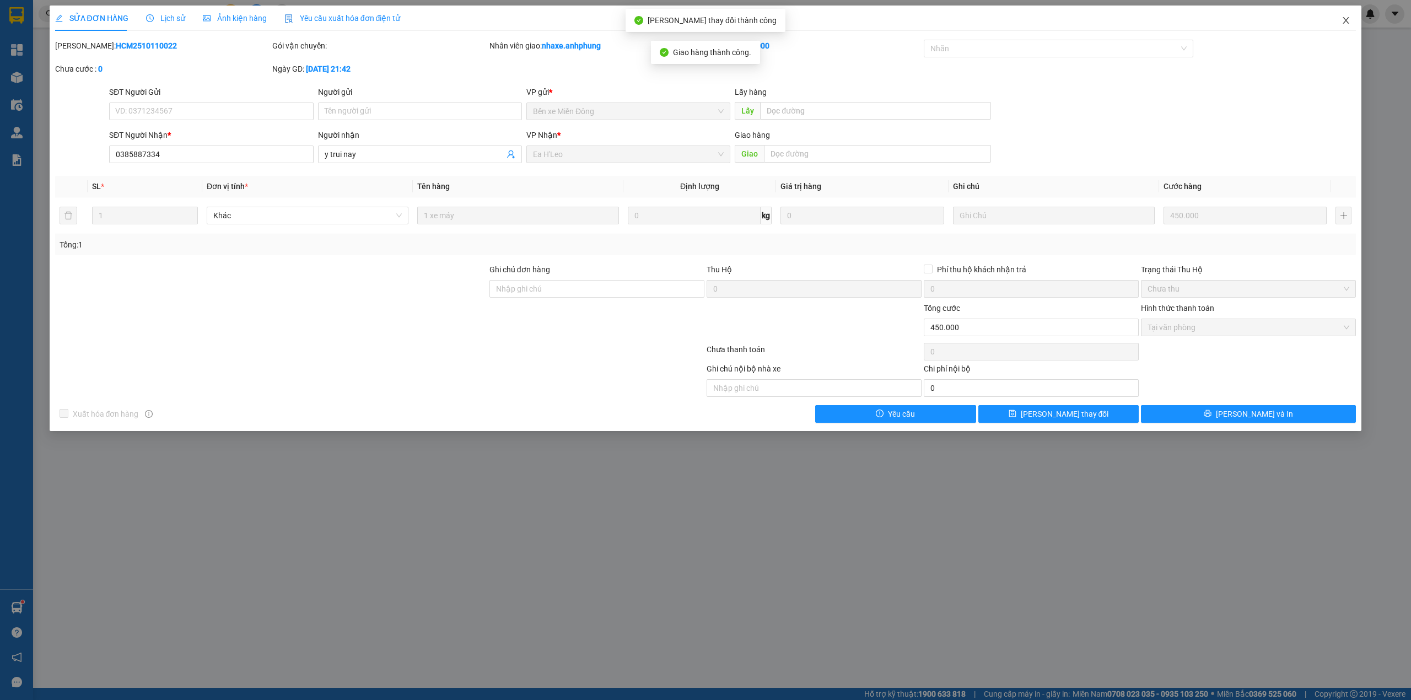
click at [1343, 20] on icon "close" at bounding box center [1345, 20] width 9 height 9
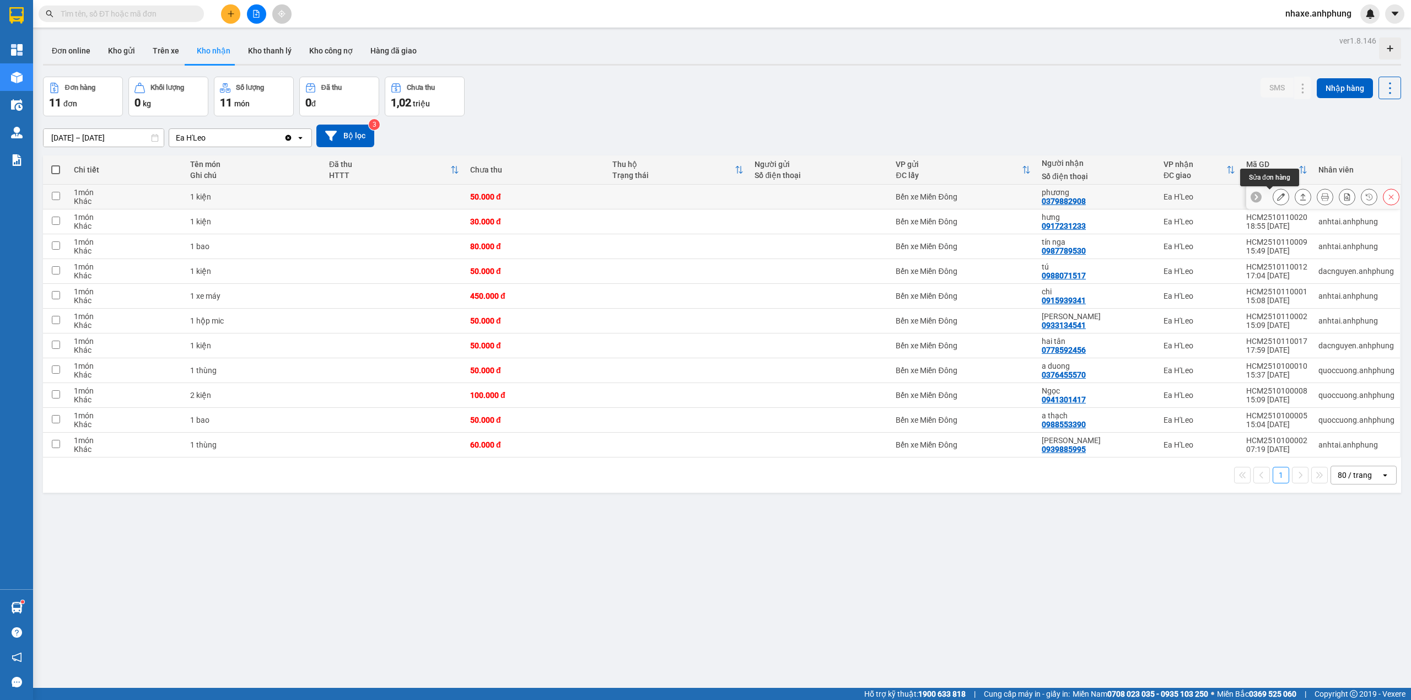
click at [1277, 196] on icon at bounding box center [1281, 197] width 8 height 8
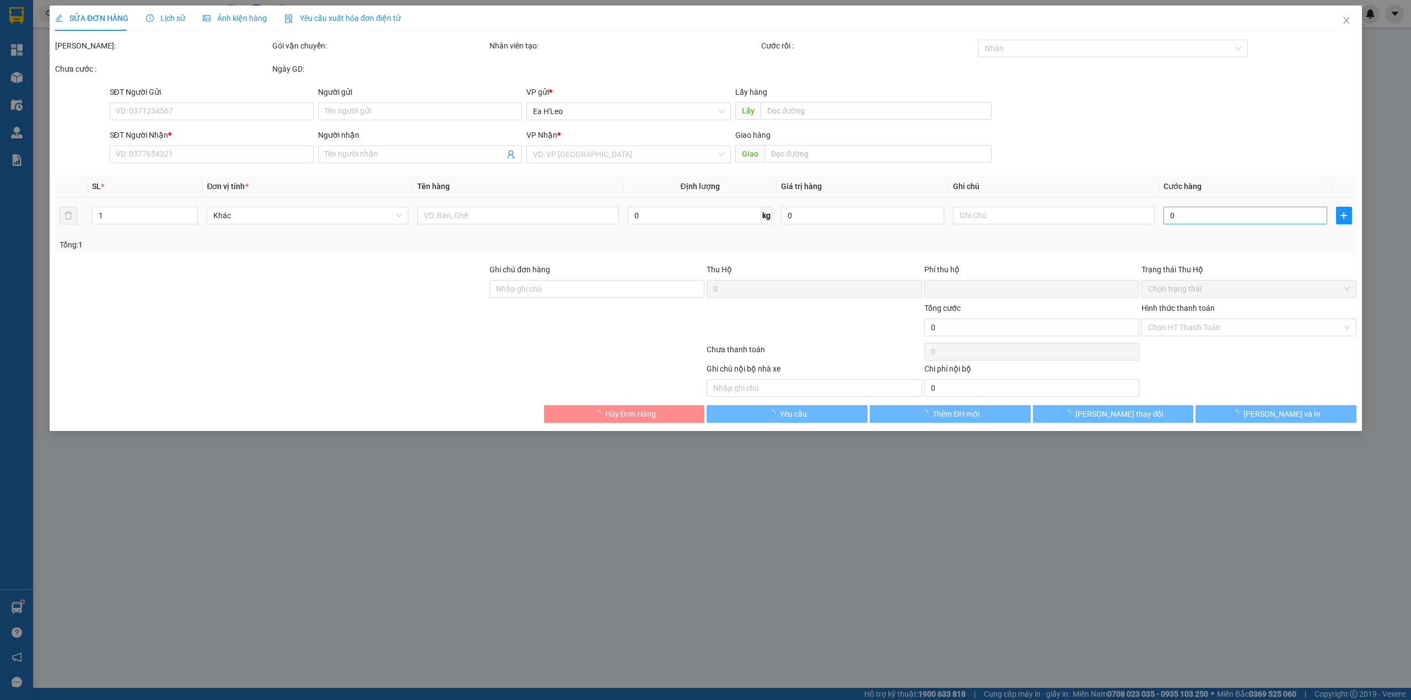
type input "0379882908"
type input "phương"
type input "0"
type input "50.000"
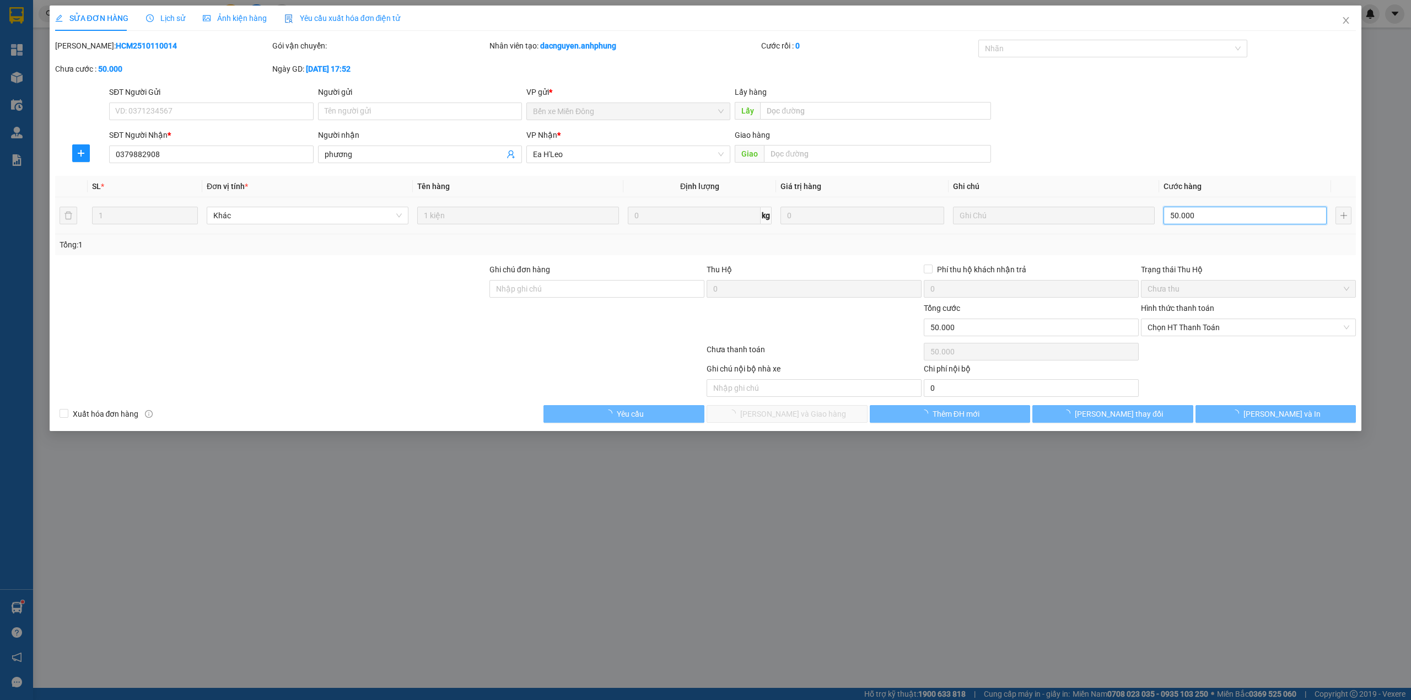
click at [1244, 219] on input "50.000" at bounding box center [1244, 216] width 163 height 18
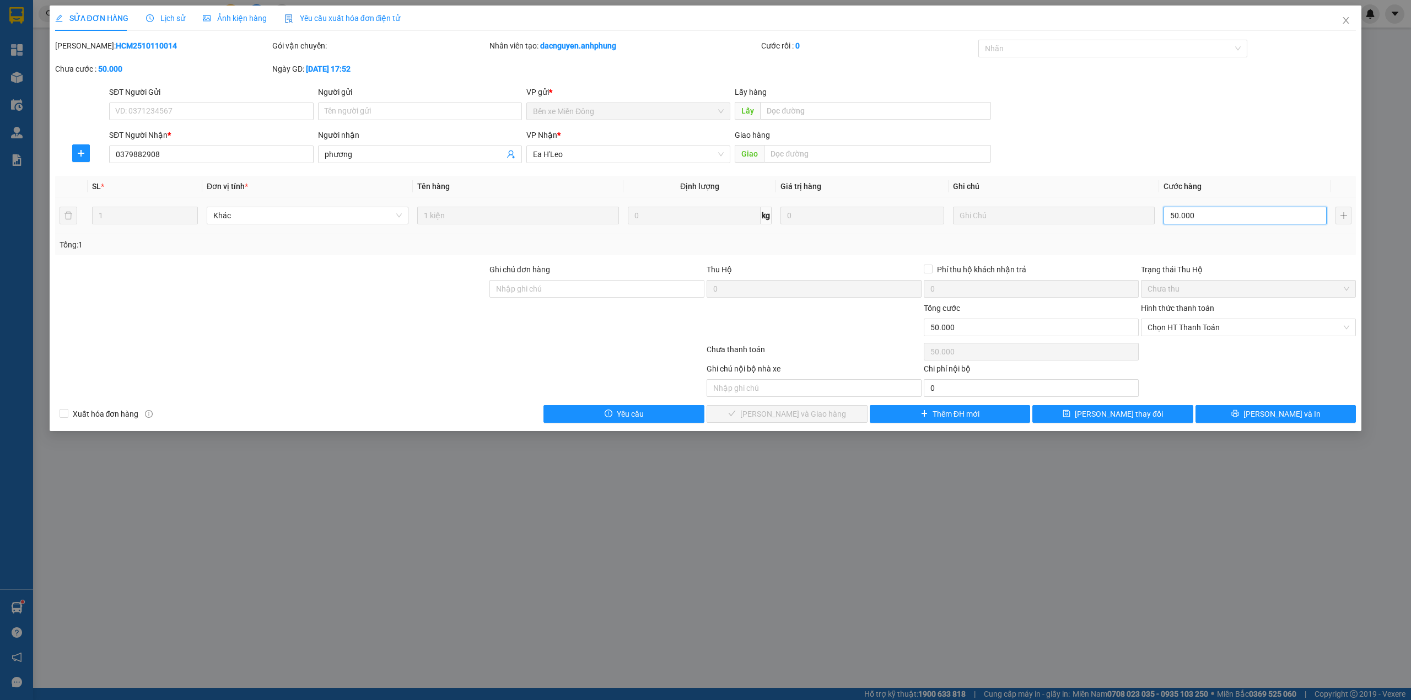
type input "4"
type input "40"
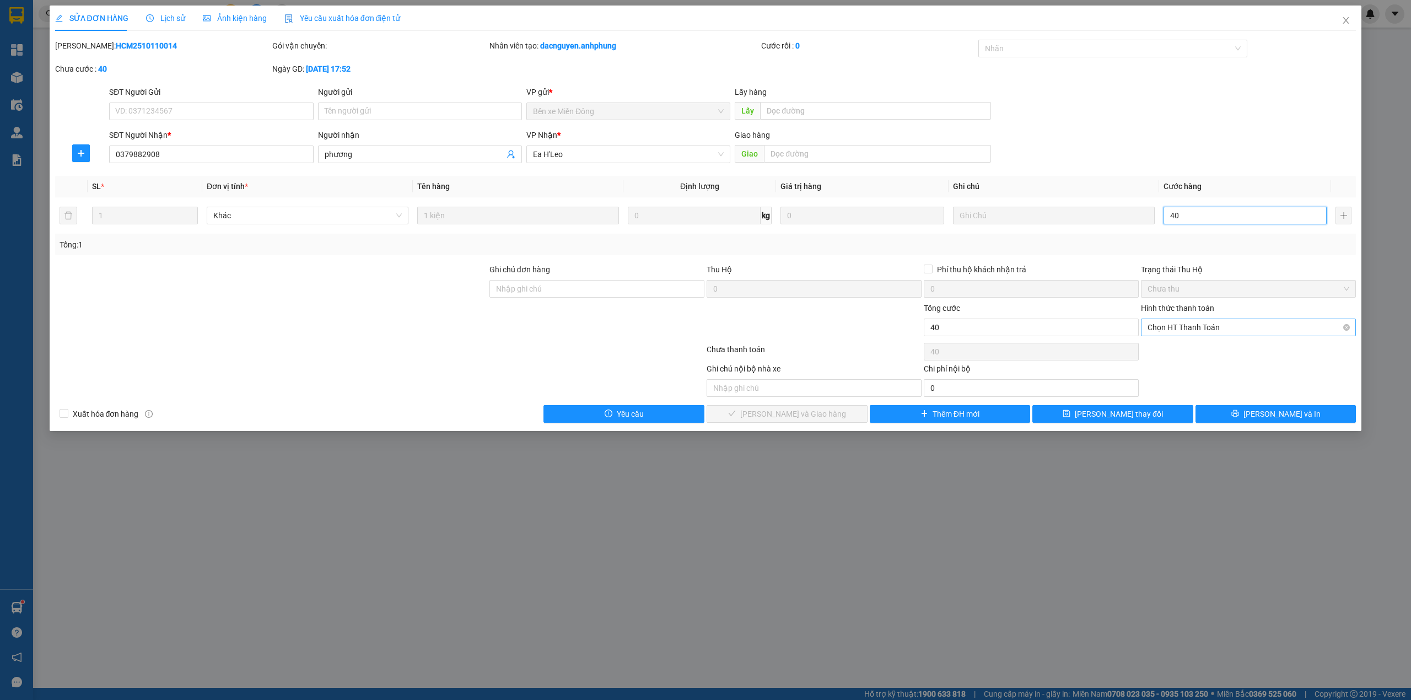
click at [1207, 327] on span "Chọn HT Thanh Toán" at bounding box center [1248, 327] width 202 height 17
type input "40"
type input "40.000"
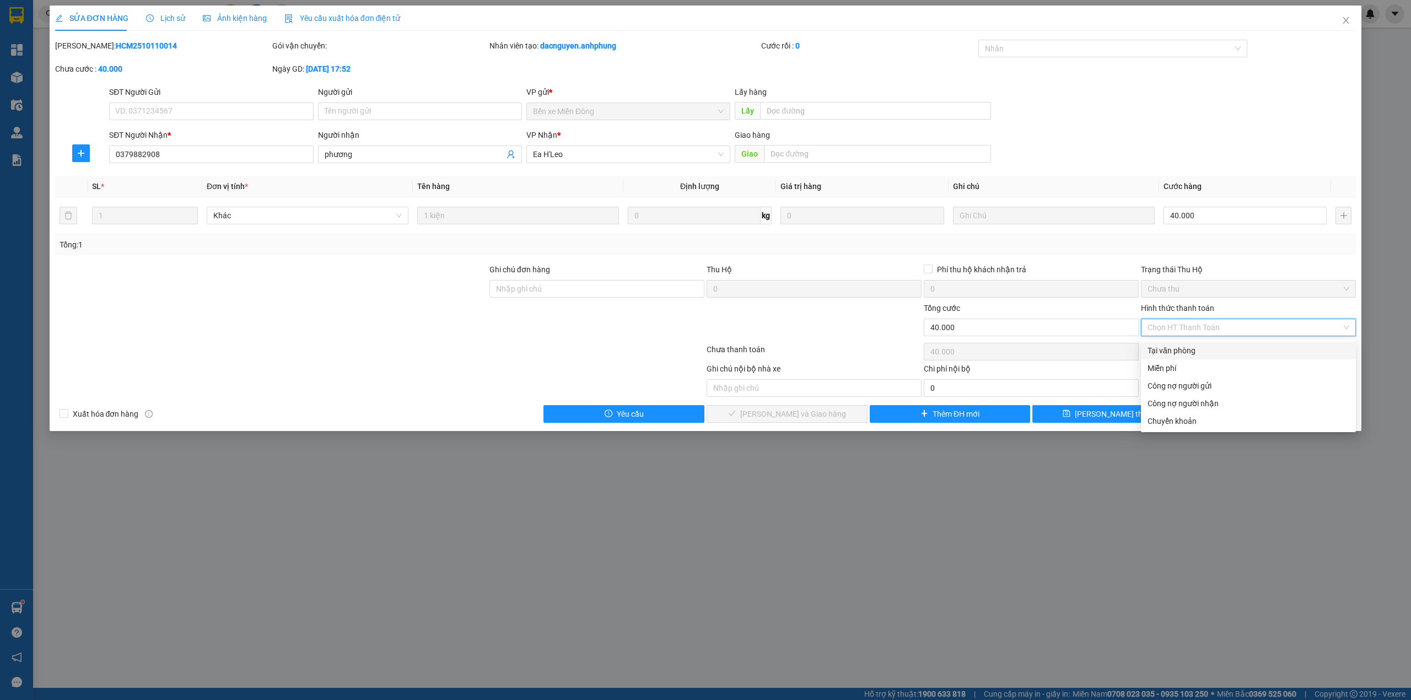
click at [1189, 344] on div "Tại văn phòng" at bounding box center [1248, 350] width 202 height 12
type input "0"
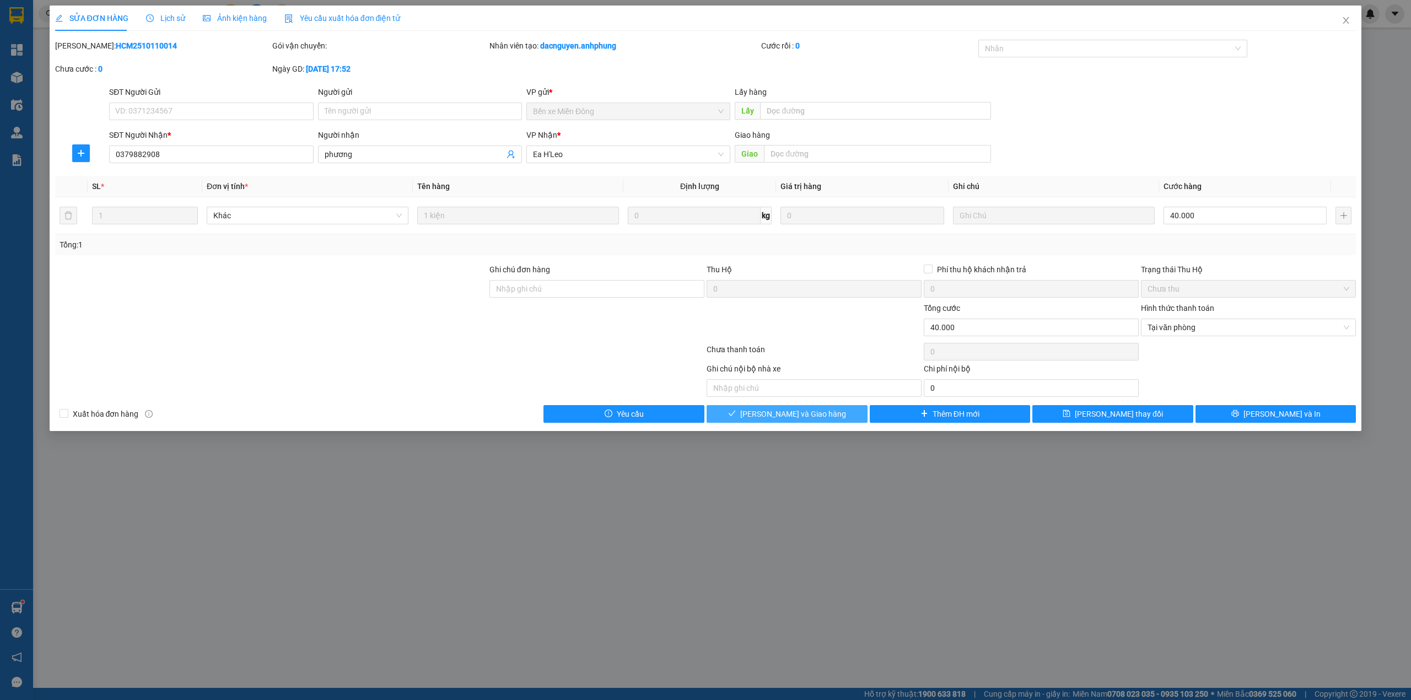
click at [815, 412] on span "Lưu và Giao hàng" at bounding box center [793, 414] width 106 height 12
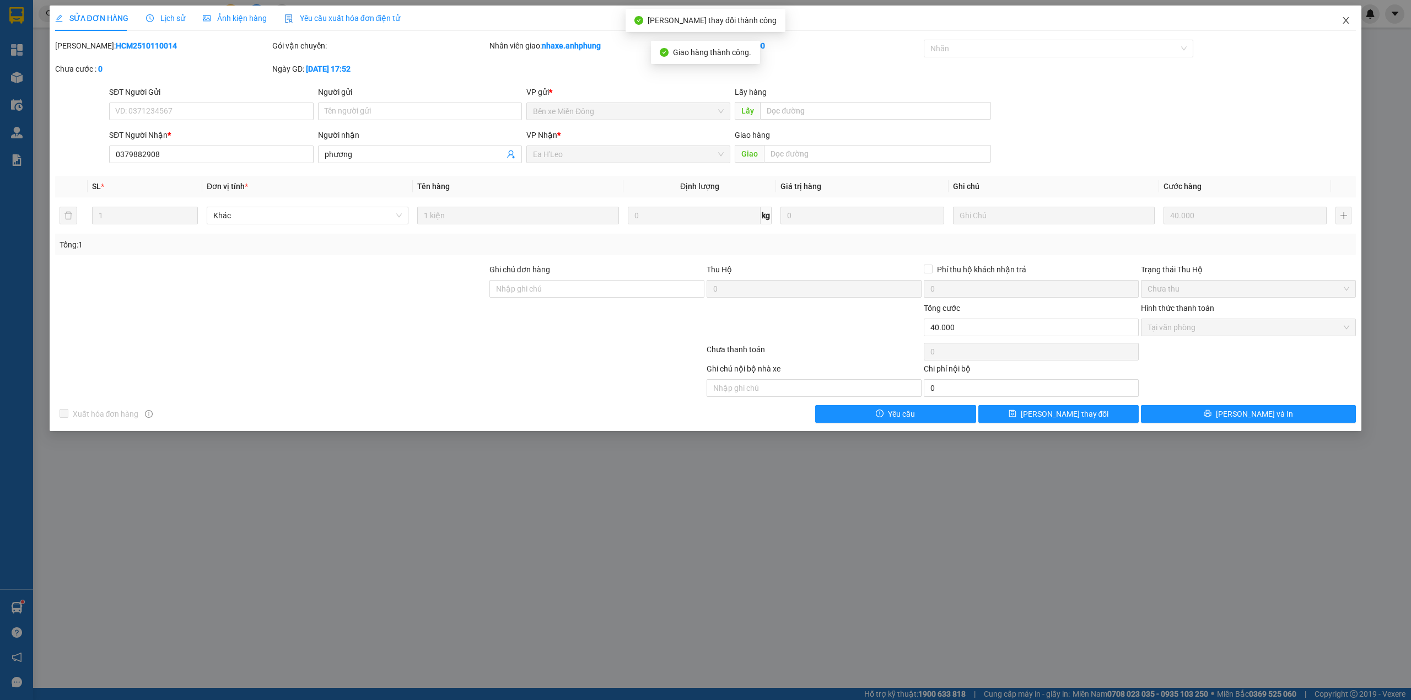
click at [1342, 14] on span "Close" at bounding box center [1345, 21] width 31 height 31
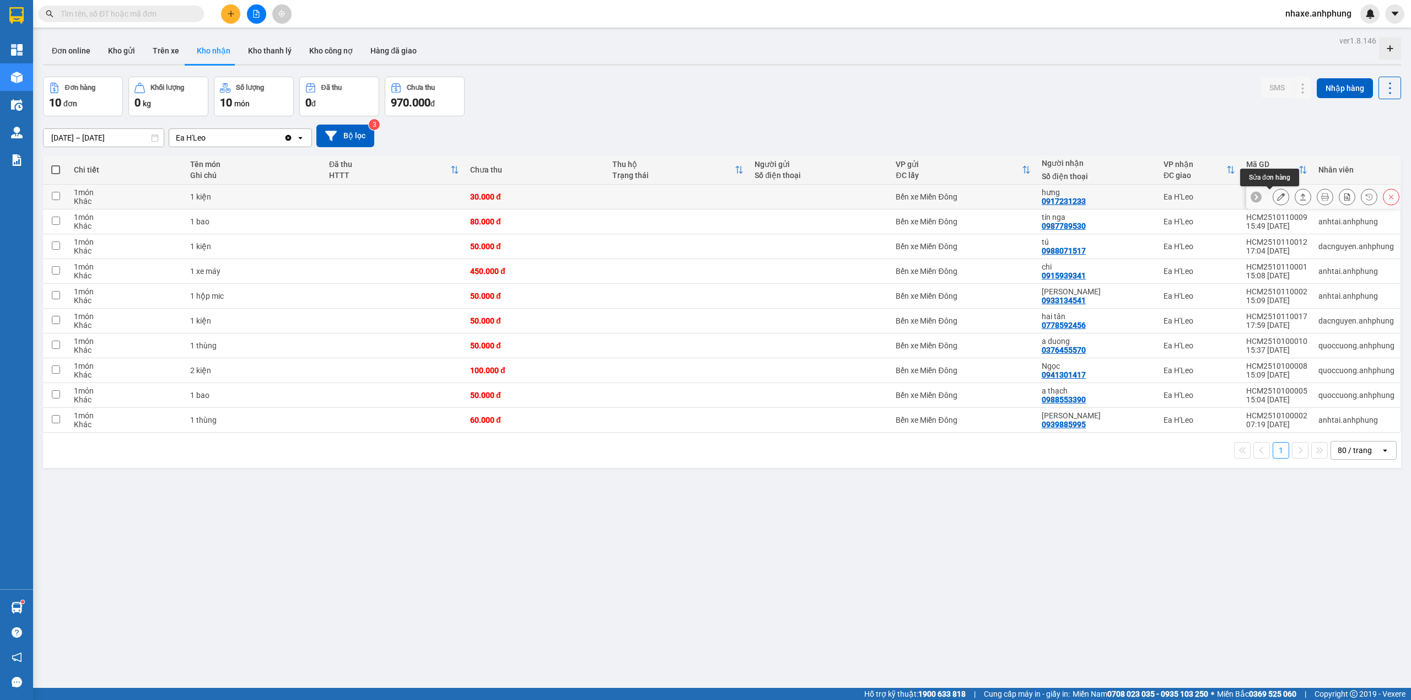
click at [1277, 197] on icon at bounding box center [1281, 197] width 8 height 8
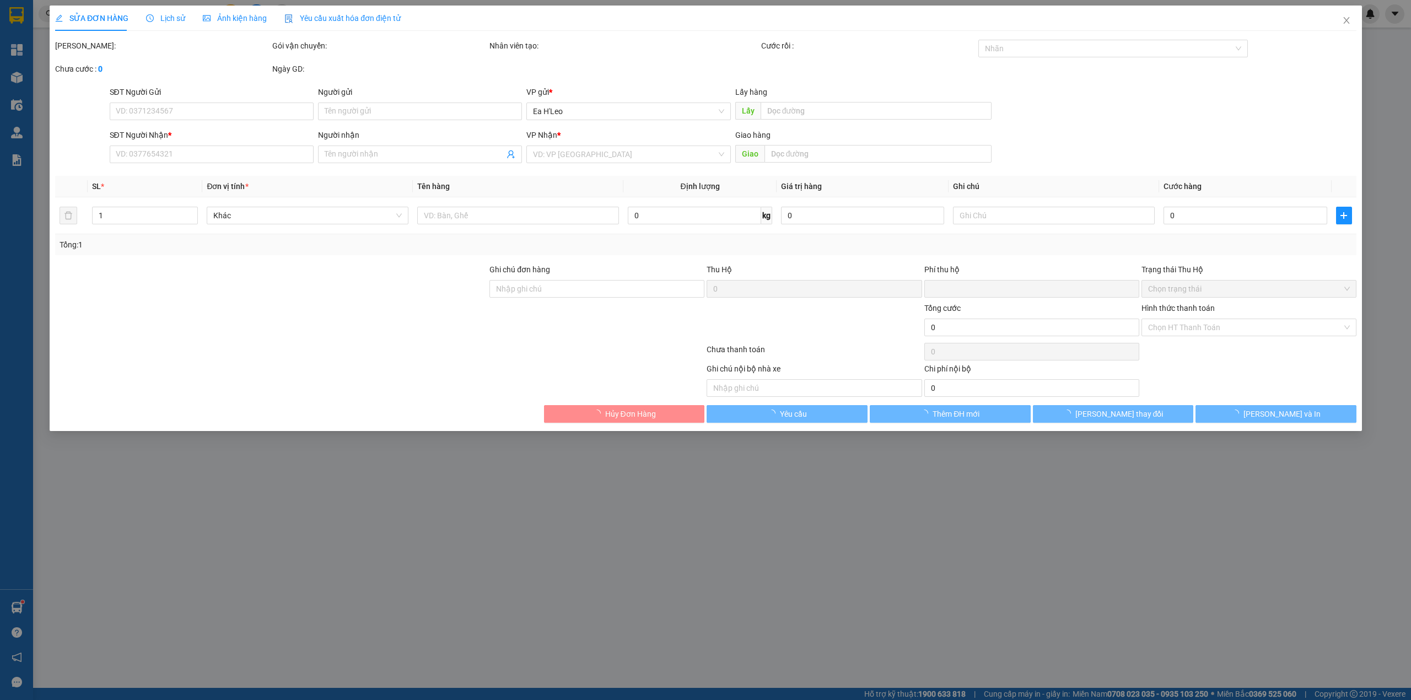
type input "0917231233"
type input "hưng"
type input "0"
type input "30.000"
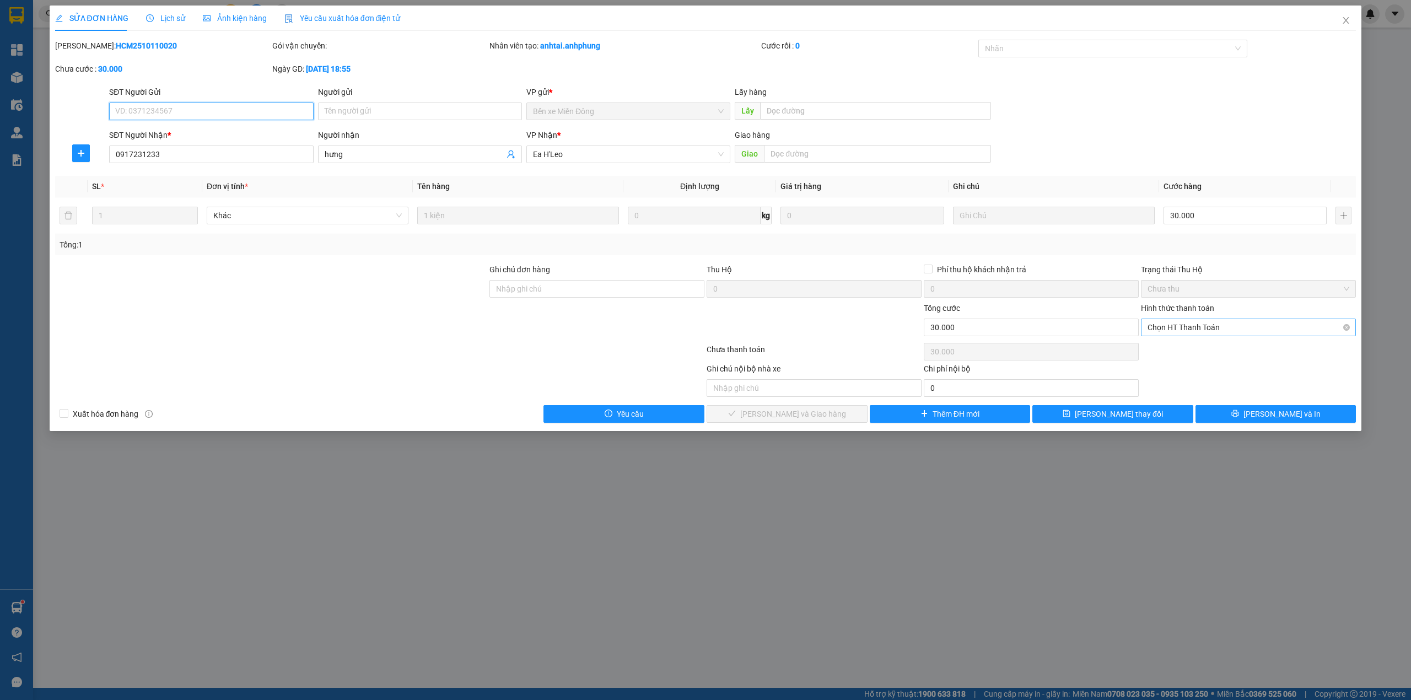
click at [1200, 328] on span "Chọn HT Thanh Toán" at bounding box center [1248, 327] width 202 height 17
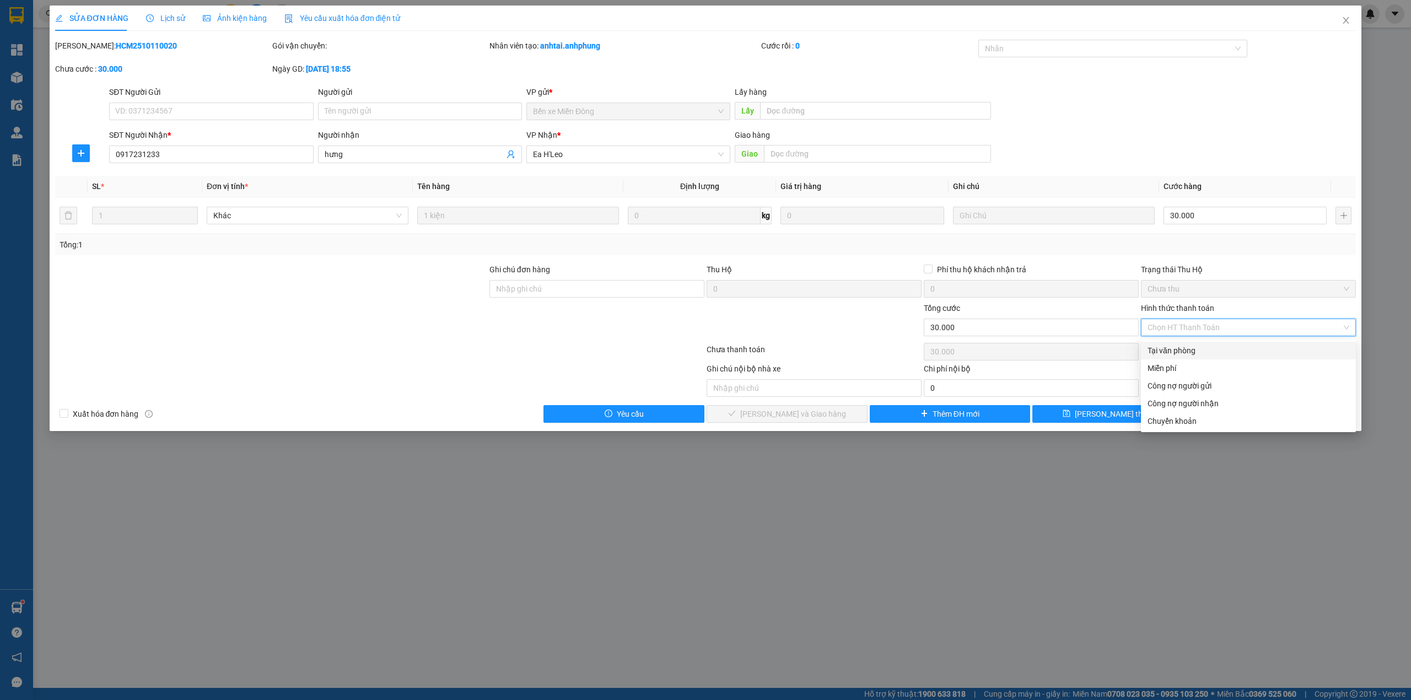
click at [1182, 347] on div "Tại văn phòng" at bounding box center [1248, 350] width 202 height 12
type input "0"
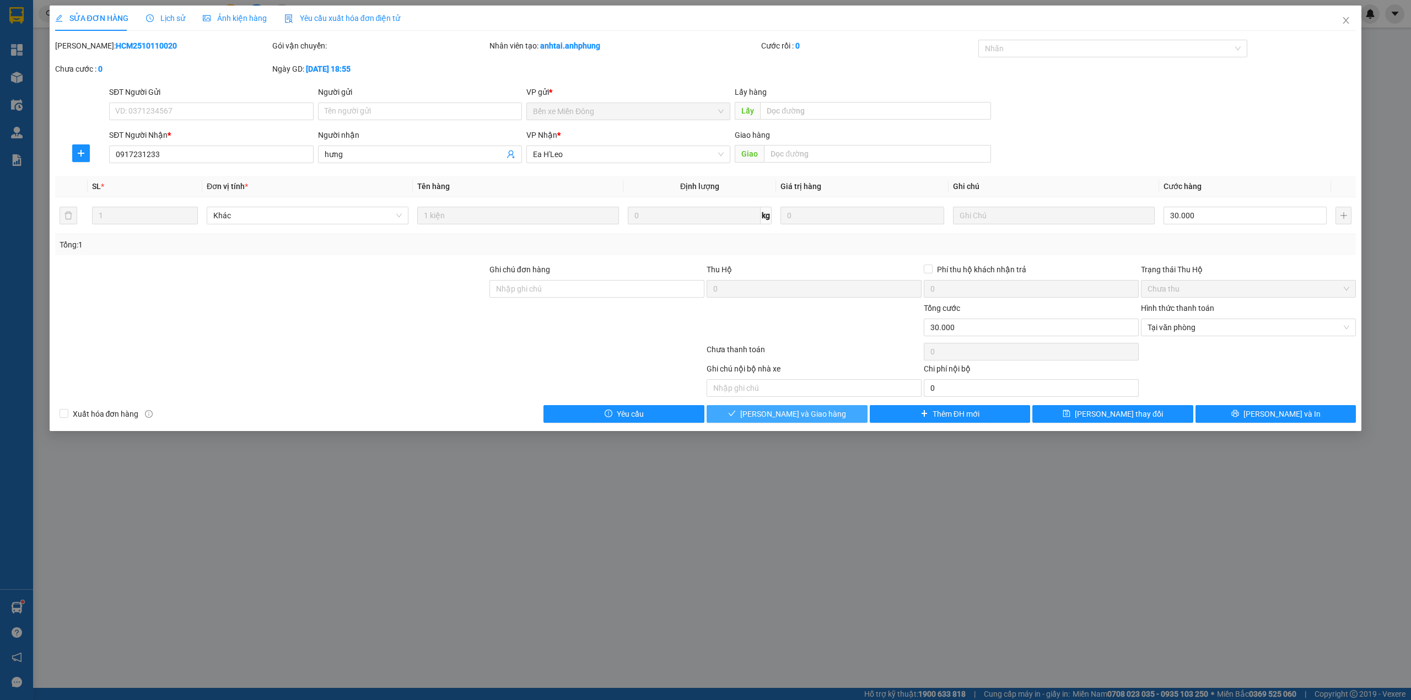
click at [832, 413] on button "Lưu và Giao hàng" at bounding box center [786, 414] width 161 height 18
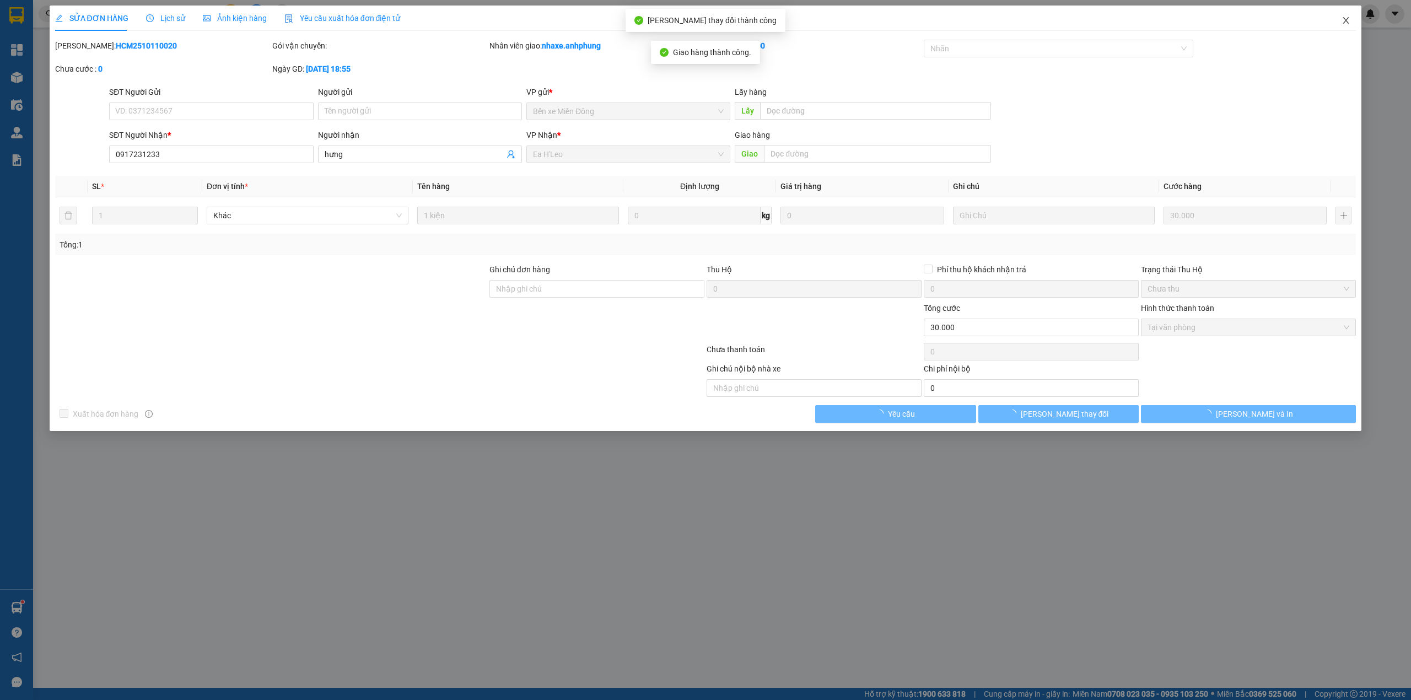
click at [1342, 20] on icon "close" at bounding box center [1345, 20] width 9 height 9
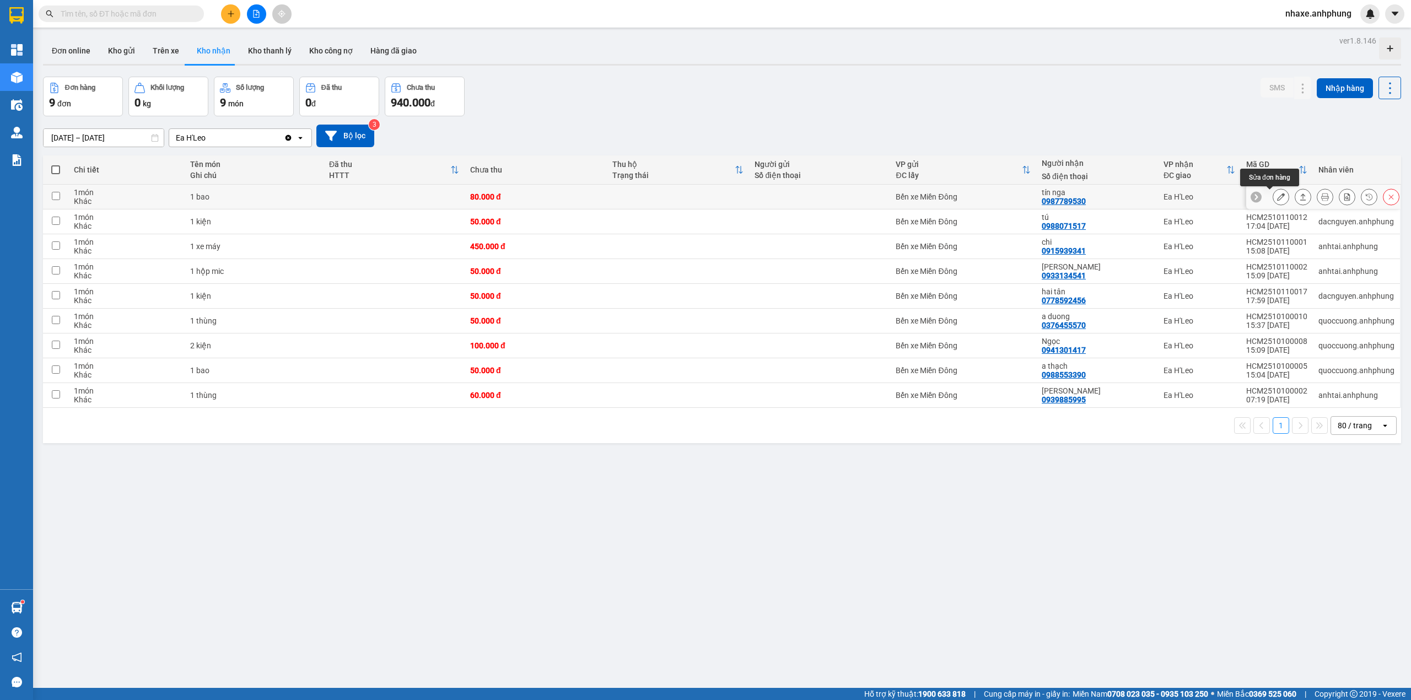
click at [1277, 196] on icon at bounding box center [1281, 197] width 8 height 8
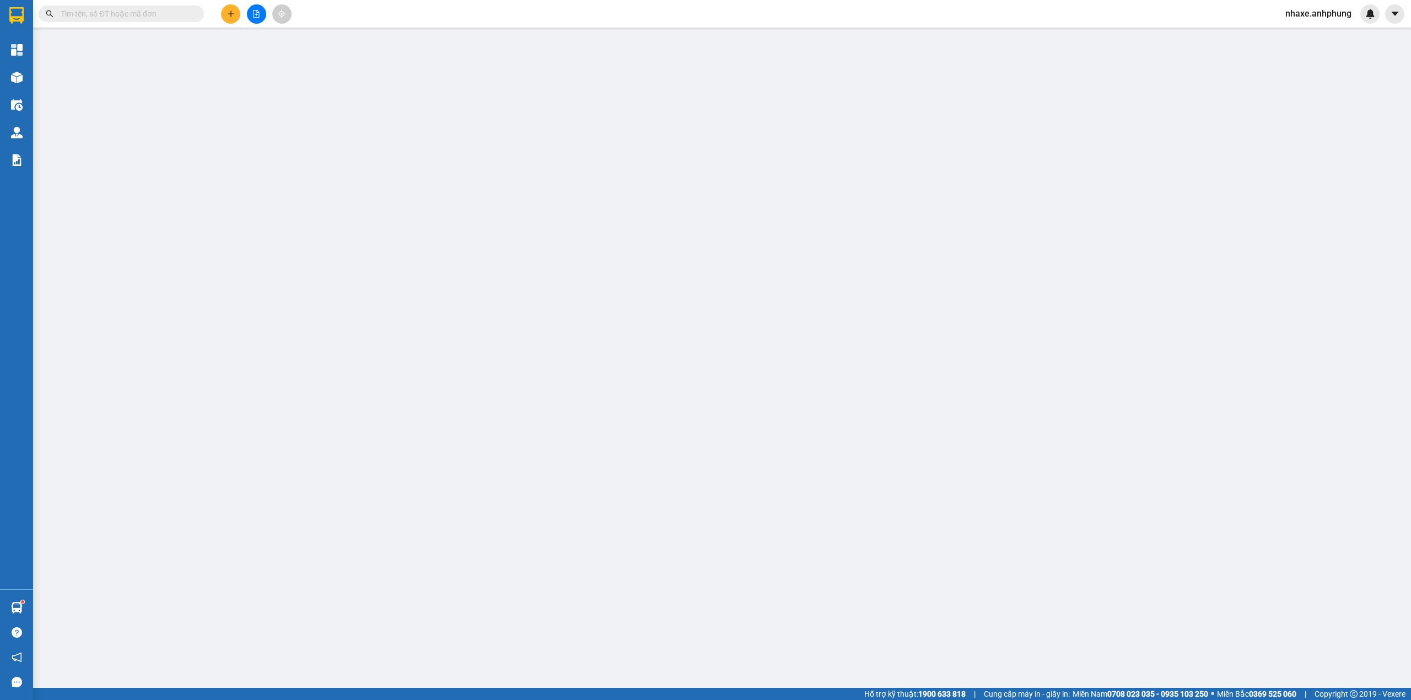
type input "0987789530"
type input "tín nga"
type input "0"
type input "80.000"
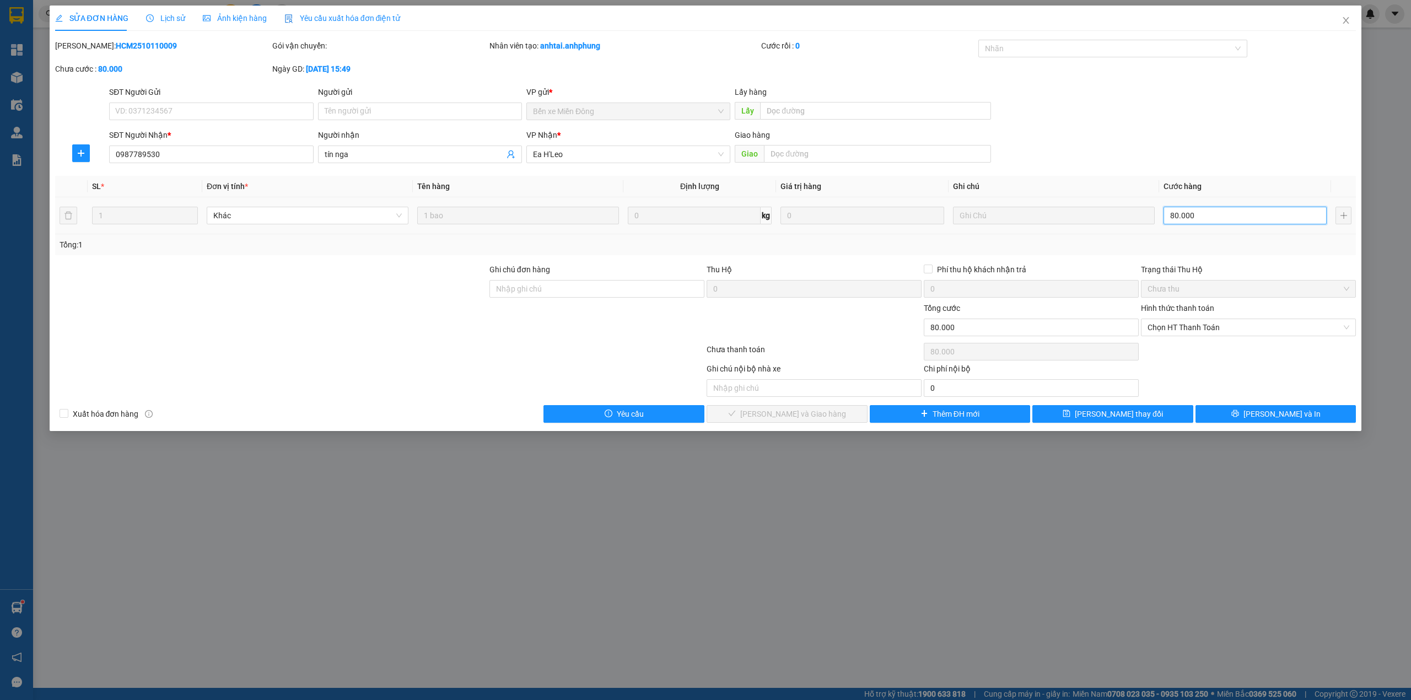
click at [1233, 211] on input "80.000" at bounding box center [1244, 216] width 163 height 18
type input "5"
type input "50"
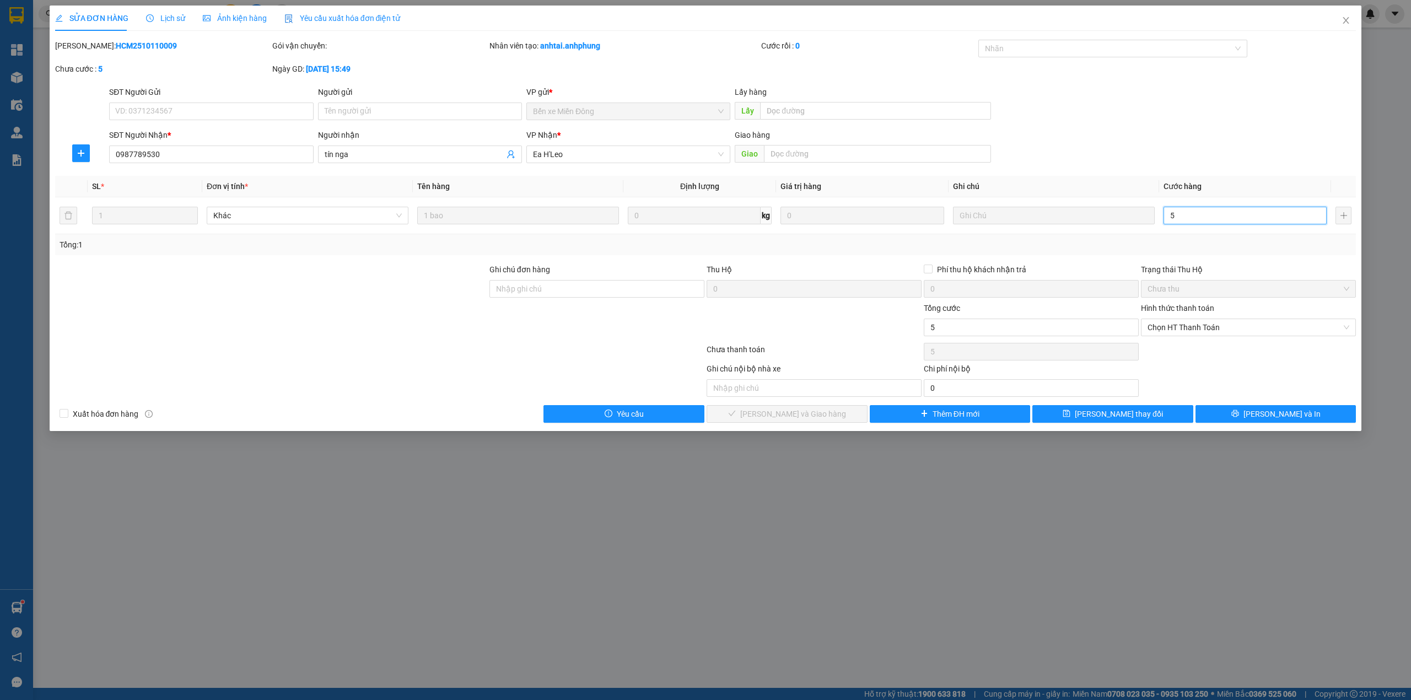
type input "50"
click at [1201, 326] on span "Chọn HT Thanh Toán" at bounding box center [1248, 327] width 202 height 17
type input "50"
type input "50.000"
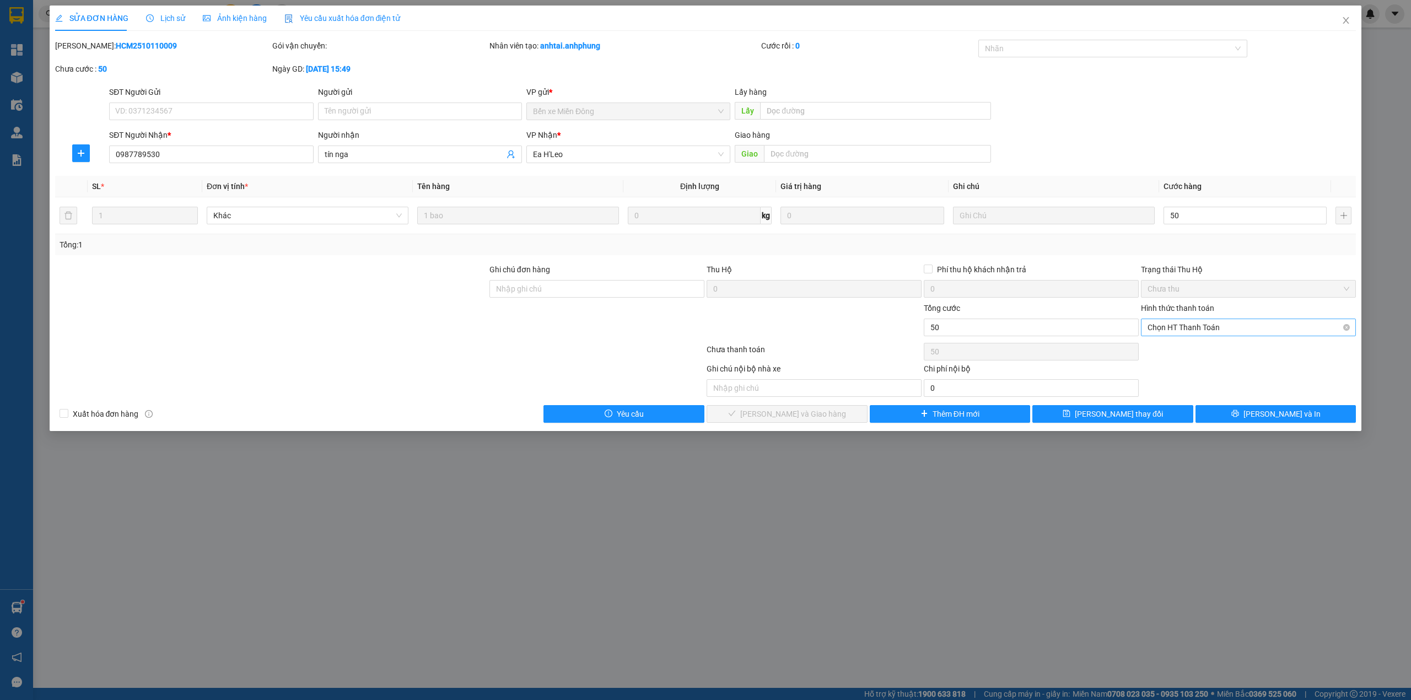
type input "50.000"
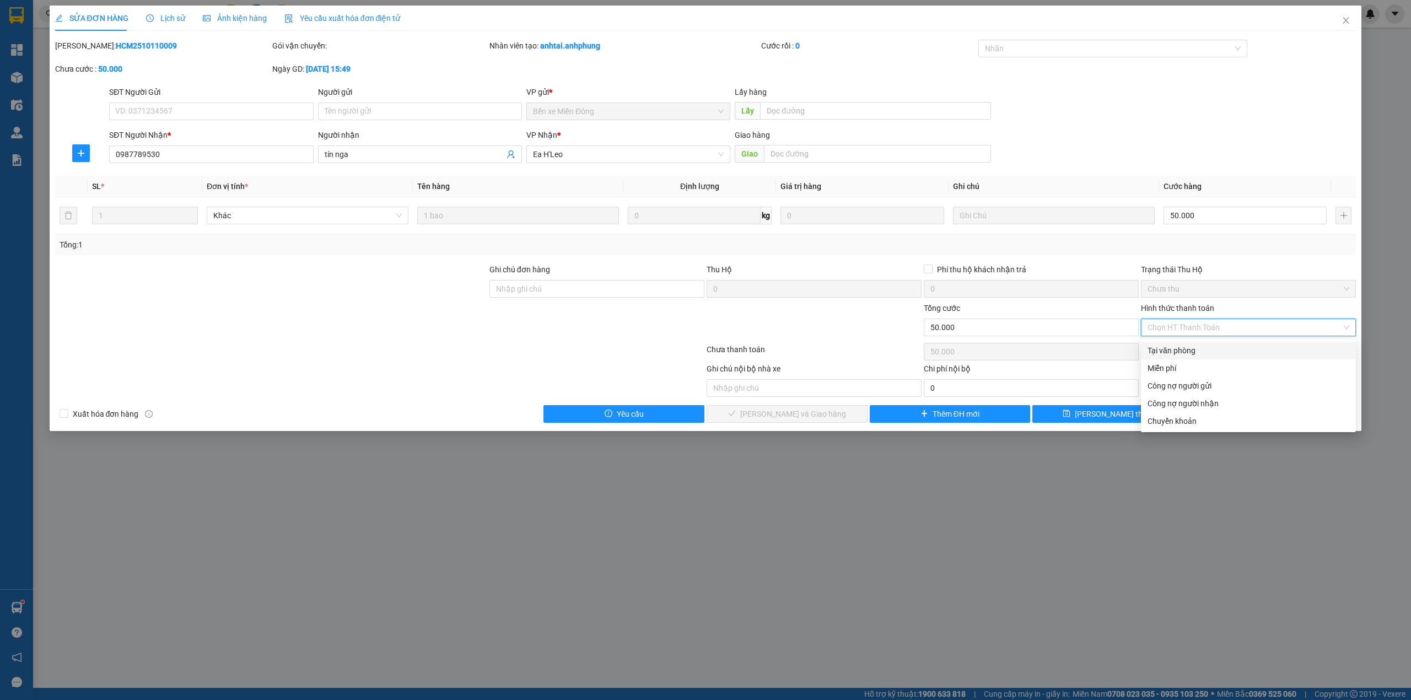
click at [1198, 354] on div "Tại văn phòng" at bounding box center [1248, 350] width 202 height 12
type input "0"
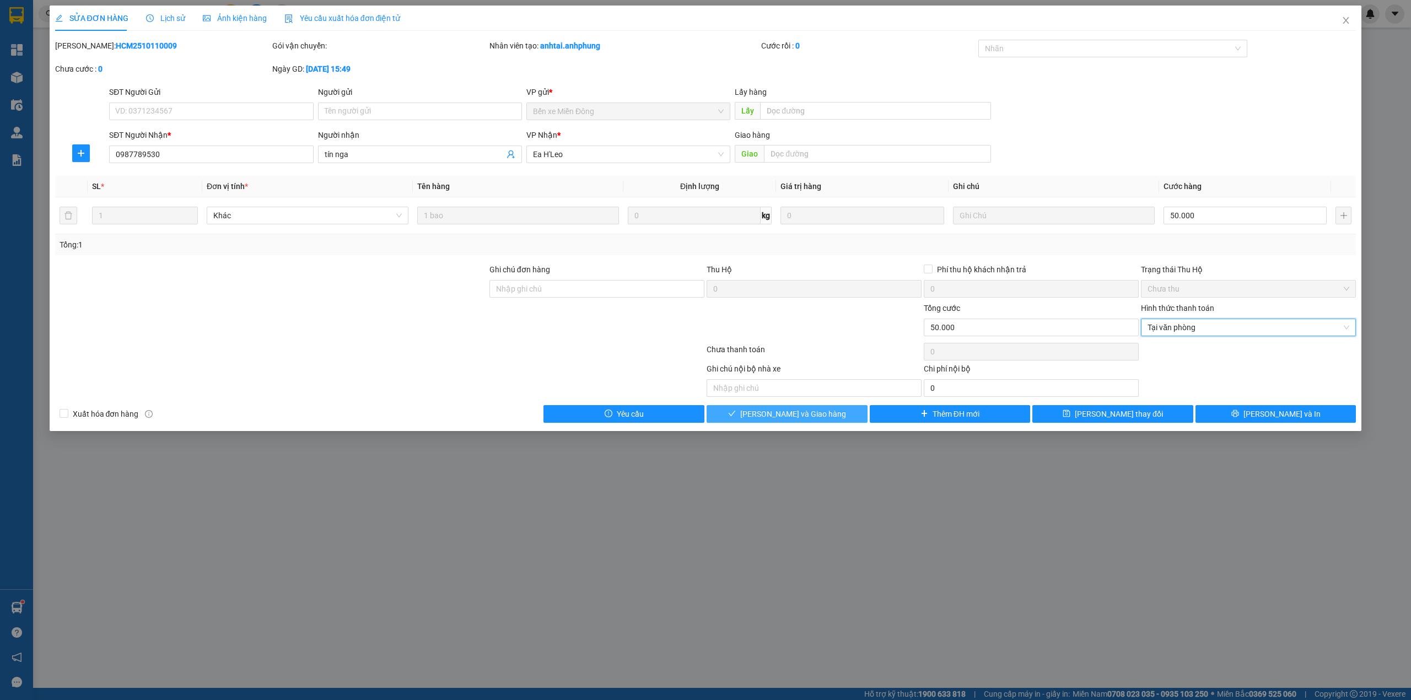
drag, startPoint x: 825, startPoint y: 416, endPoint x: 830, endPoint y: 413, distance: 5.7
click at [825, 415] on button "Lưu và Giao hàng" at bounding box center [786, 414] width 161 height 18
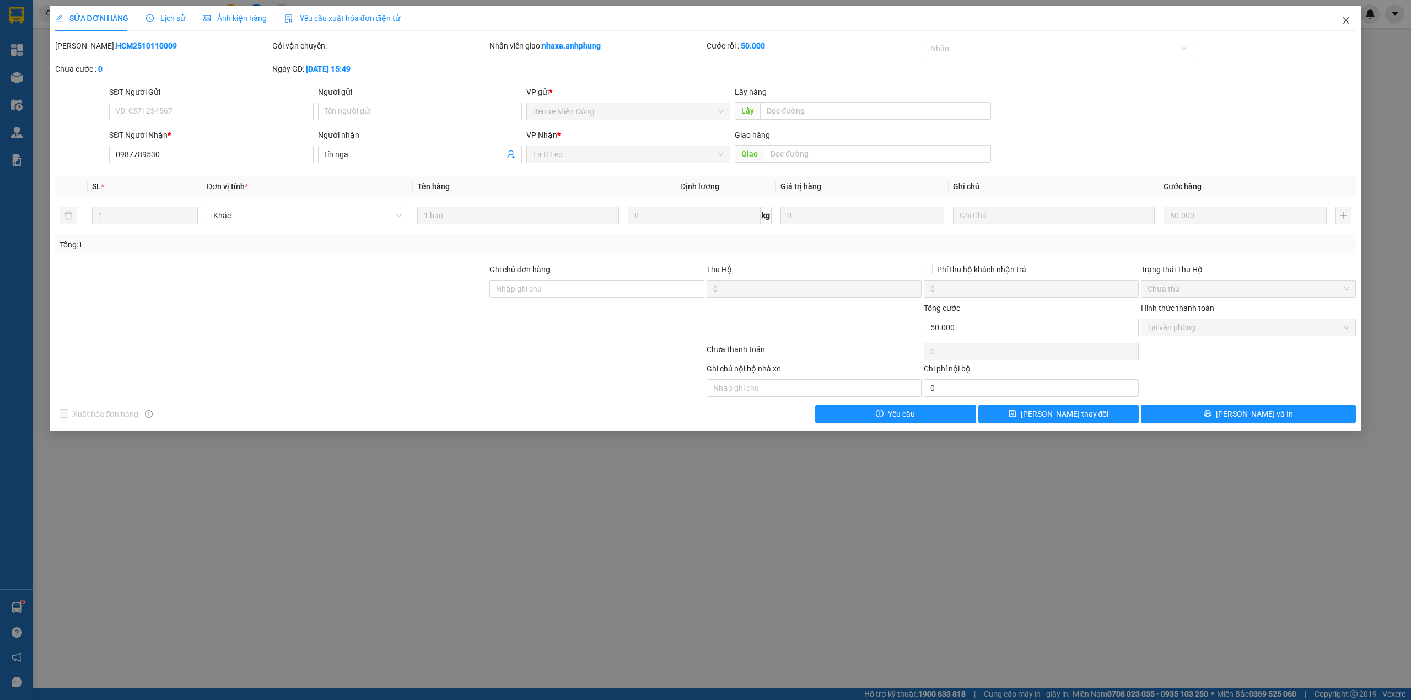
click at [1347, 16] on span "Close" at bounding box center [1345, 21] width 31 height 31
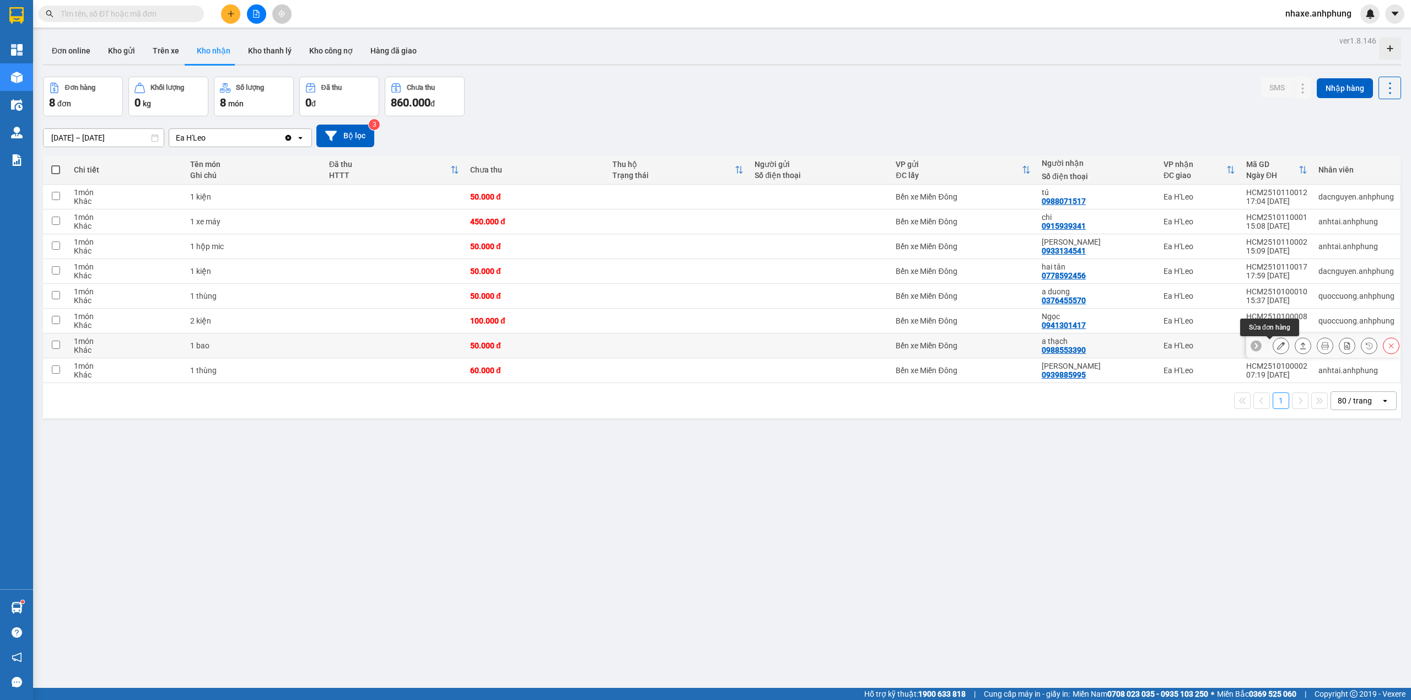
click at [1277, 349] on icon at bounding box center [1281, 346] width 8 height 8
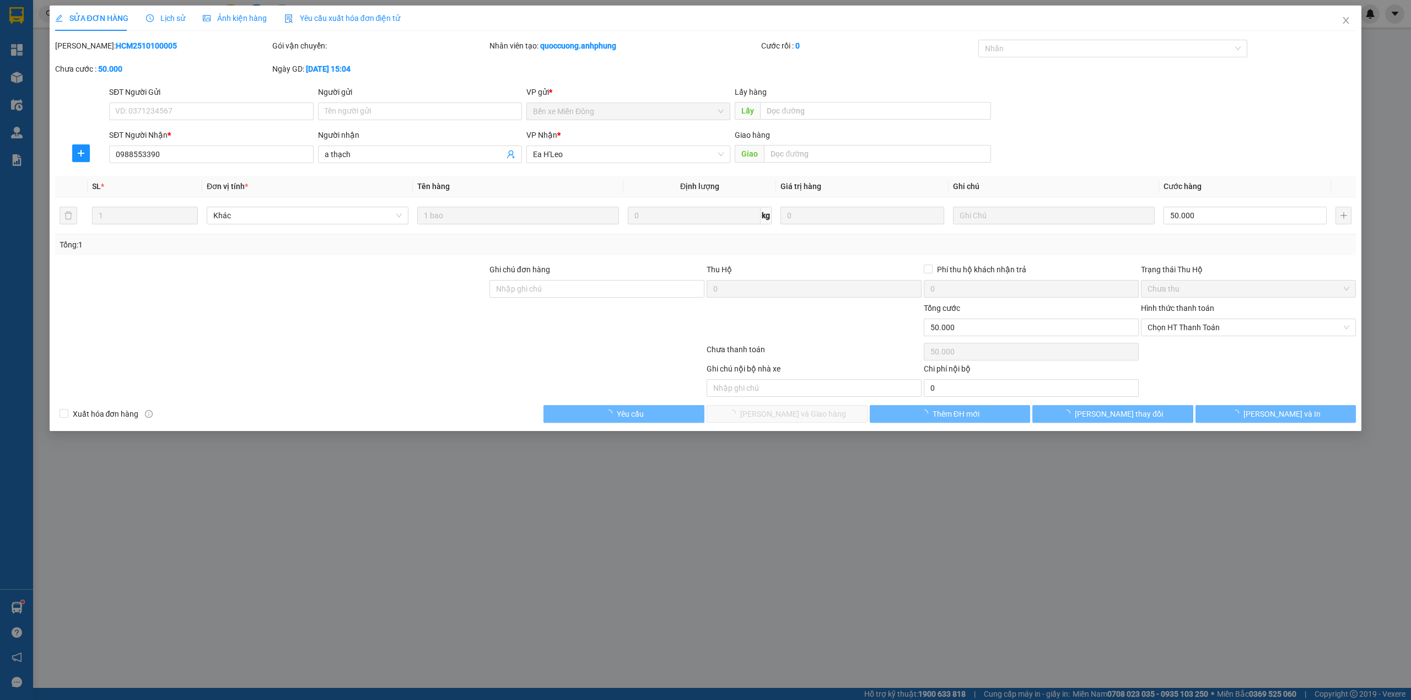
type input "0988553390"
type input "a thạch"
type input "0"
type input "50.000"
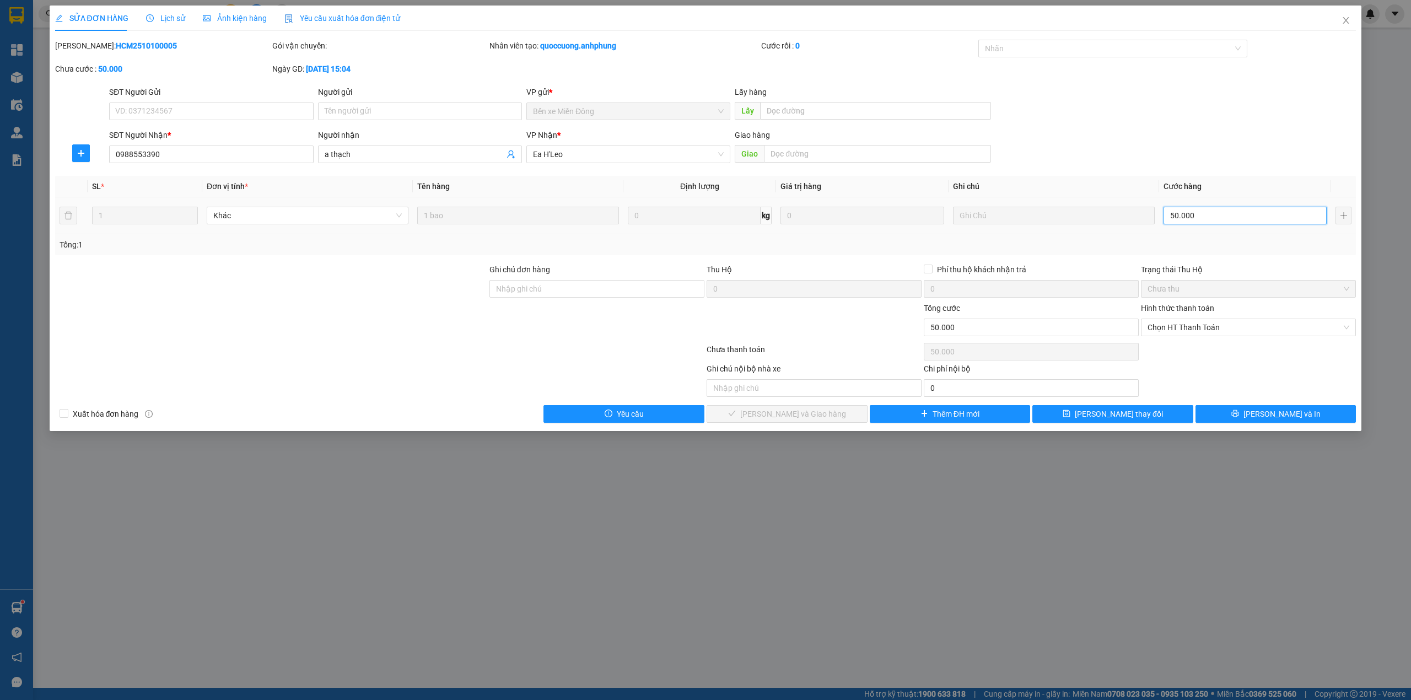
click at [1206, 219] on input "50.000" at bounding box center [1244, 216] width 163 height 18
type input "7"
type input "70"
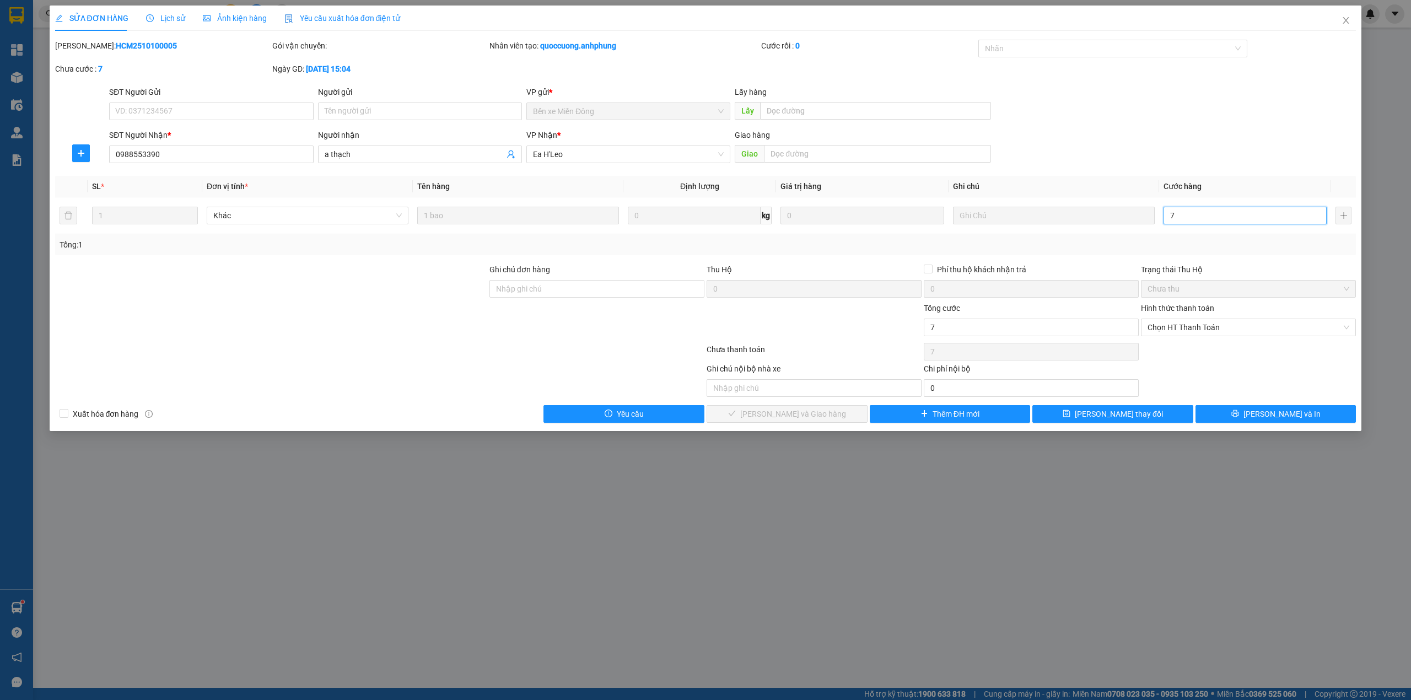
type input "70"
click at [1209, 325] on span "Chọn HT Thanh Toán" at bounding box center [1248, 327] width 202 height 17
type input "70"
type input "70.000"
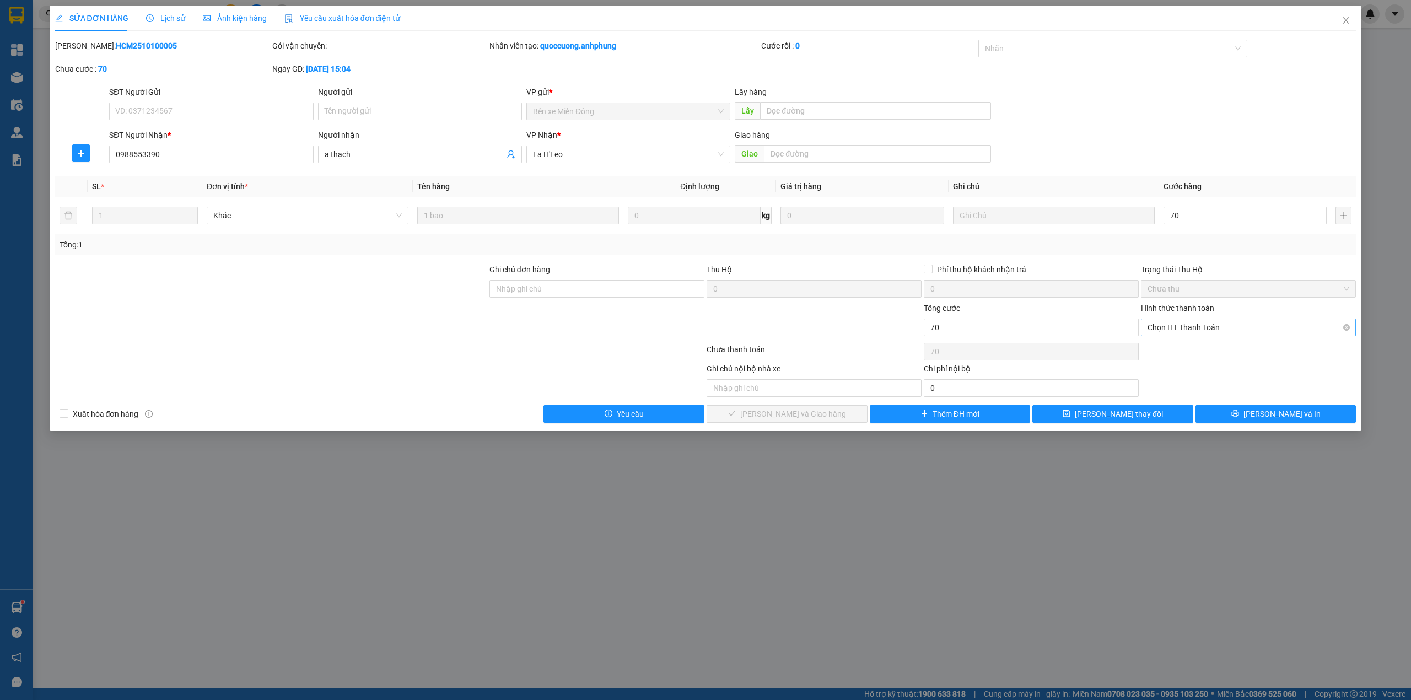
type input "70.000"
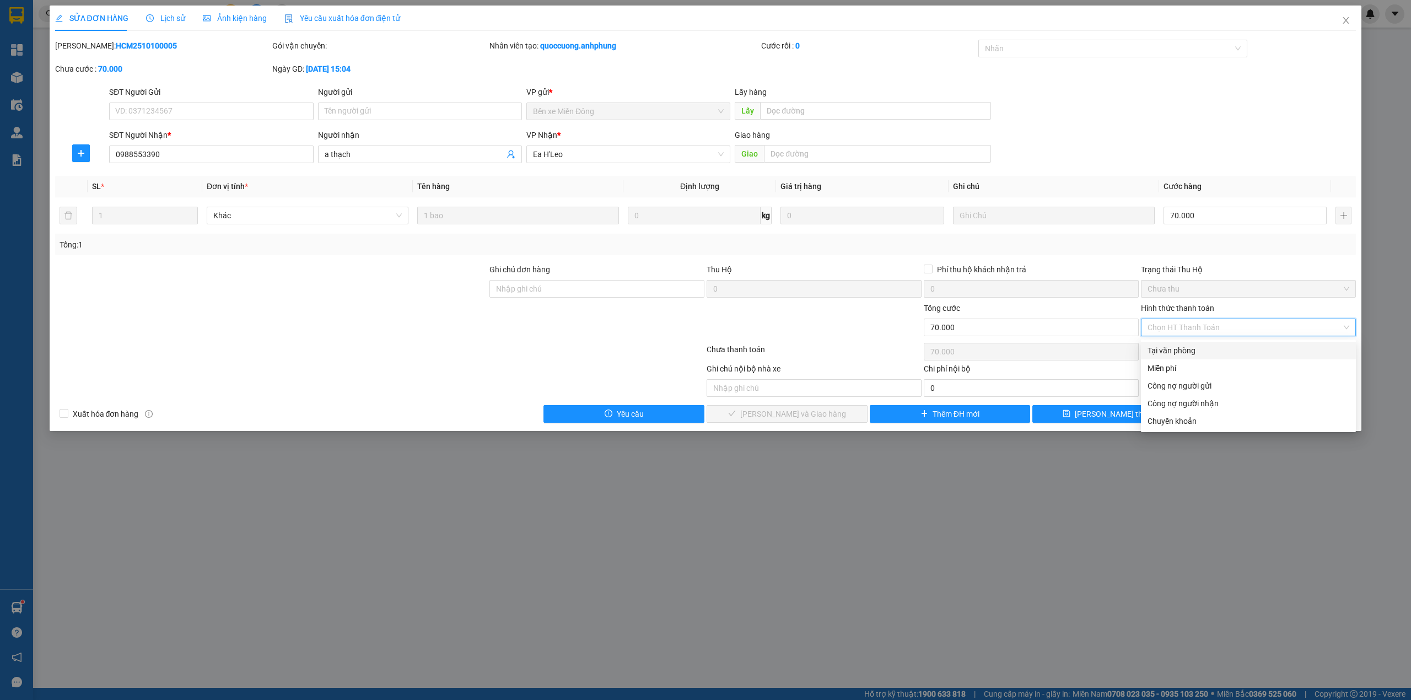
click at [1198, 348] on div "Tại văn phòng" at bounding box center [1248, 350] width 202 height 12
type input "0"
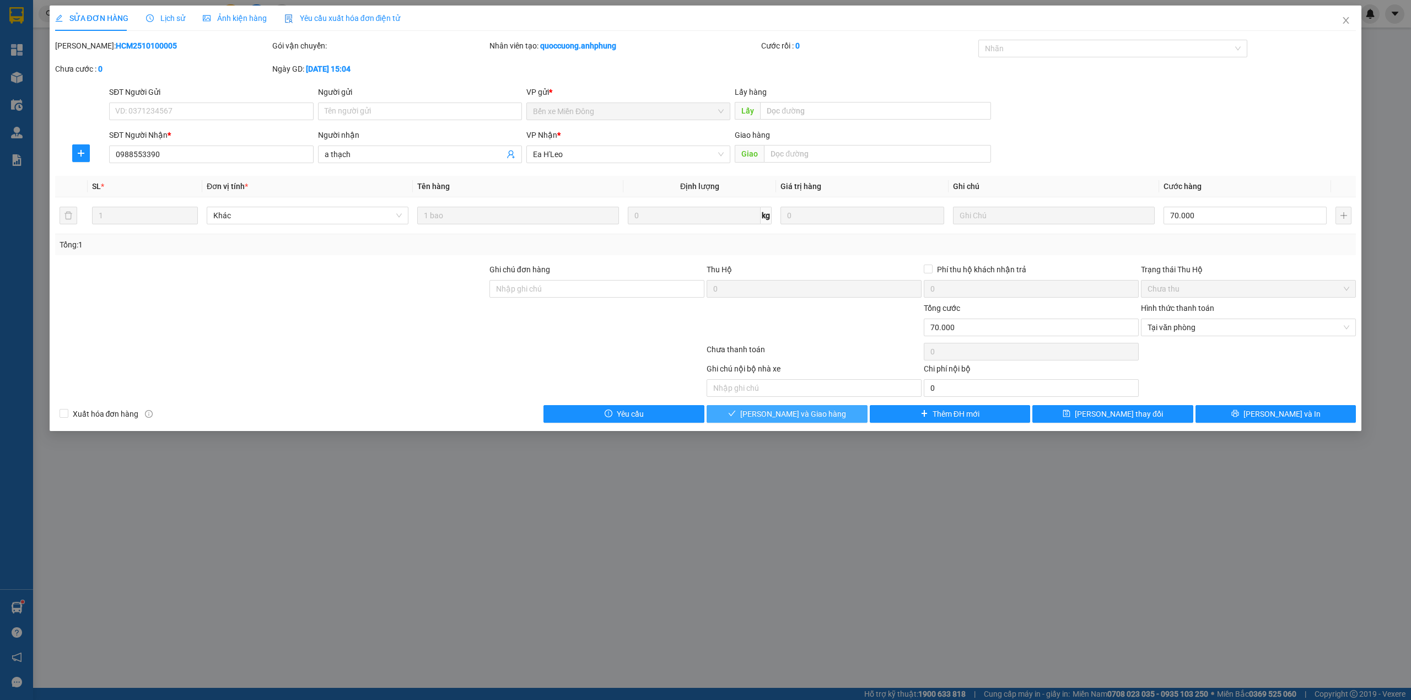
click at [810, 418] on span "Lưu và Giao hàng" at bounding box center [793, 414] width 106 height 12
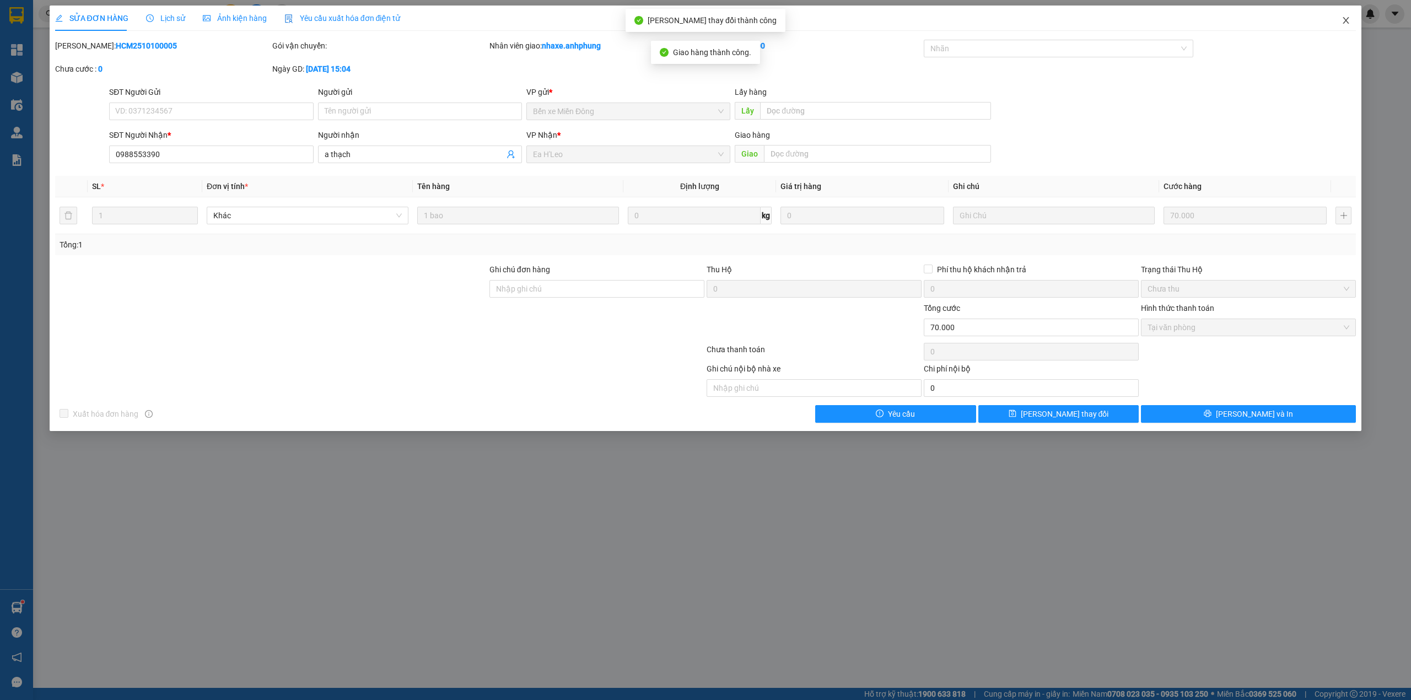
click at [1345, 18] on icon "close" at bounding box center [1345, 20] width 9 height 9
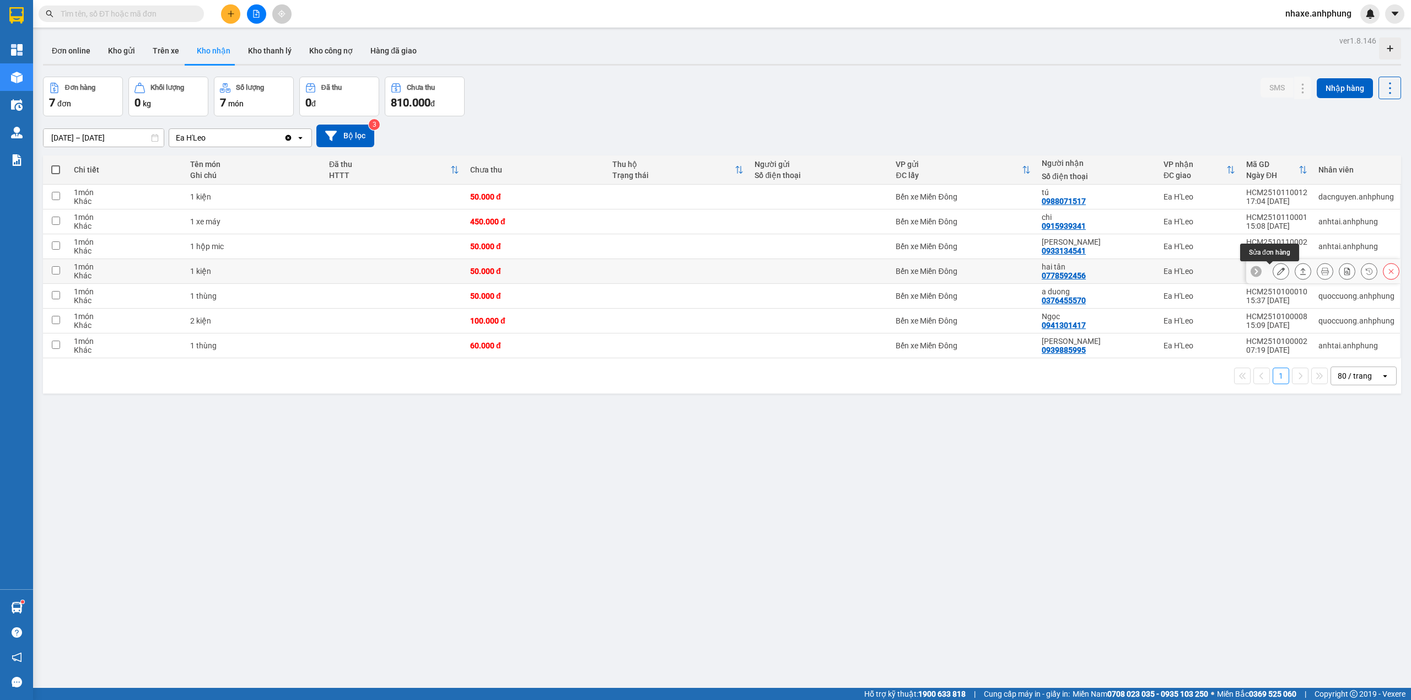
click at [1277, 273] on icon at bounding box center [1281, 271] width 8 height 8
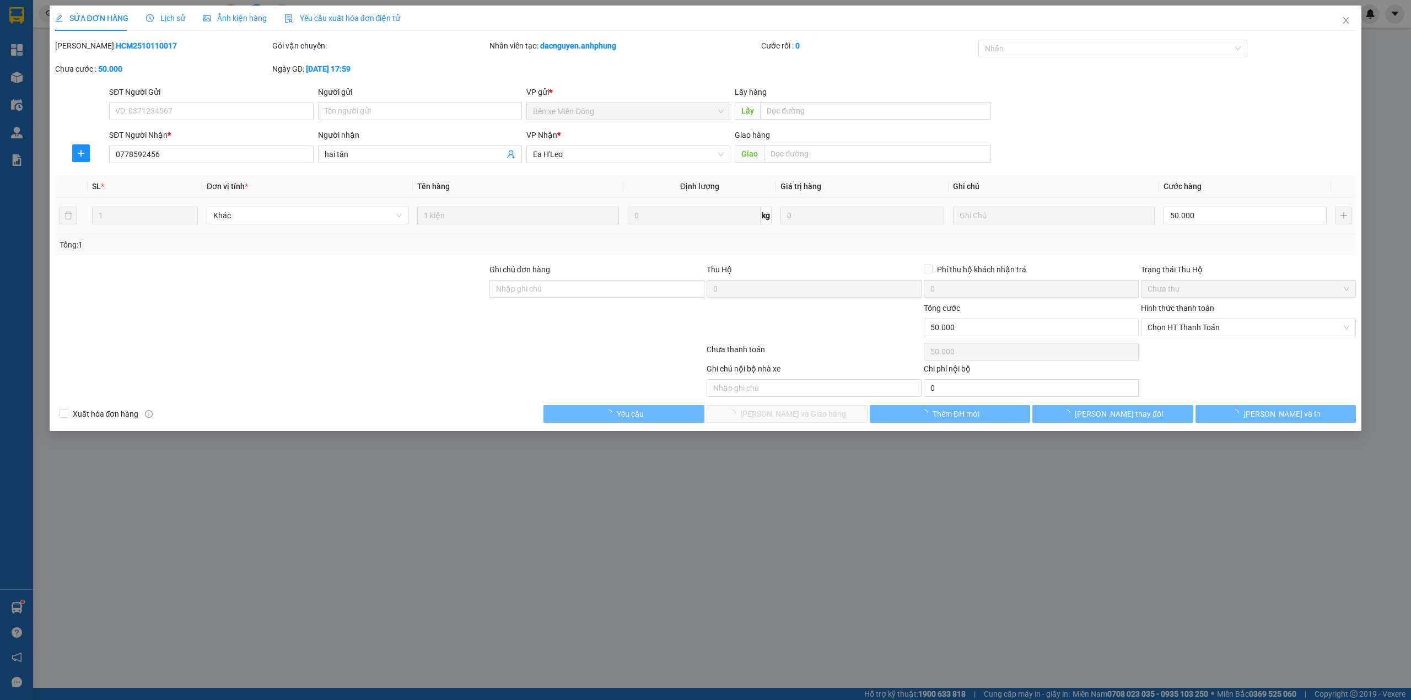
type input "0778592456"
type input "hai tân"
type input "0"
type input "50.000"
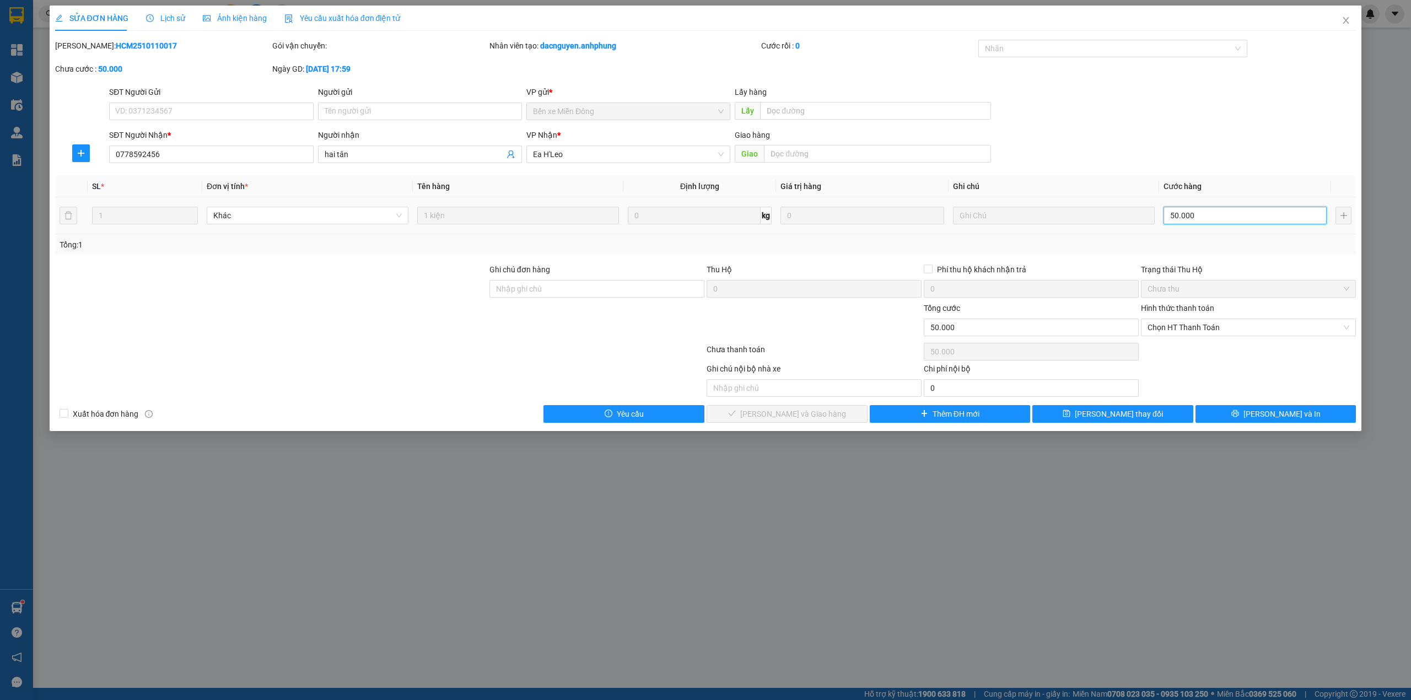
click at [1240, 219] on input "50.000" at bounding box center [1244, 216] width 163 height 18
type input "4"
type input "40"
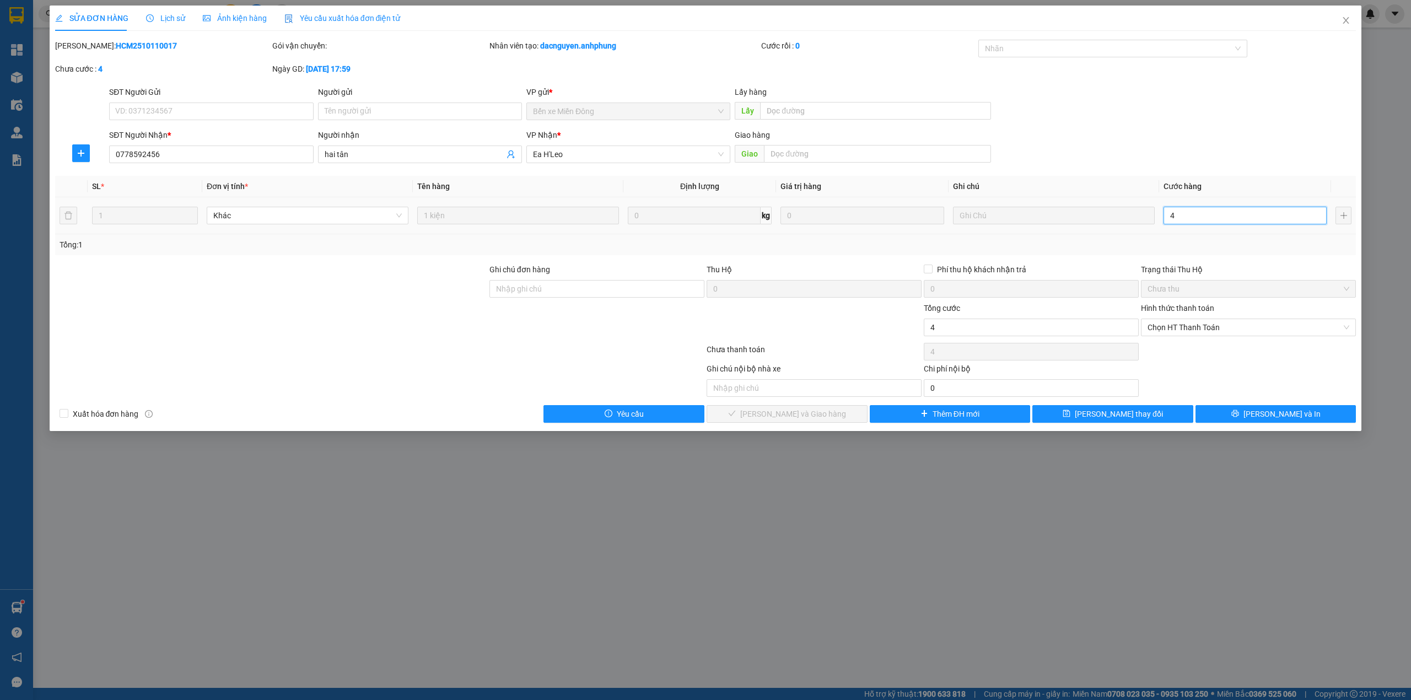
type input "40"
click at [1237, 330] on span "Chọn HT Thanh Toán" at bounding box center [1248, 327] width 202 height 17
type input "40"
type input "40.000"
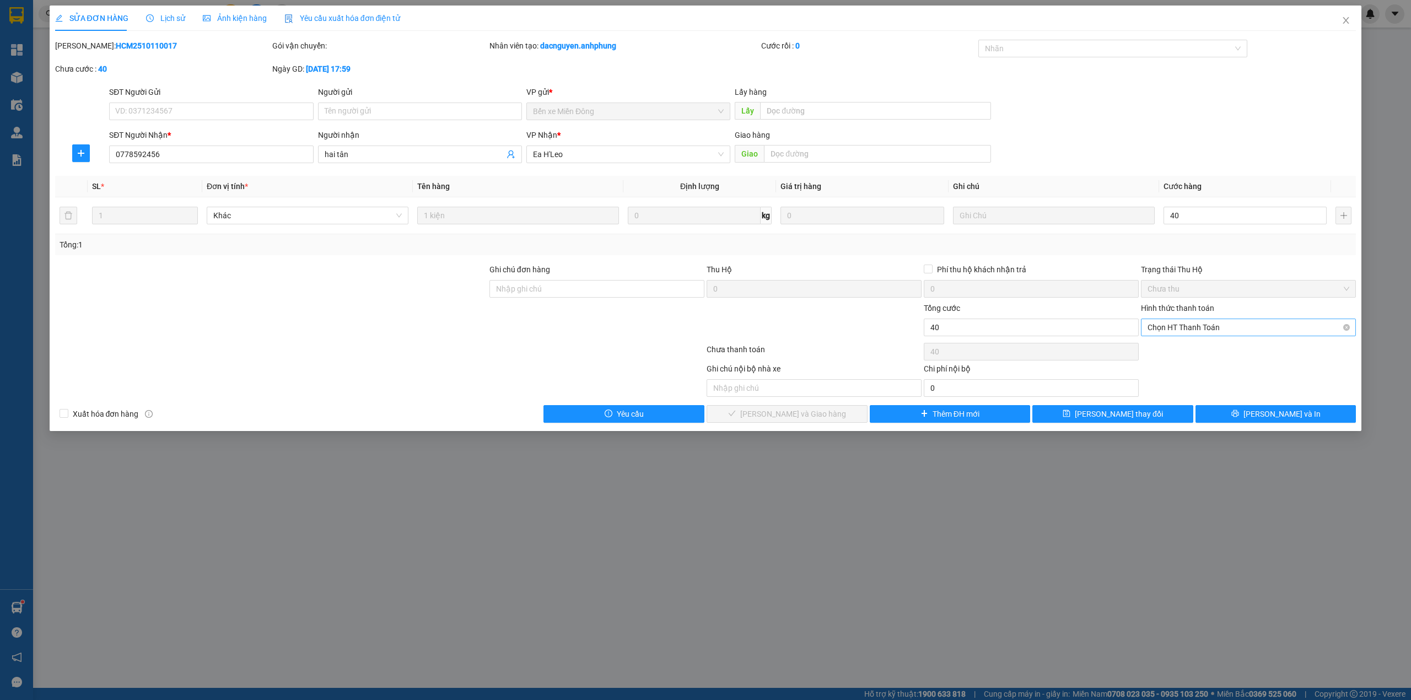
type input "40.000"
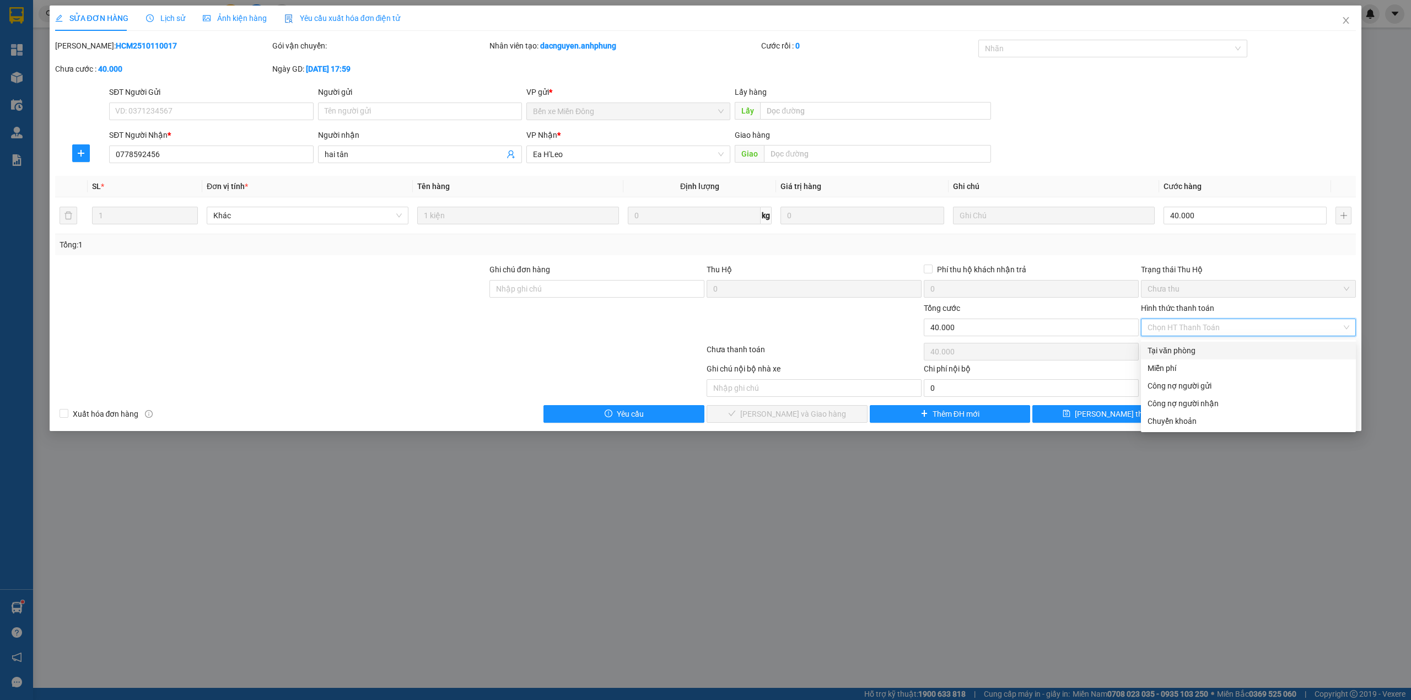
click at [1217, 344] on div "Tại văn phòng" at bounding box center [1248, 350] width 202 height 12
type input "0"
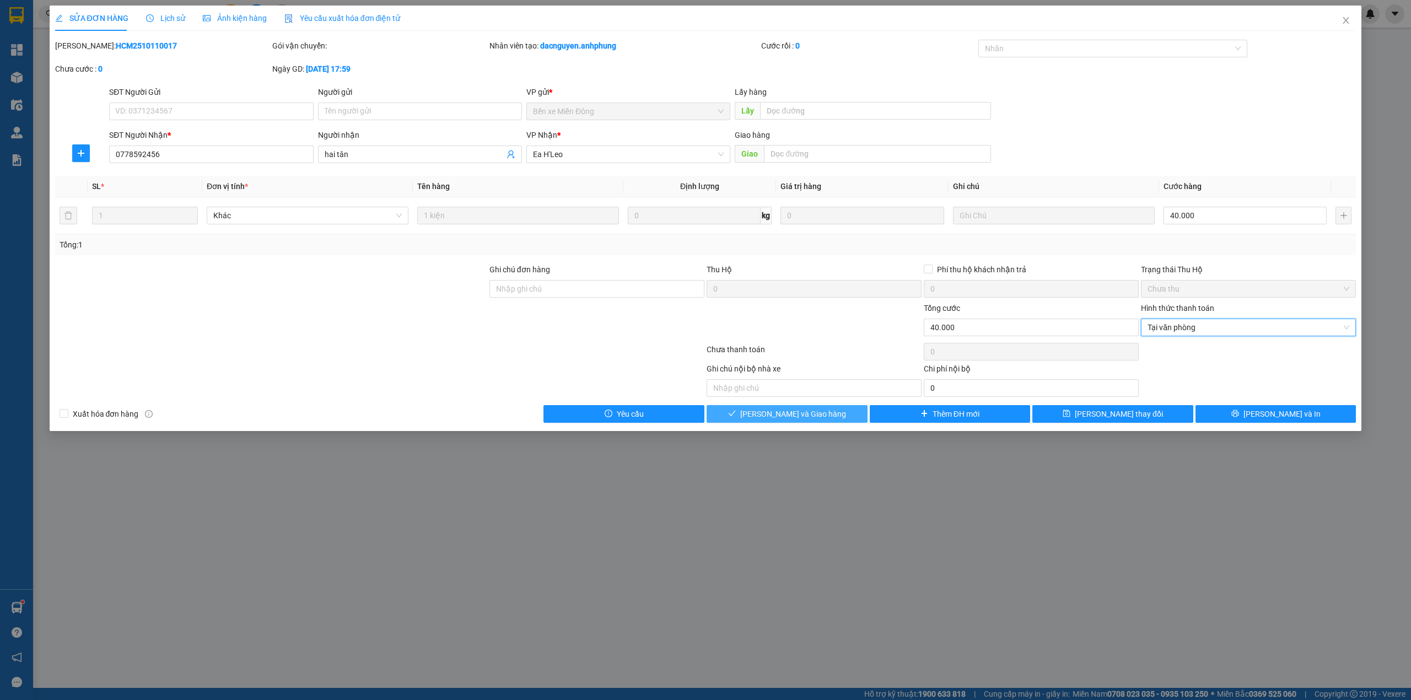
click at [813, 418] on span "Lưu và Giao hàng" at bounding box center [793, 414] width 106 height 12
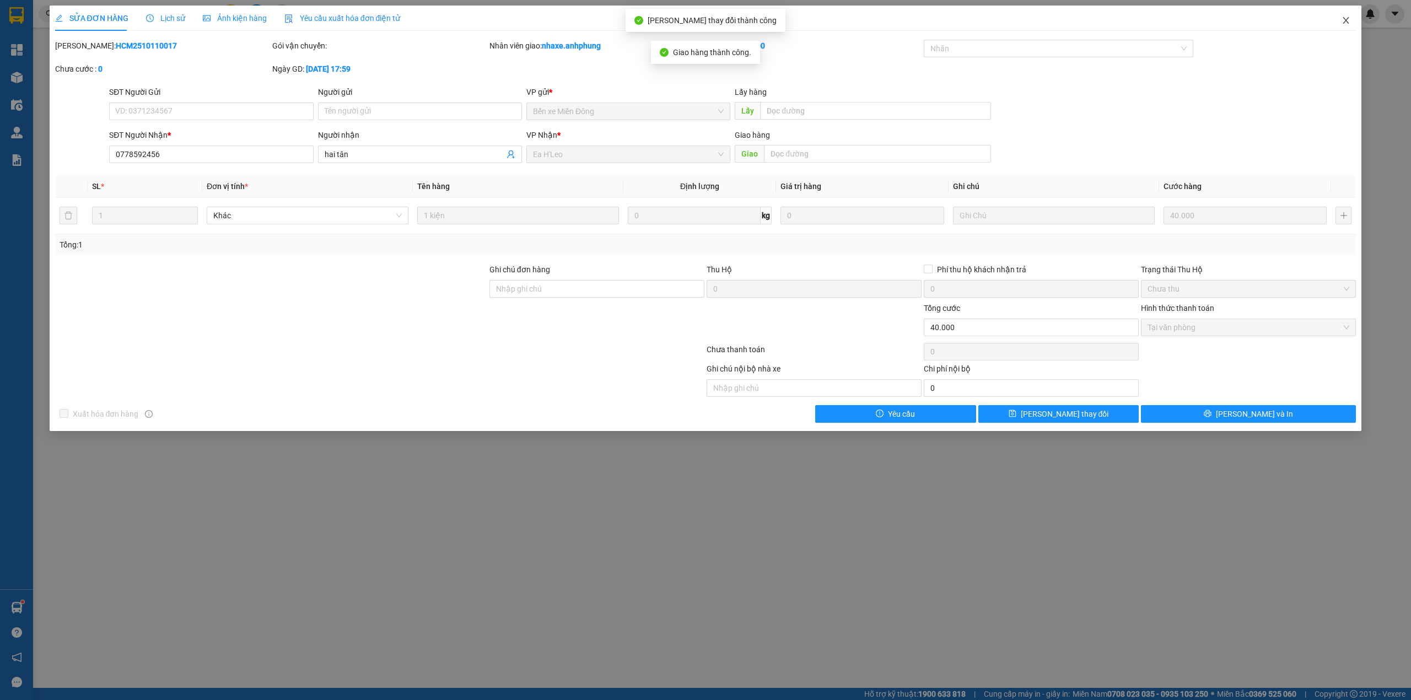
click at [1343, 22] on icon "close" at bounding box center [1345, 20] width 9 height 9
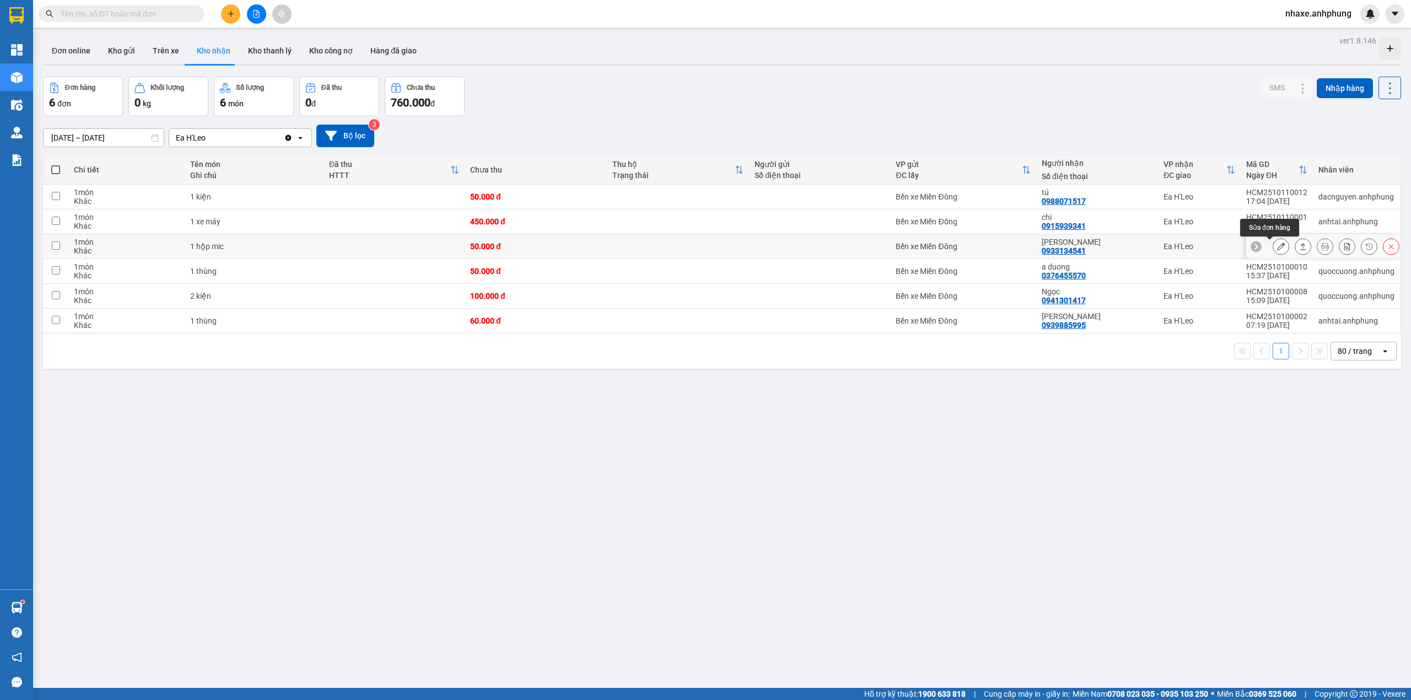
click at [1277, 250] on icon at bounding box center [1281, 246] width 8 height 8
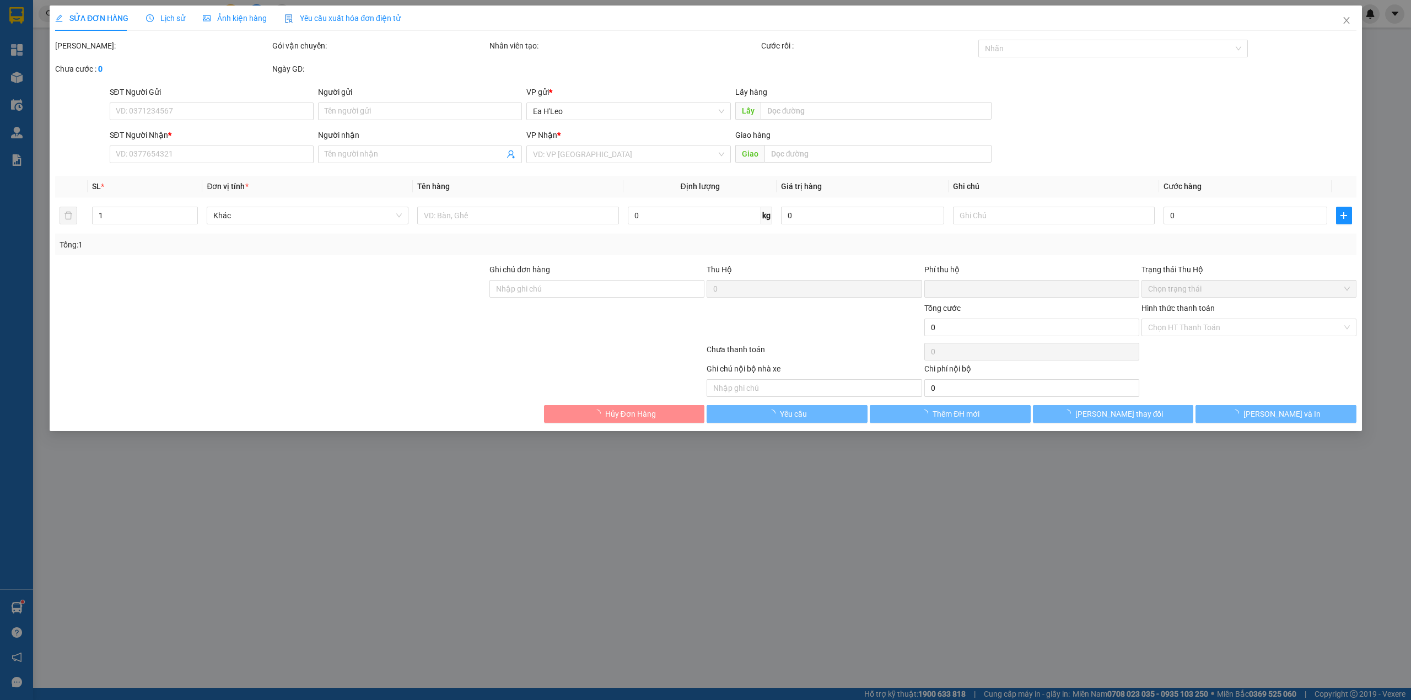
type input "0933134541"
type input "mạnh quang"
type input "0"
type input "50.000"
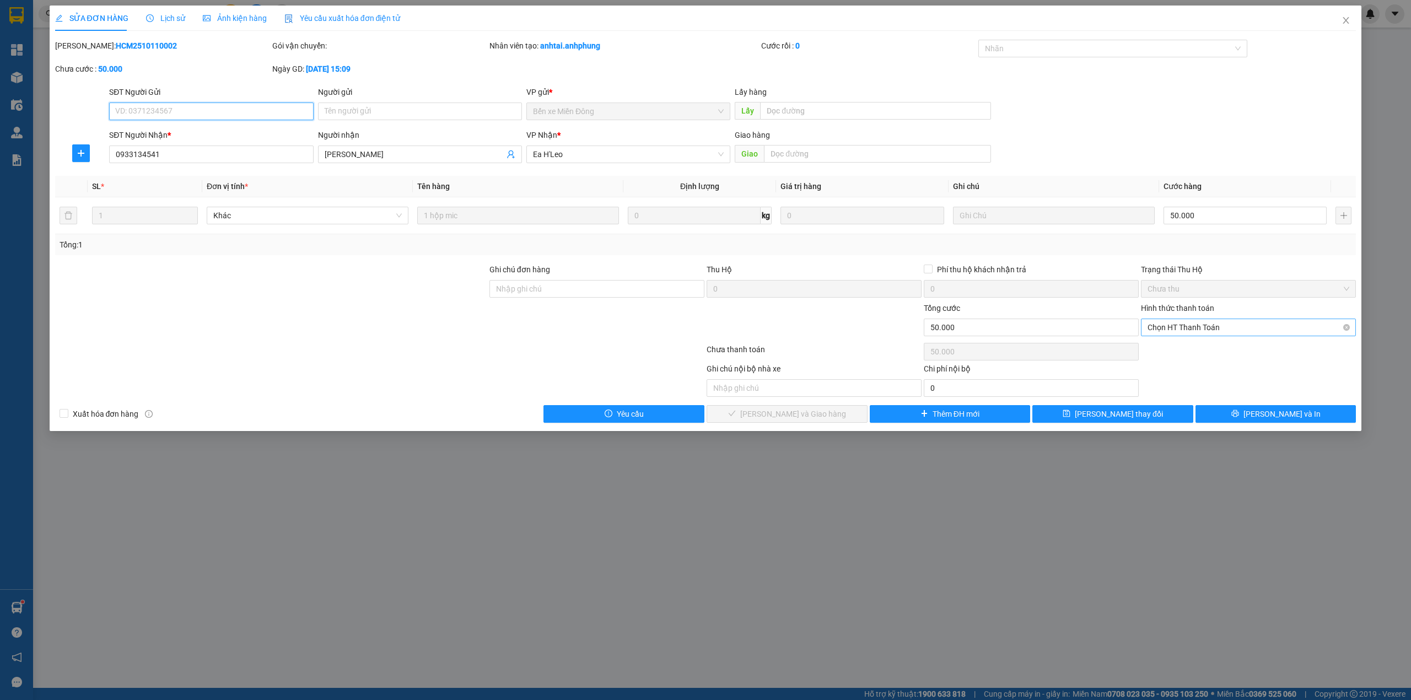
click at [1236, 325] on span "Chọn HT Thanh Toán" at bounding box center [1248, 327] width 202 height 17
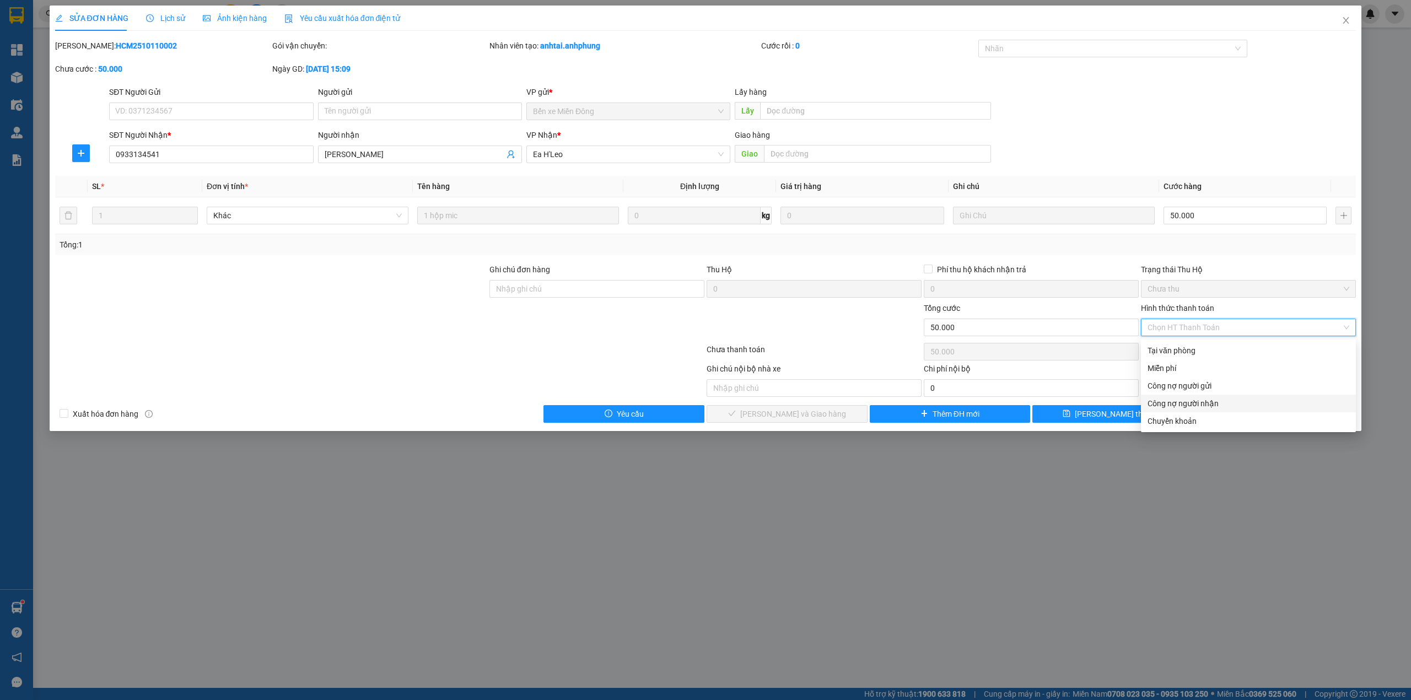
click at [1217, 403] on div "Công nợ người nhận" at bounding box center [1248, 403] width 202 height 12
type input "0"
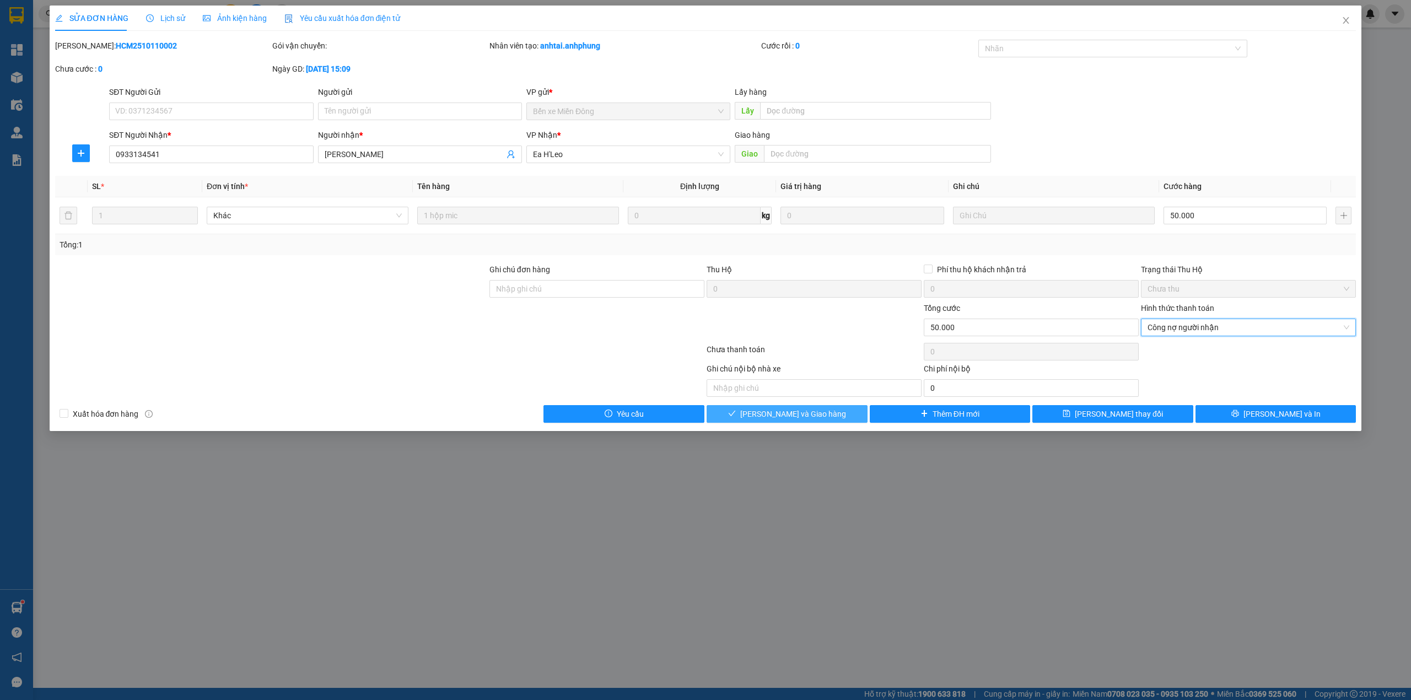
click at [808, 414] on span "Lưu và Giao hàng" at bounding box center [793, 414] width 106 height 12
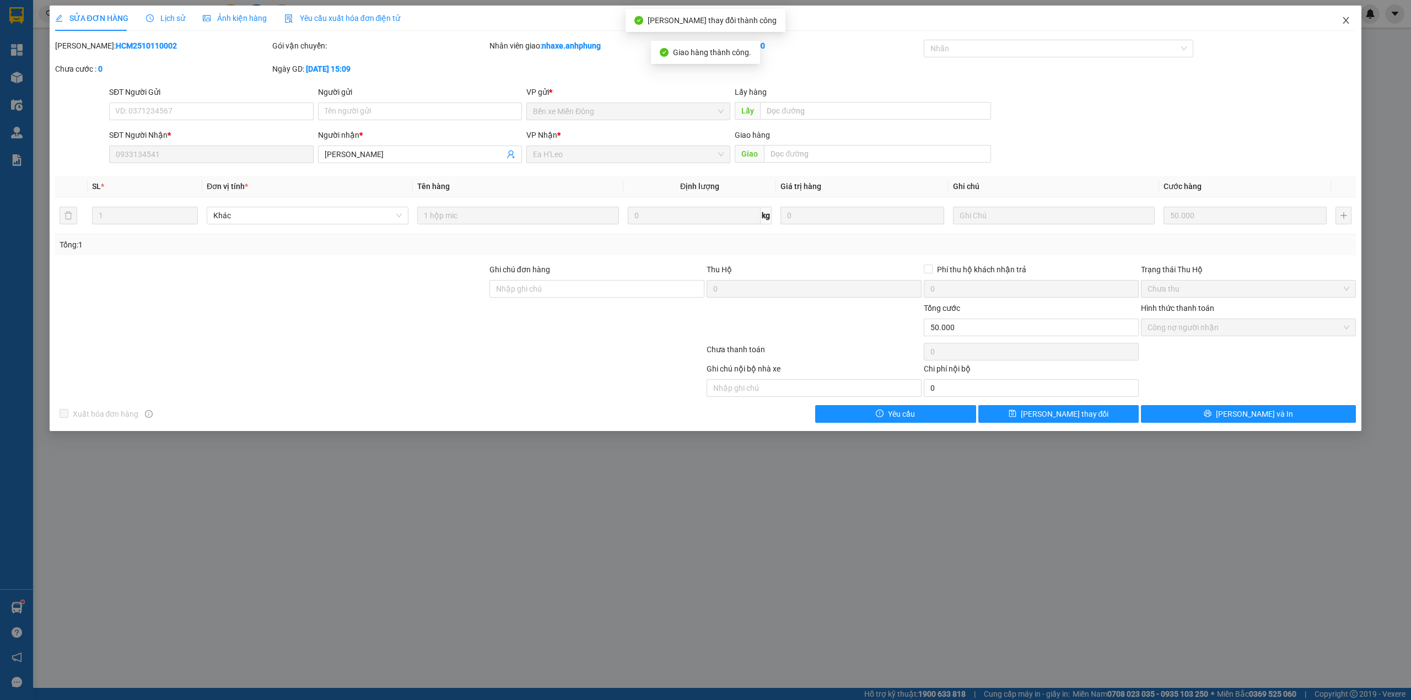
click at [1348, 18] on icon "close" at bounding box center [1345, 20] width 9 height 9
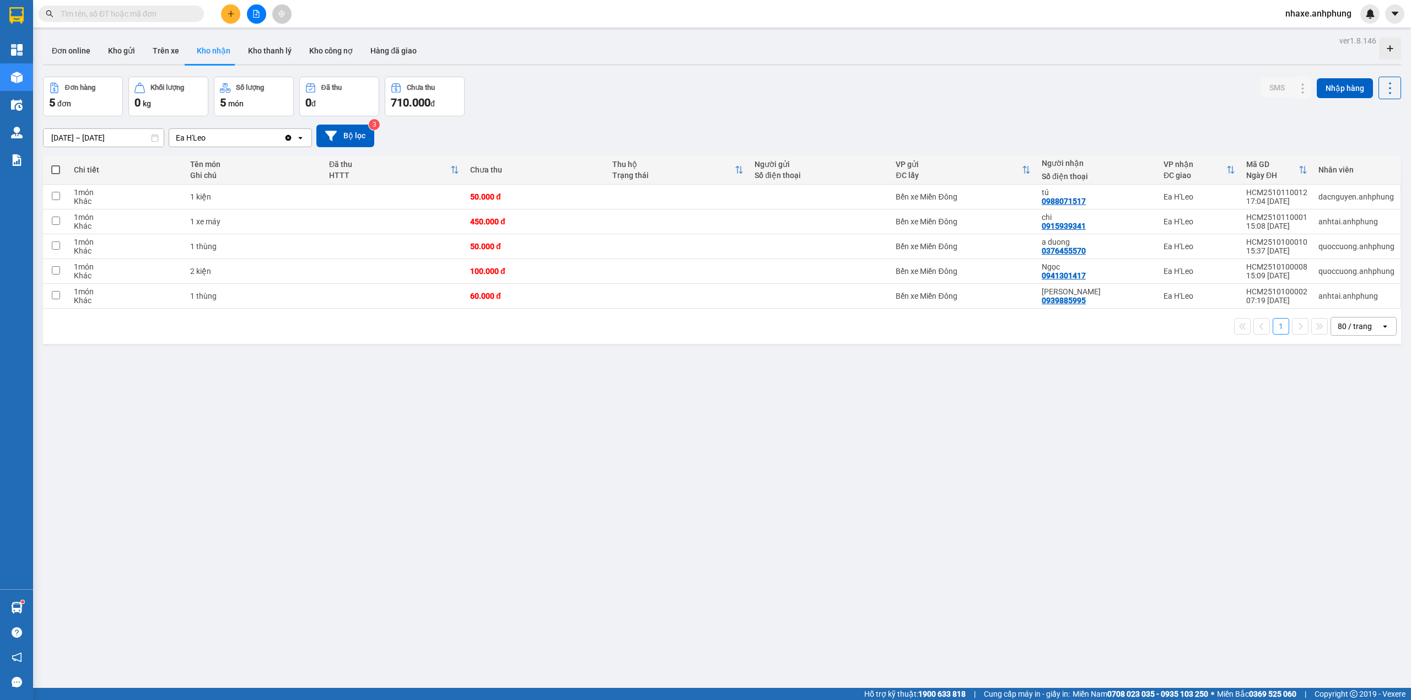
click at [106, 139] on input "[DATE] – [DATE]" at bounding box center [104, 138] width 120 height 18
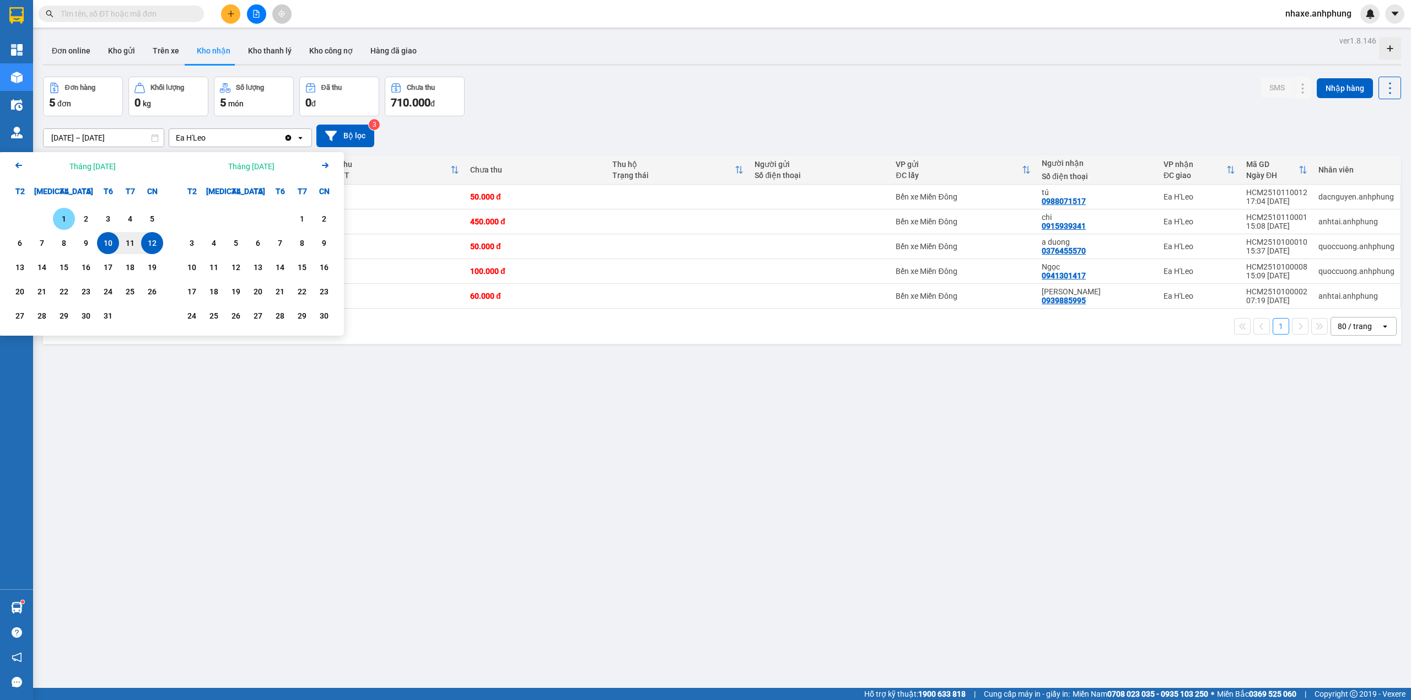
click at [61, 215] on div "1" at bounding box center [63, 218] width 15 height 13
click at [154, 240] on div "12" at bounding box center [151, 242] width 15 height 13
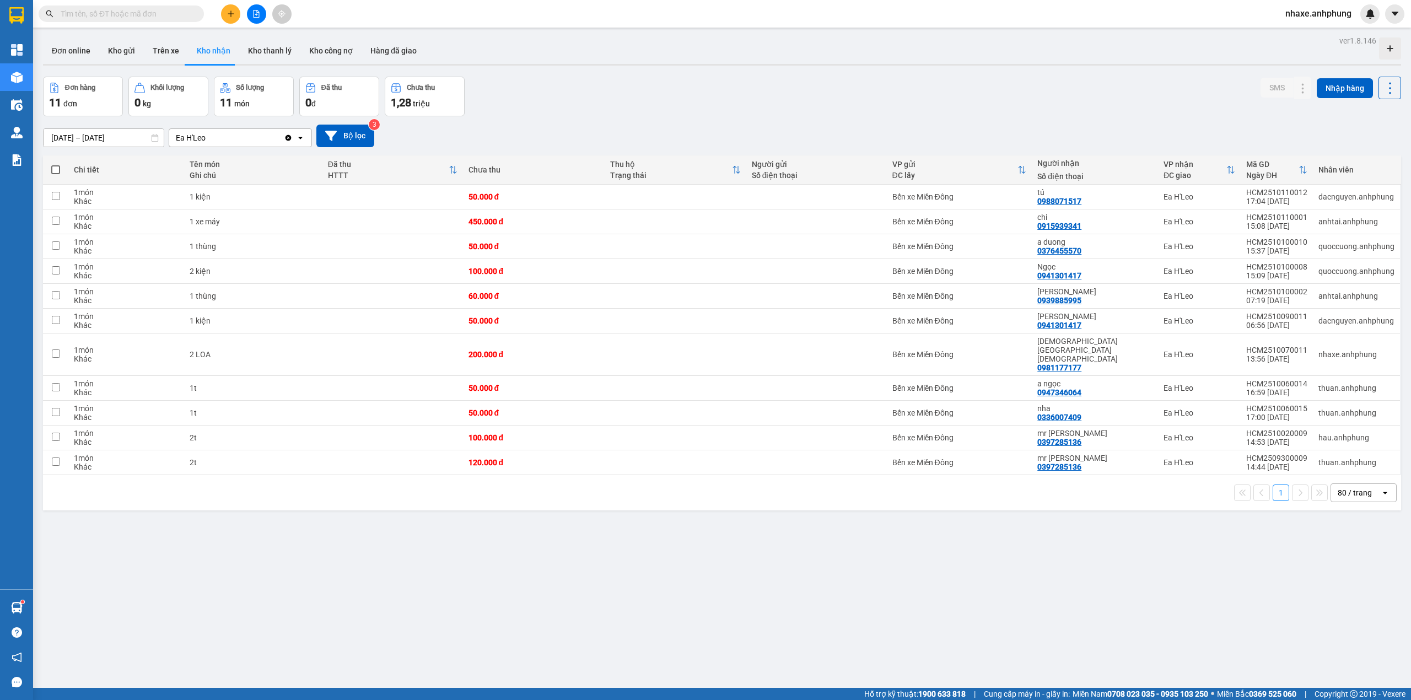
click at [98, 142] on input "01/10/2025 – 12/10/2025" at bounding box center [104, 138] width 120 height 18
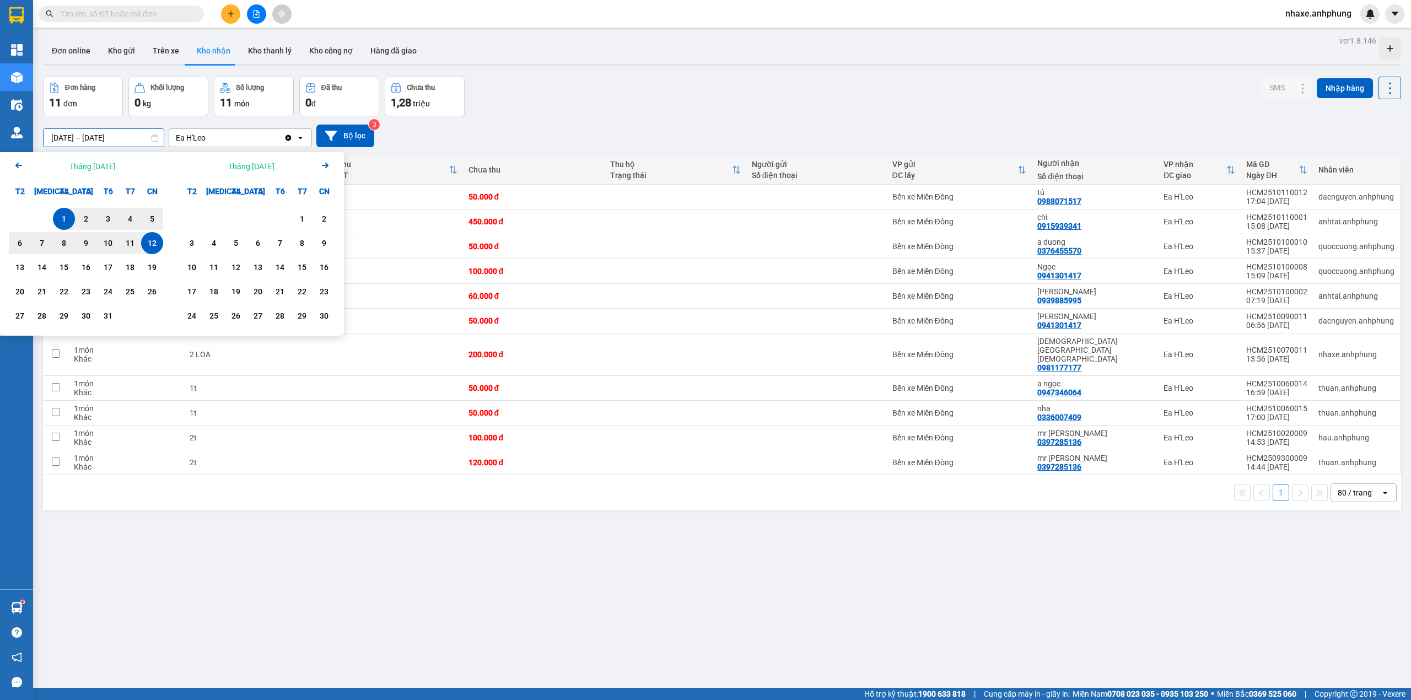
click at [19, 168] on icon "Arrow Left" at bounding box center [18, 165] width 13 height 13
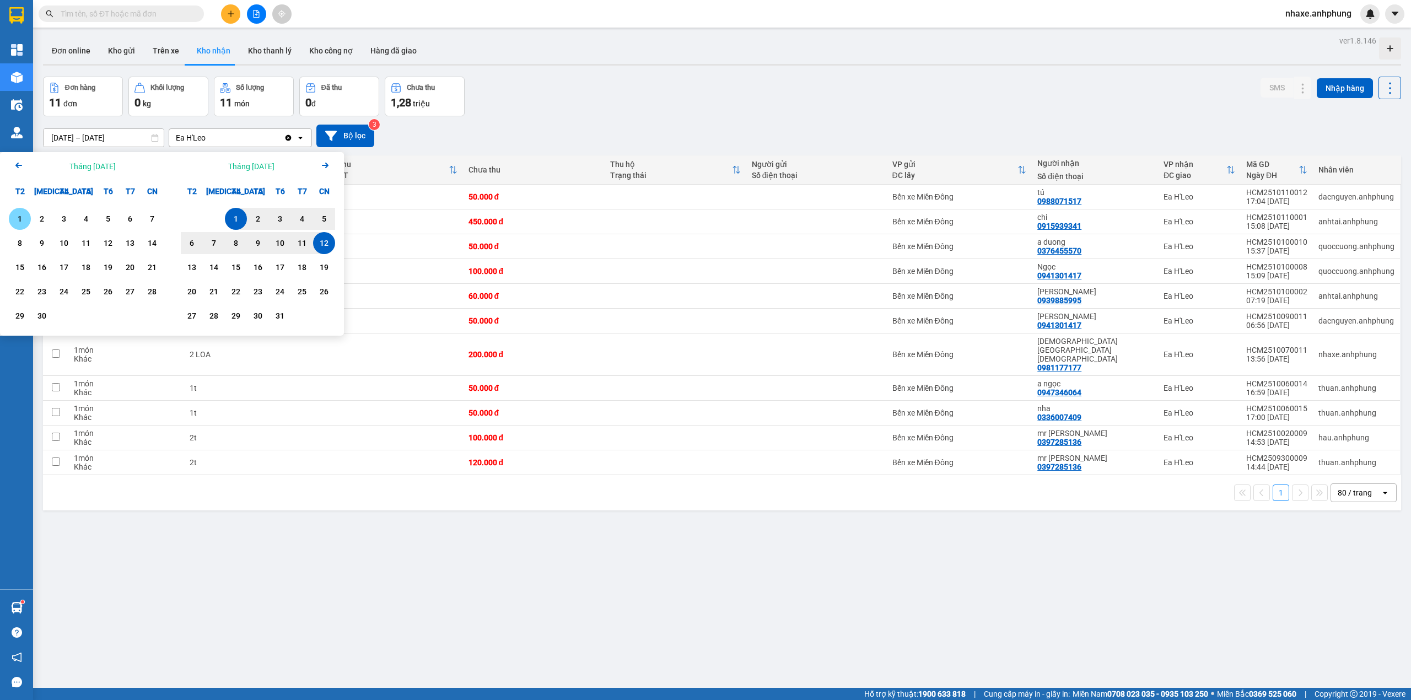
click at [22, 214] on div "1" at bounding box center [19, 218] width 15 height 13
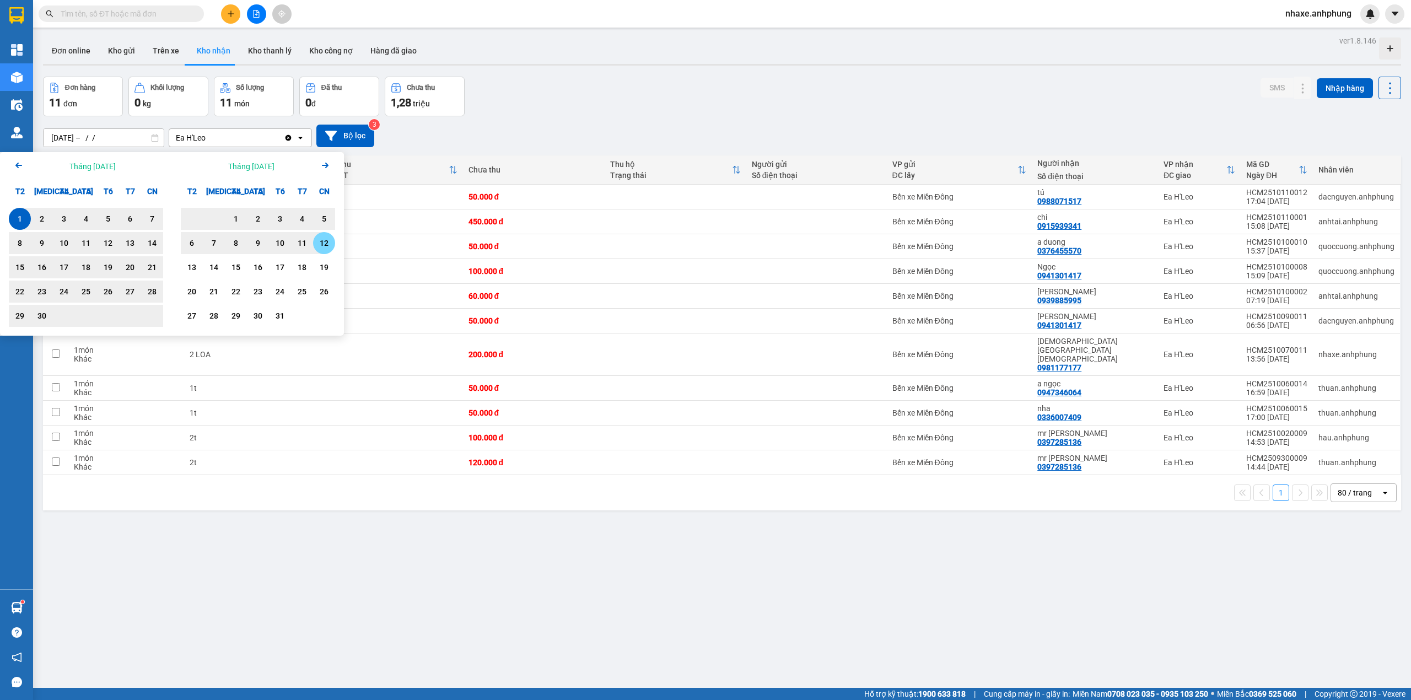
click at [326, 243] on div "12" at bounding box center [323, 242] width 15 height 13
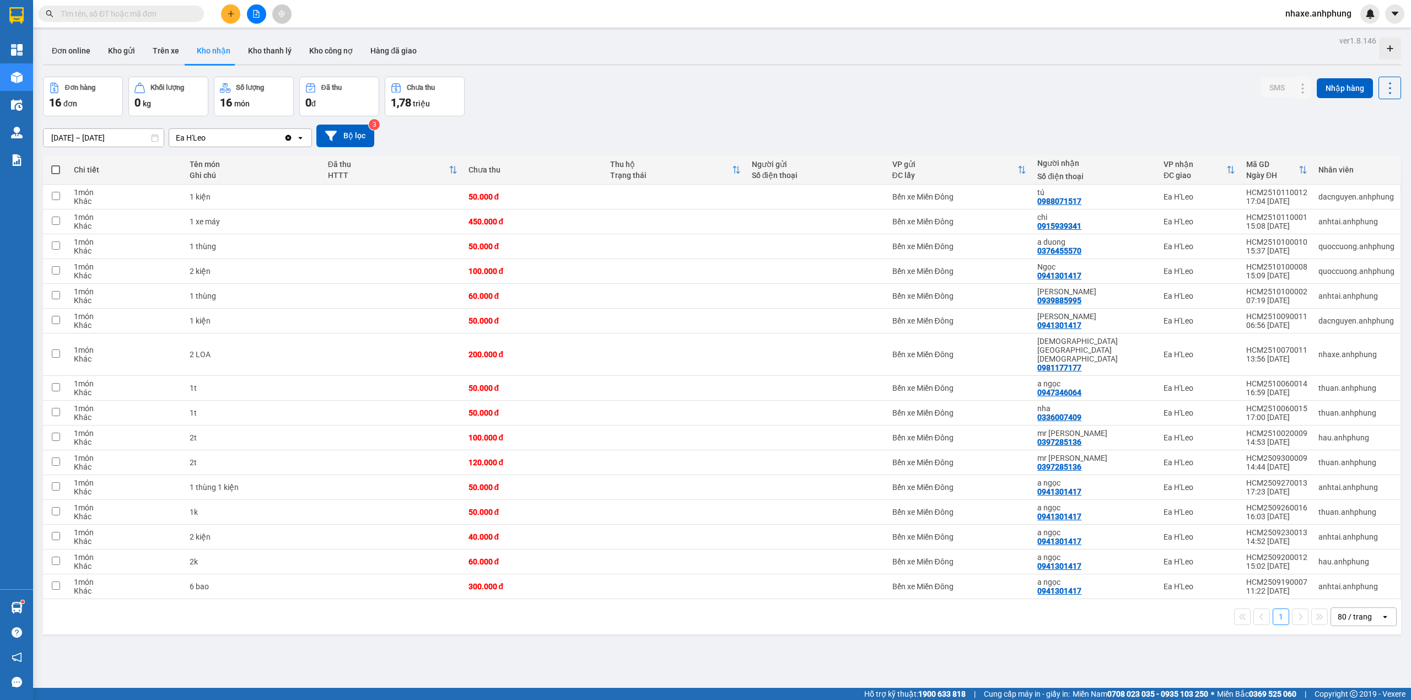
click at [93, 135] on input "[DATE] – [DATE]" at bounding box center [104, 138] width 120 height 18
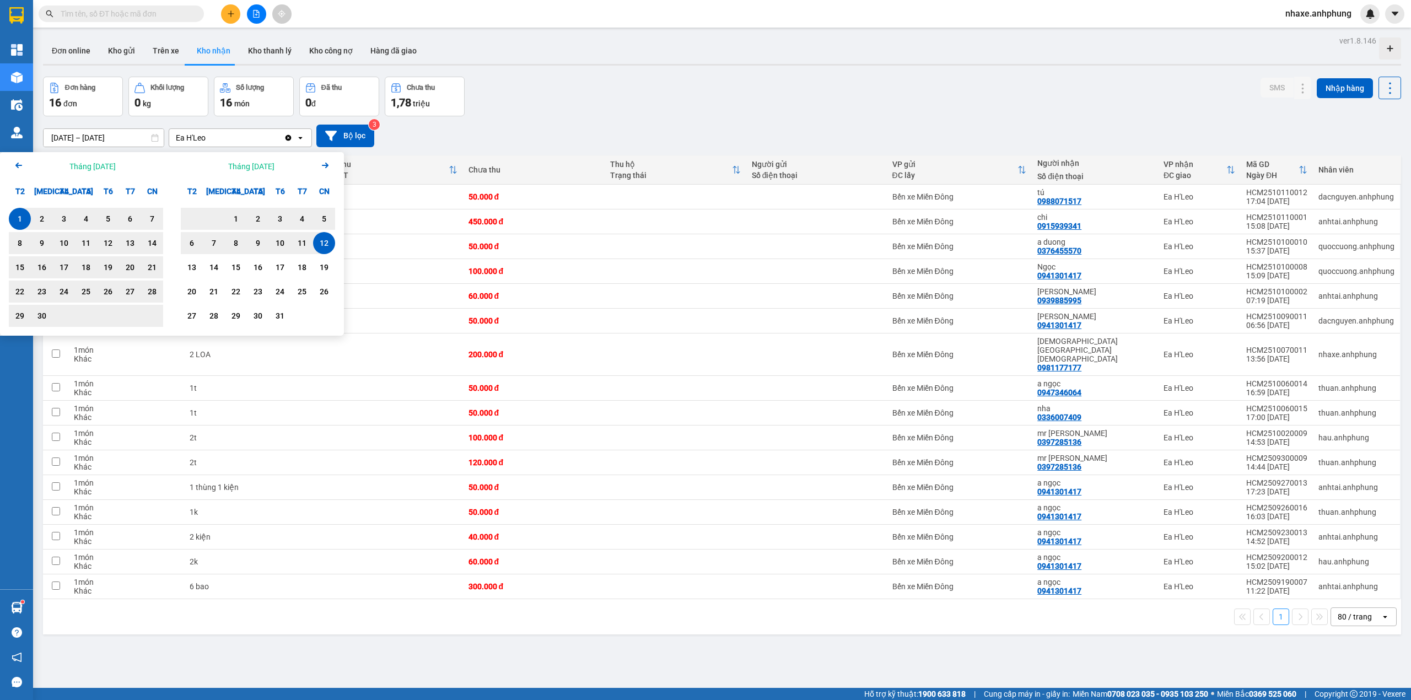
click at [20, 166] on icon "Arrow Left" at bounding box center [18, 165] width 13 height 13
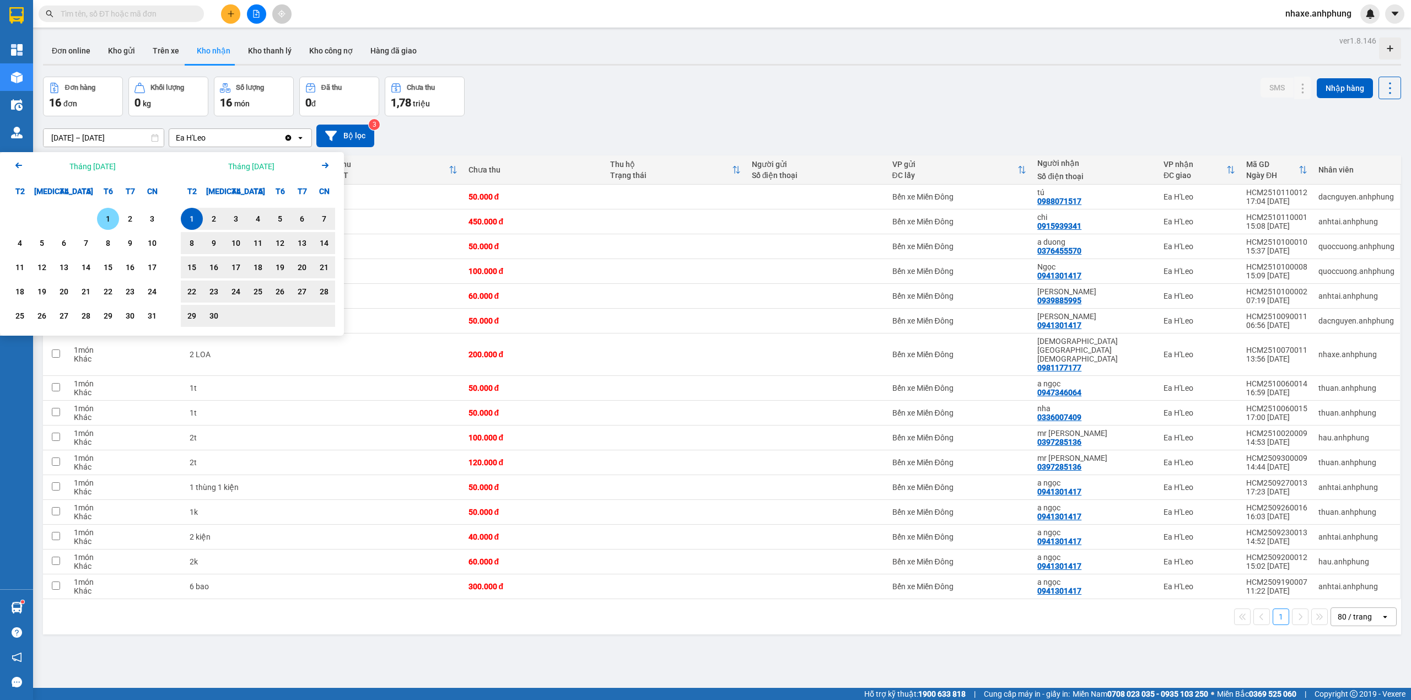
click at [108, 219] on div "1" at bounding box center [107, 218] width 15 height 13
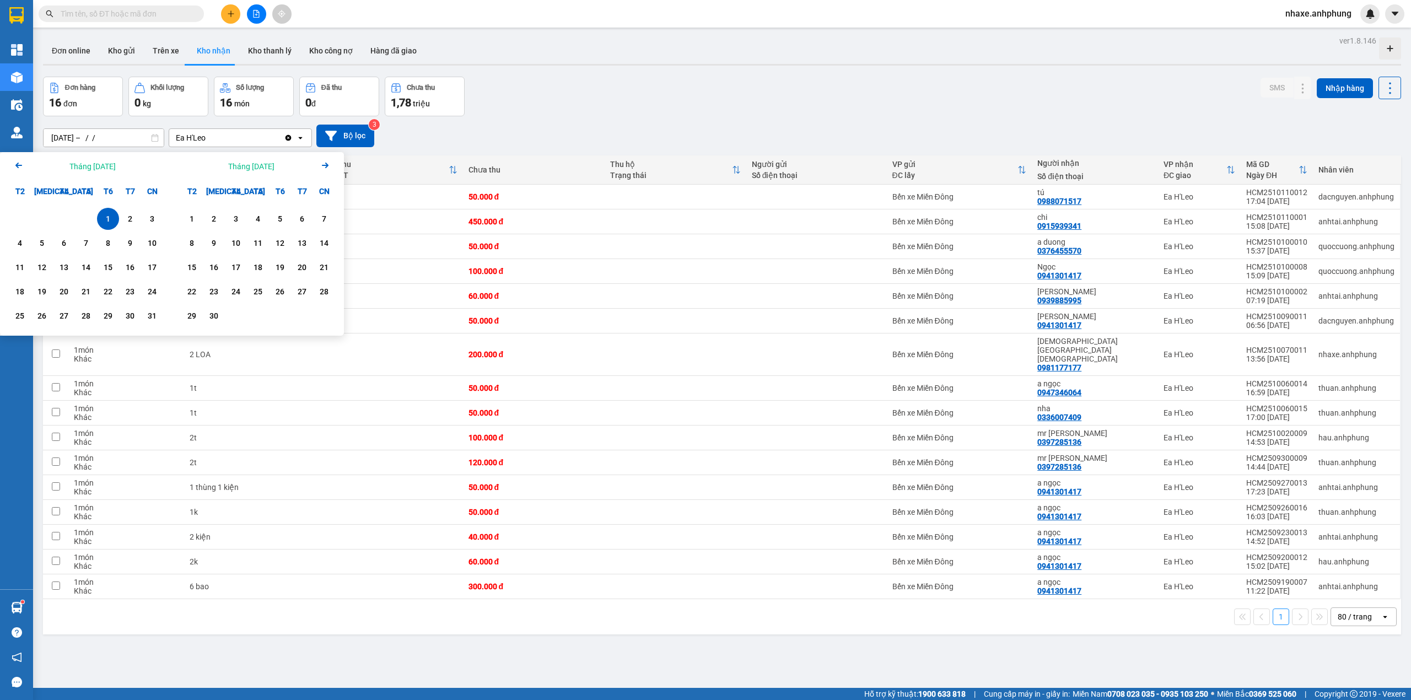
click at [321, 169] on icon "Arrow Right" at bounding box center [325, 165] width 13 height 13
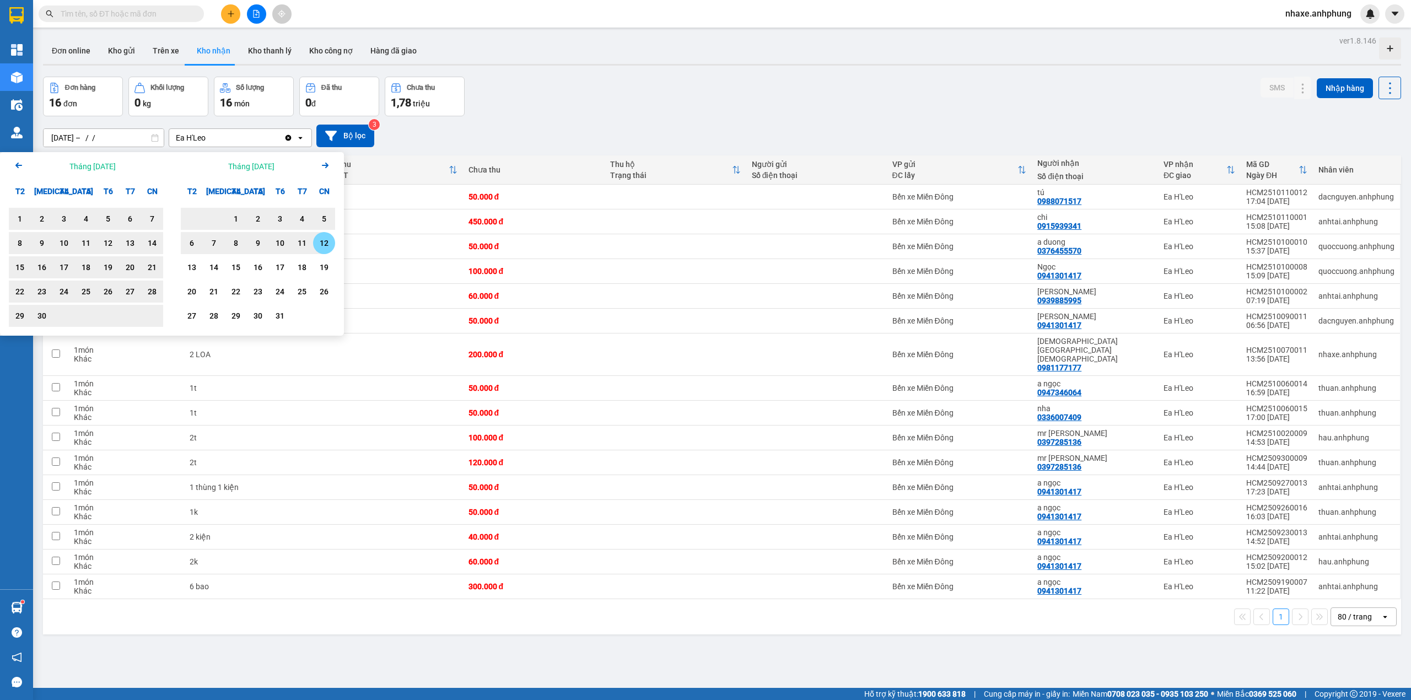
click at [321, 245] on div "12" at bounding box center [323, 242] width 15 height 13
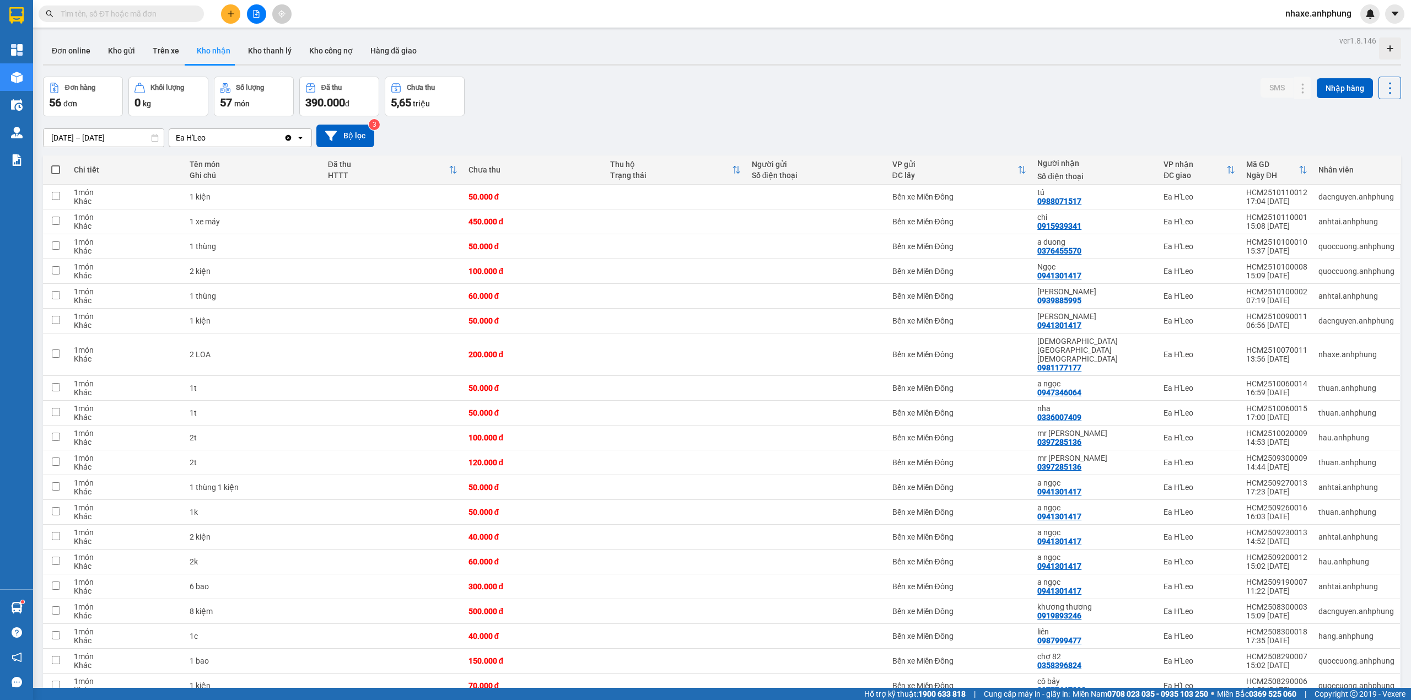
click at [129, 138] on input "01/08/2025 – 12/10/2025" at bounding box center [104, 138] width 120 height 18
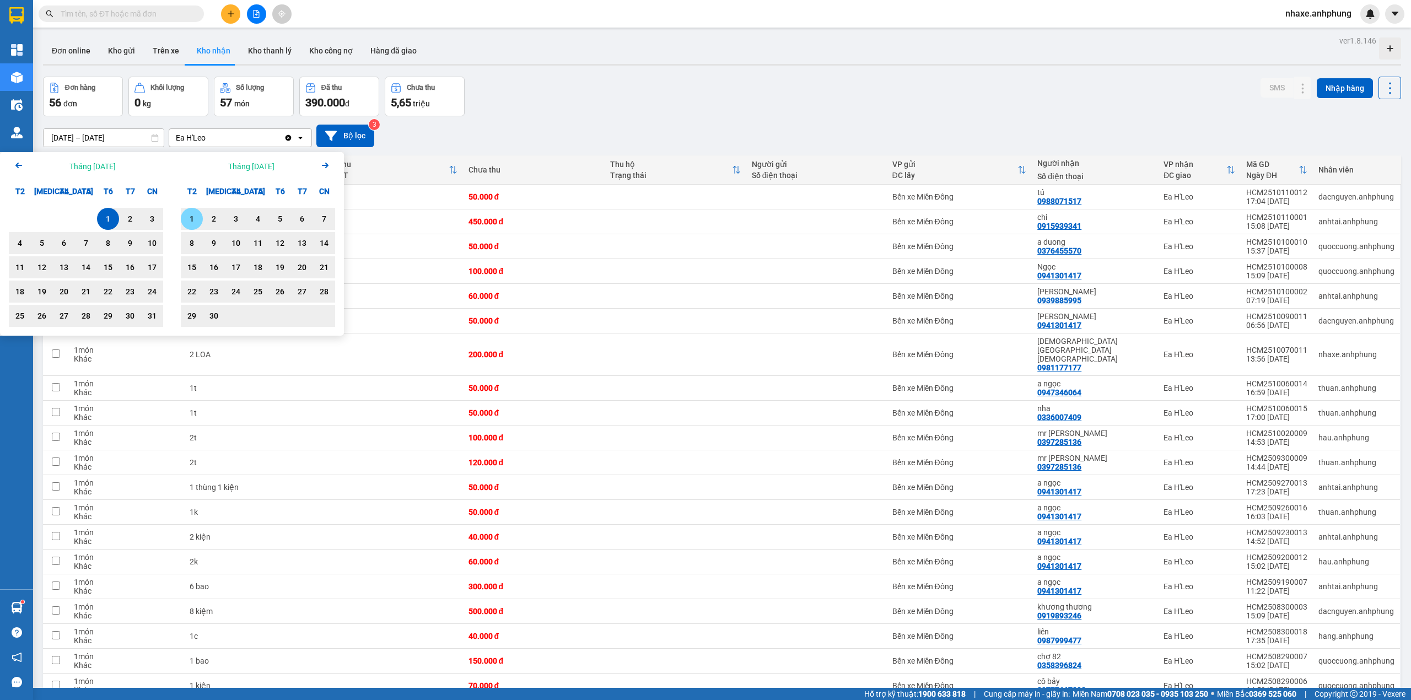
click at [192, 218] on div "1" at bounding box center [191, 218] width 15 height 13
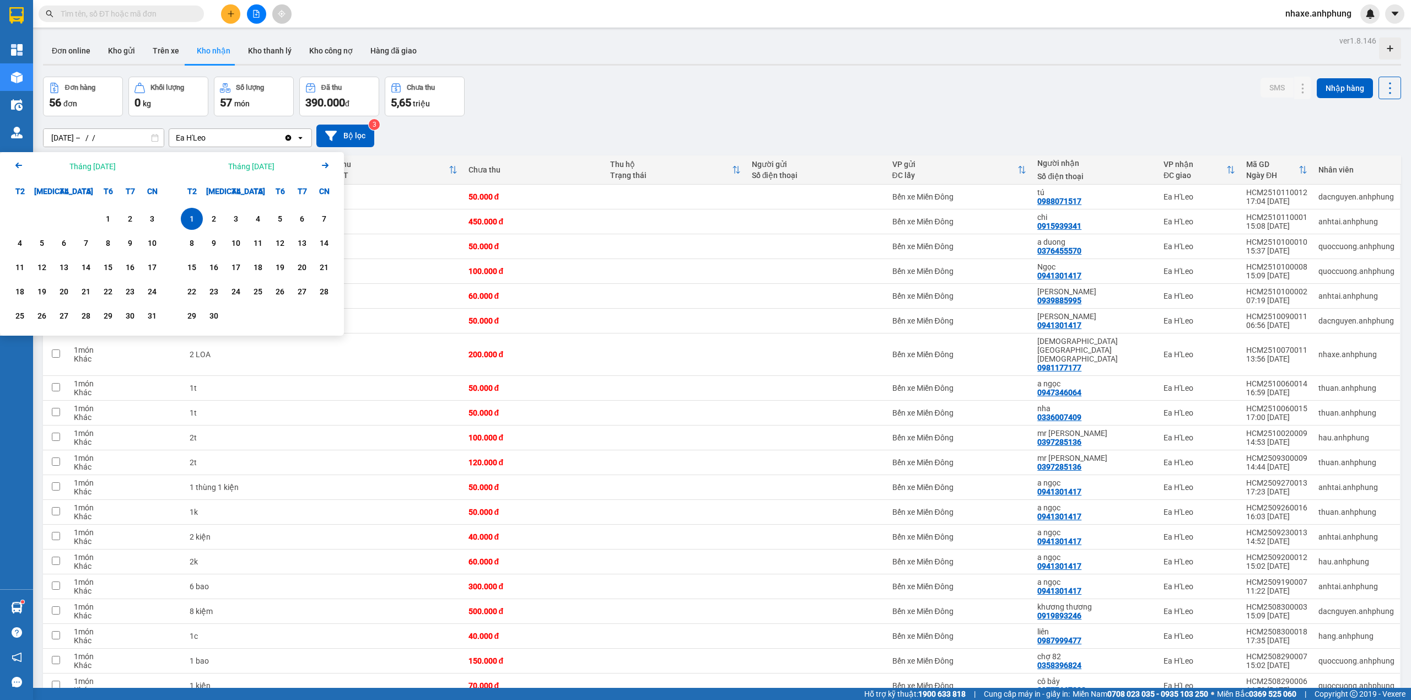
click at [324, 168] on icon "Arrow Right" at bounding box center [325, 165] width 13 height 13
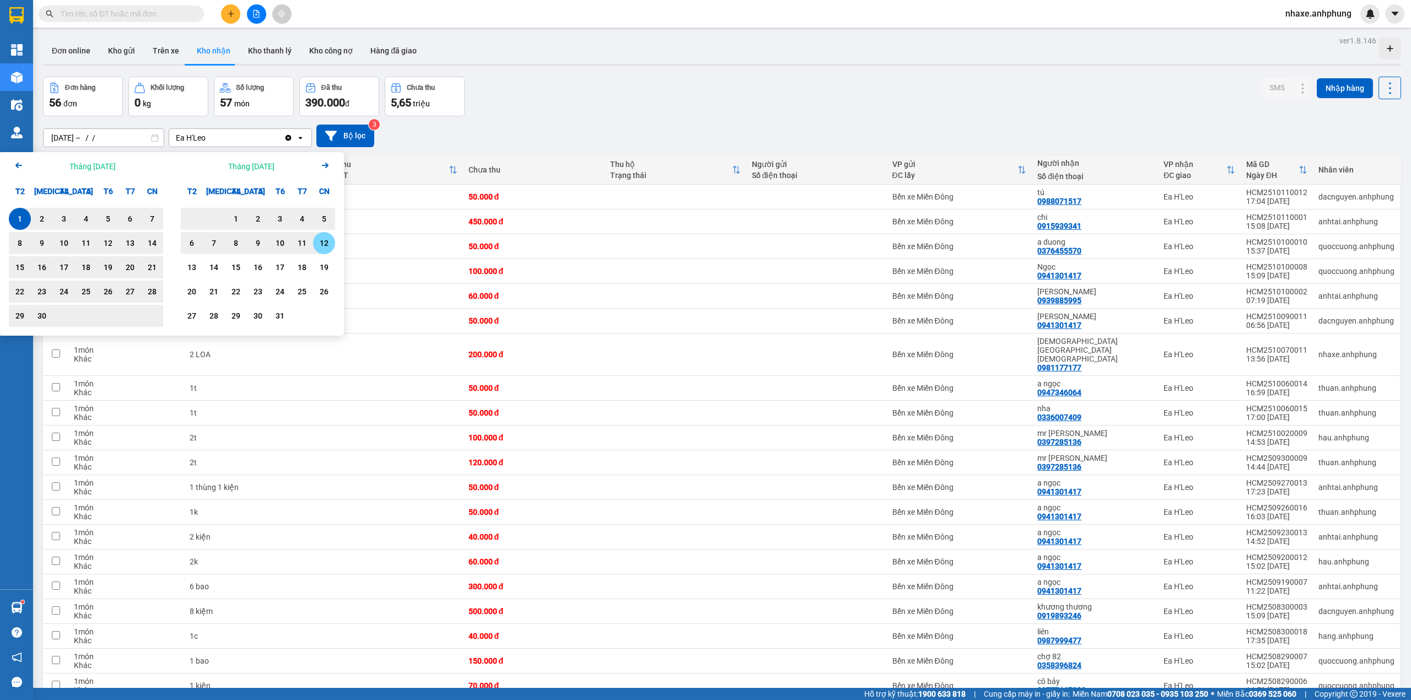
click at [318, 249] on div "12" at bounding box center [323, 242] width 15 height 13
type input "[DATE] – [DATE]"
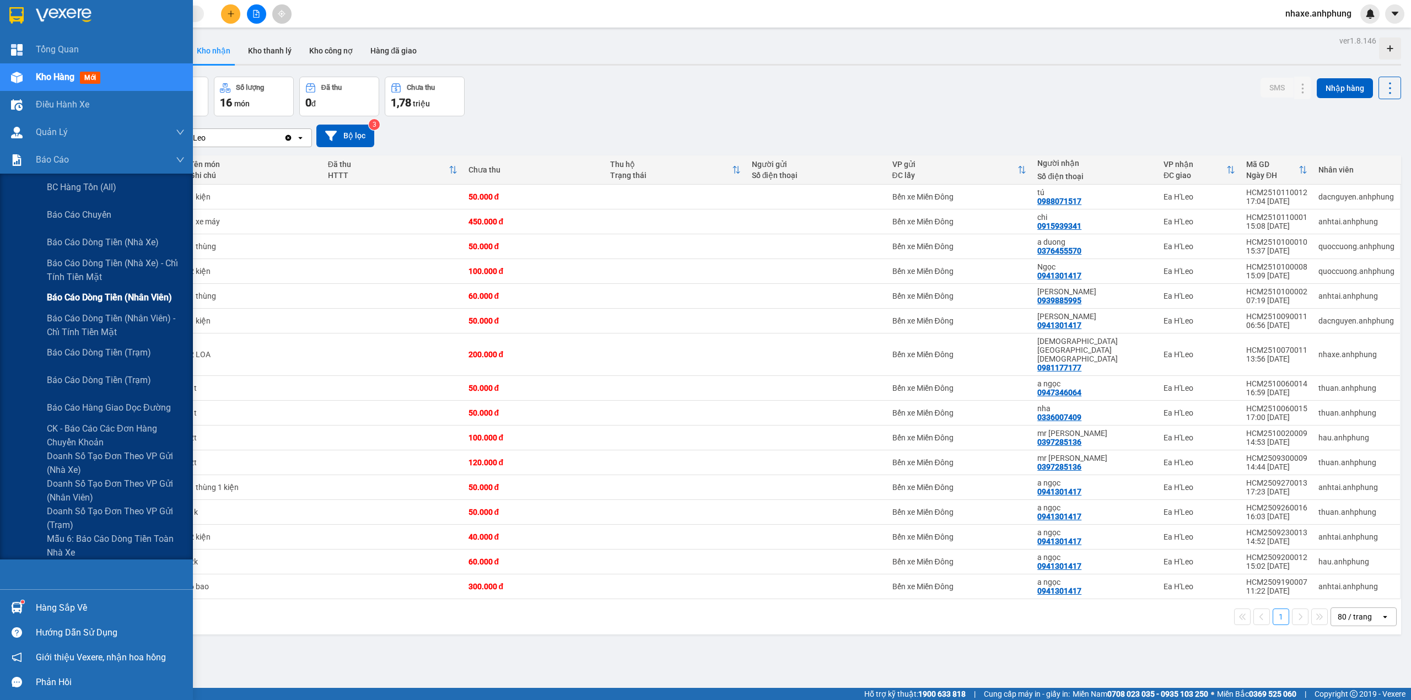
click at [138, 296] on span "Báo cáo dòng tiền (nhân viên)" at bounding box center [109, 297] width 125 height 14
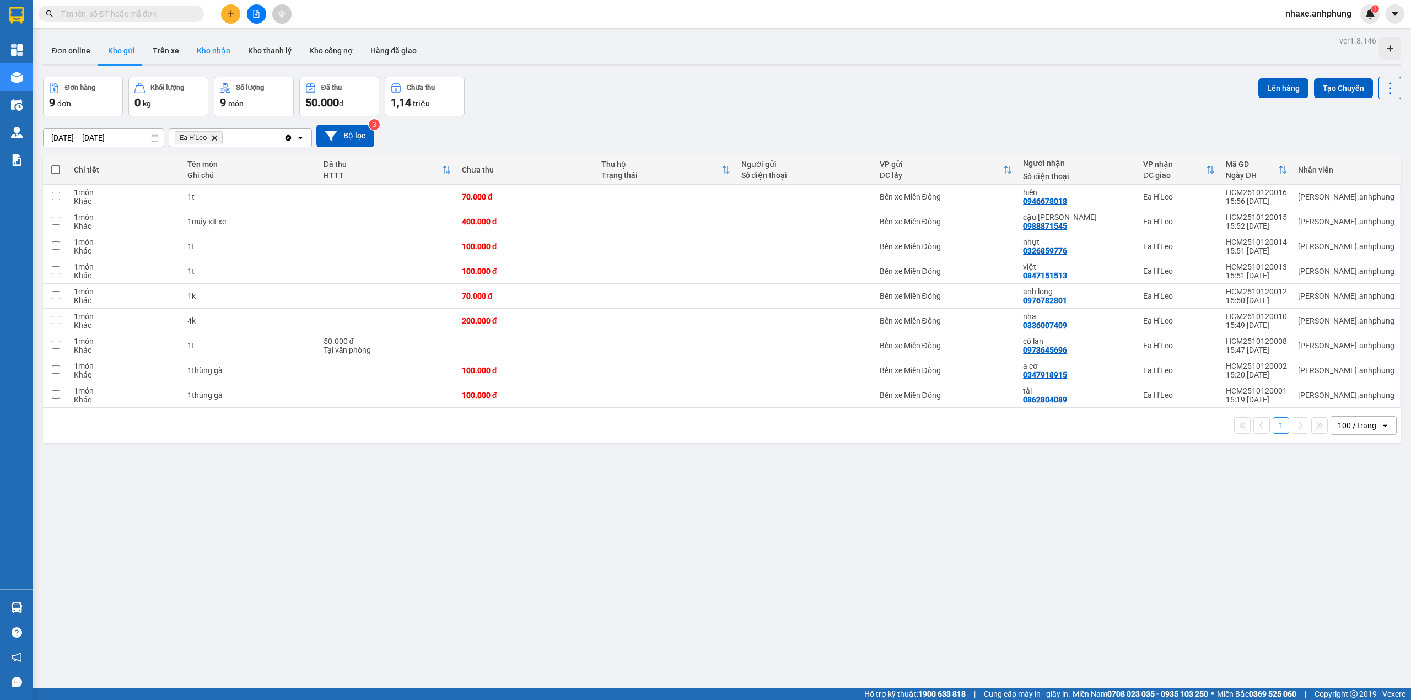
click at [221, 52] on button "Kho nhận" at bounding box center [213, 50] width 51 height 26
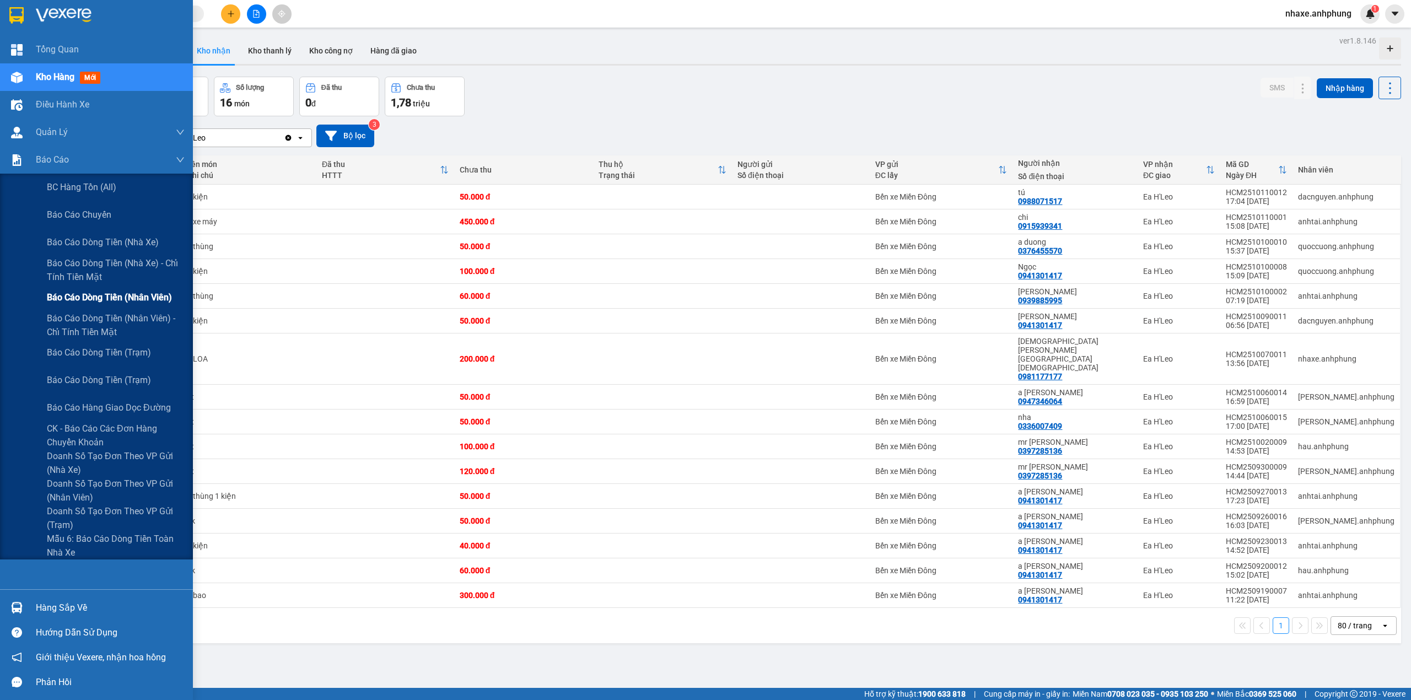
click at [122, 300] on span "Báo cáo dòng tiền (nhân viên)" at bounding box center [109, 297] width 125 height 14
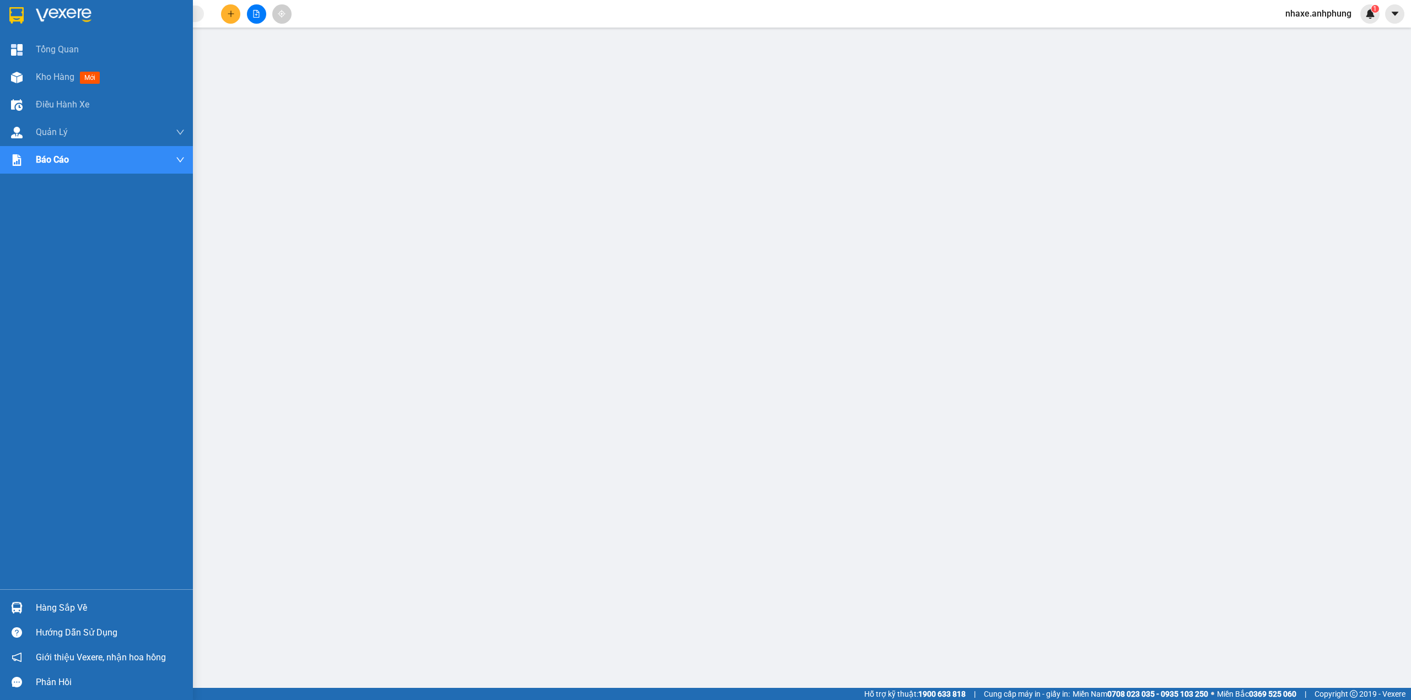
click at [69, 14] on img at bounding box center [64, 15] width 56 height 17
